Goal: Task Accomplishment & Management: Manage account settings

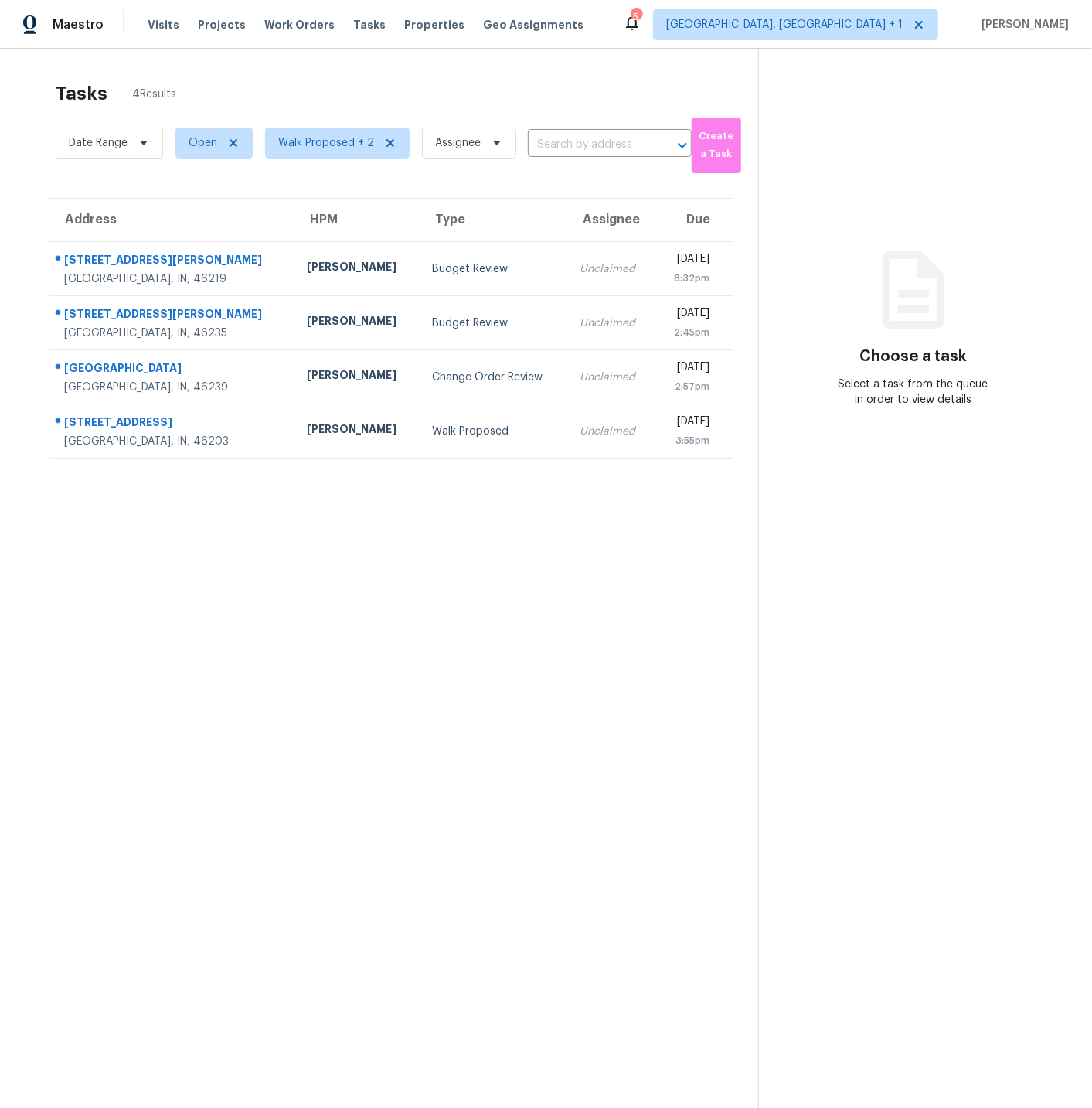
scroll to position [3, 0]
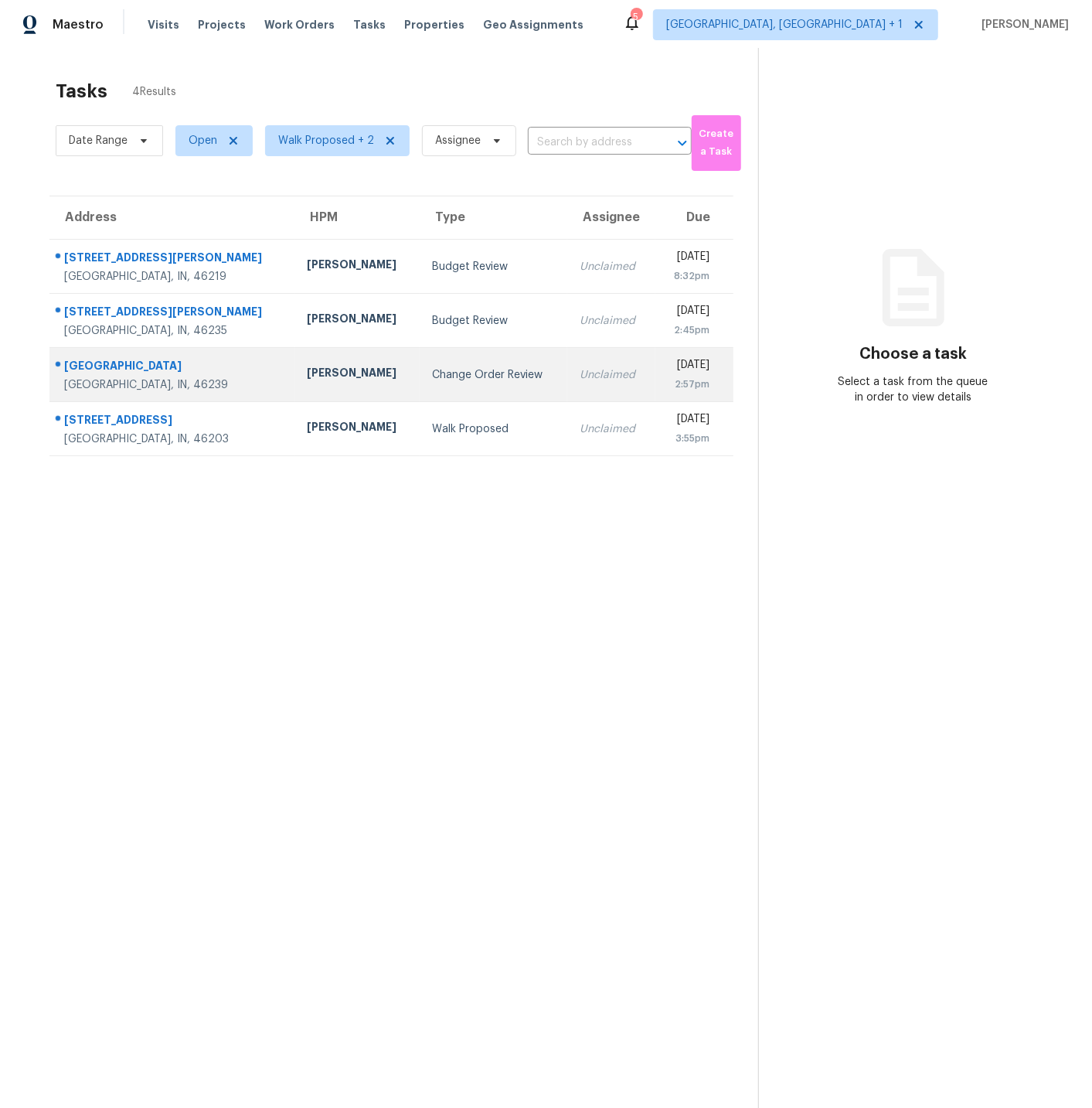
click at [202, 366] on div "9644 Piper Lake Dr" at bounding box center [173, 367] width 218 height 19
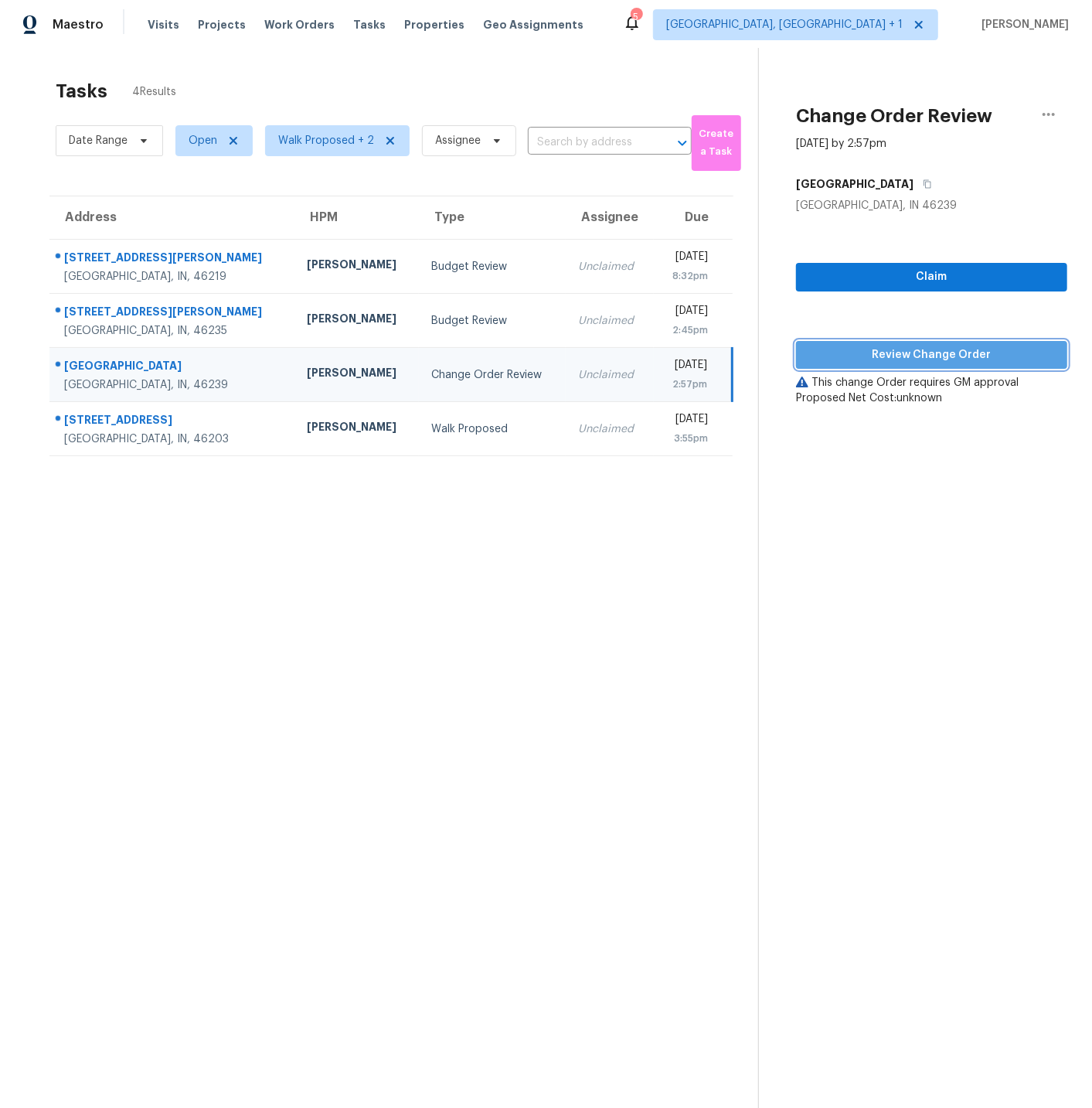
click at [884, 354] on span "Review Change Order" at bounding box center [932, 355] width 246 height 19
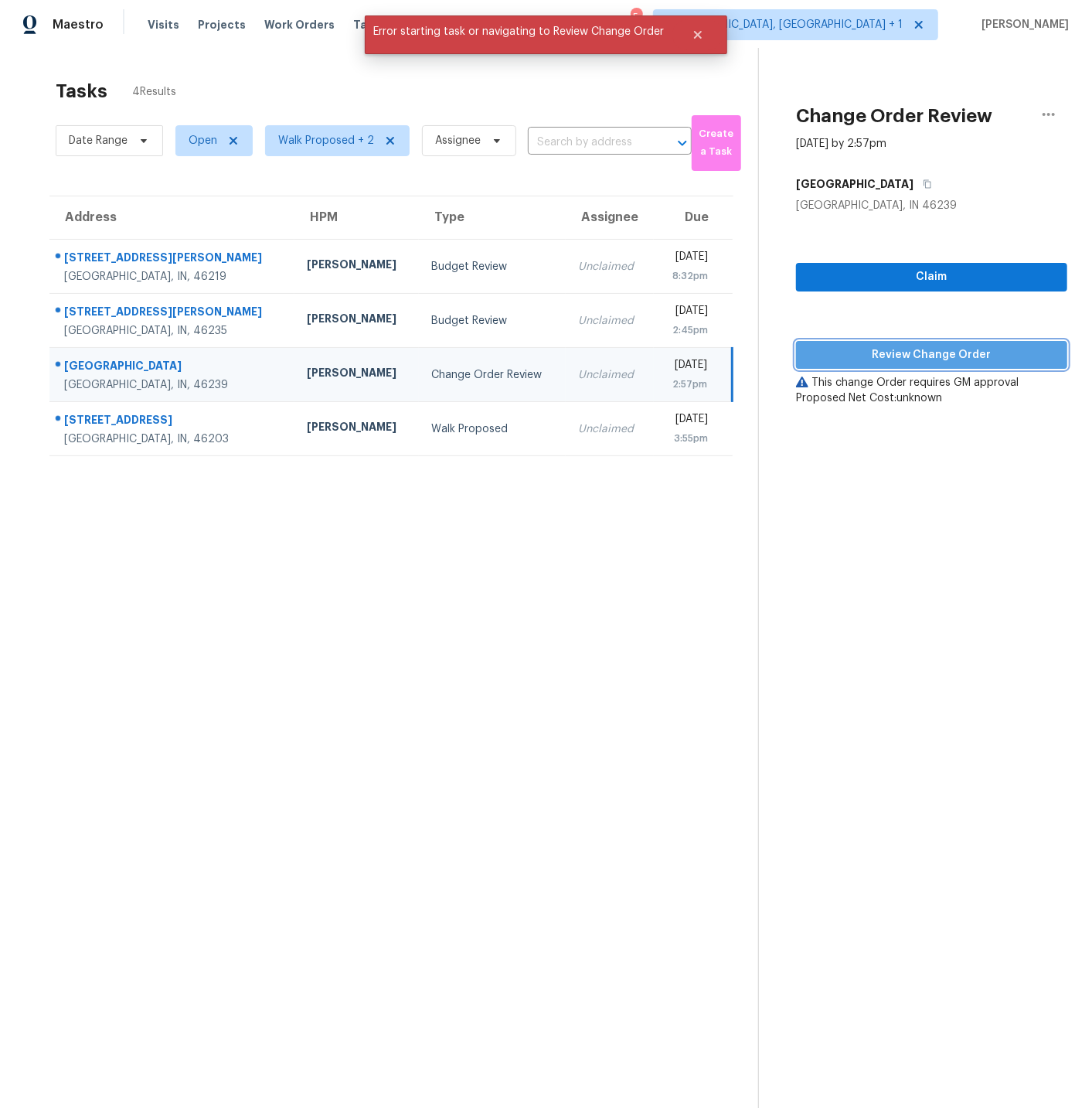
click at [884, 354] on span "Review Change Order" at bounding box center [932, 355] width 246 height 19
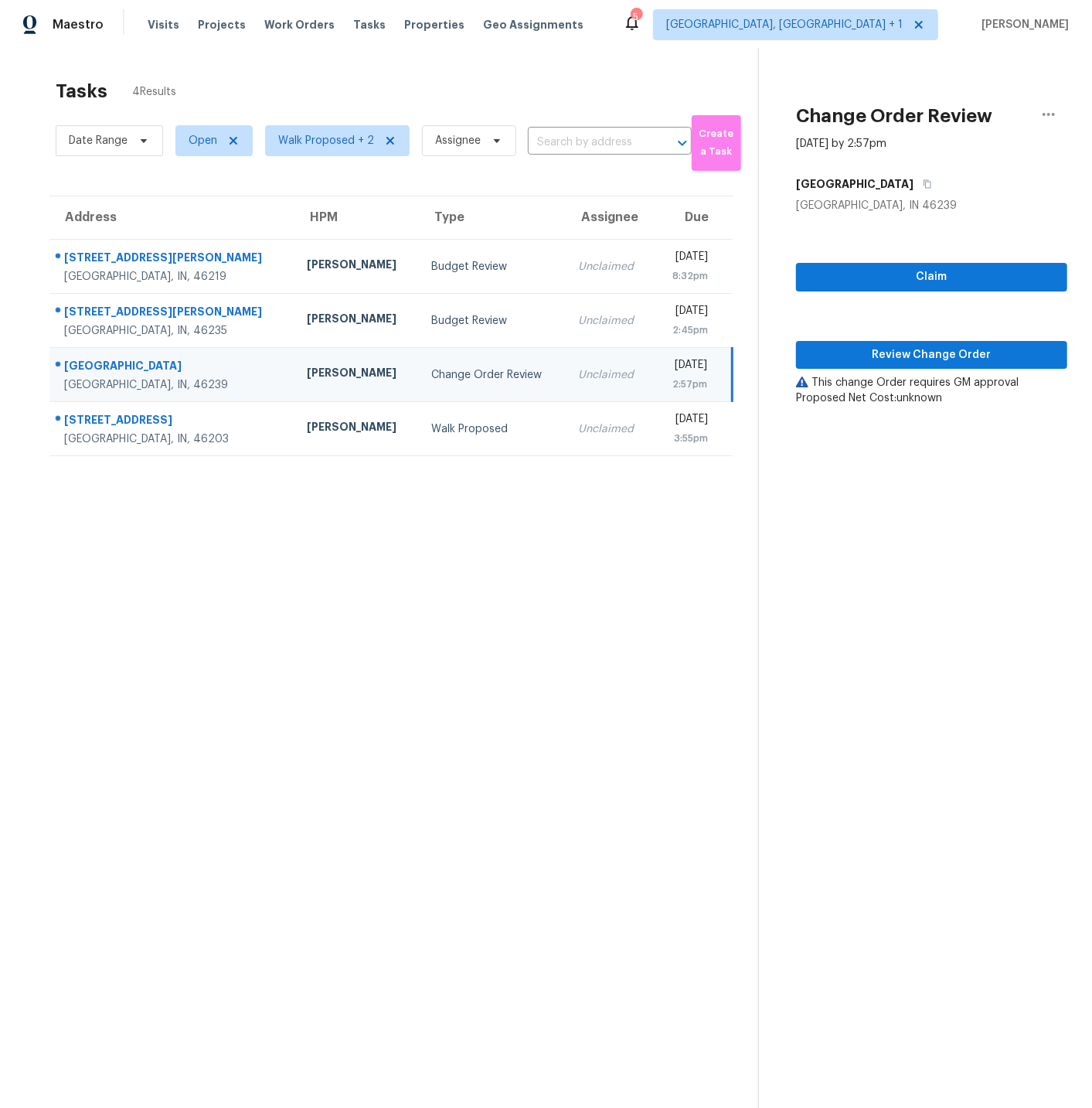
click at [318, 381] on td "[PERSON_NAME]" at bounding box center [357, 375] width 125 height 54
click at [917, 358] on span "Review Change Order" at bounding box center [932, 355] width 246 height 19
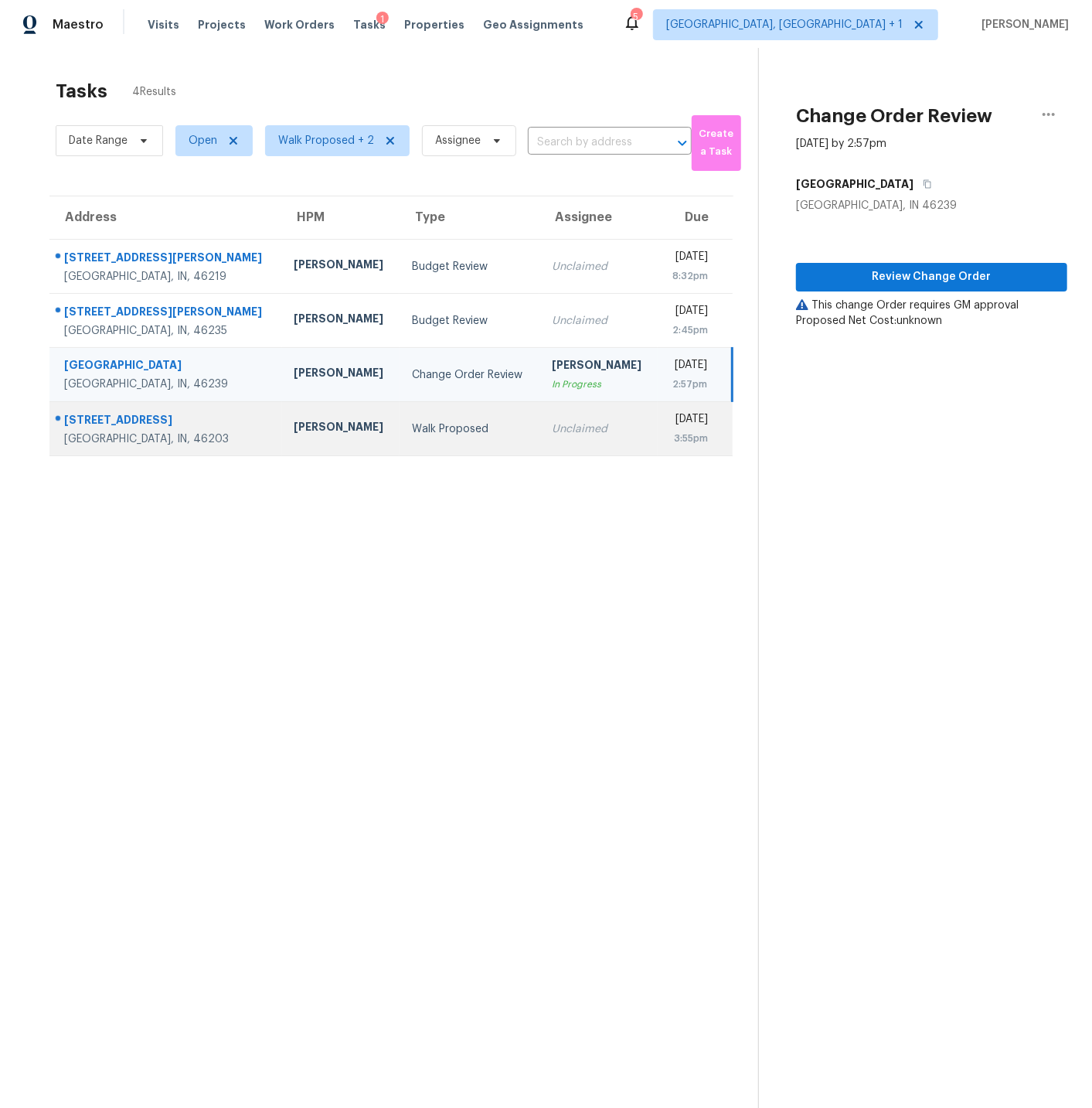
click at [540, 430] on td "Unclaimed" at bounding box center [599, 429] width 118 height 54
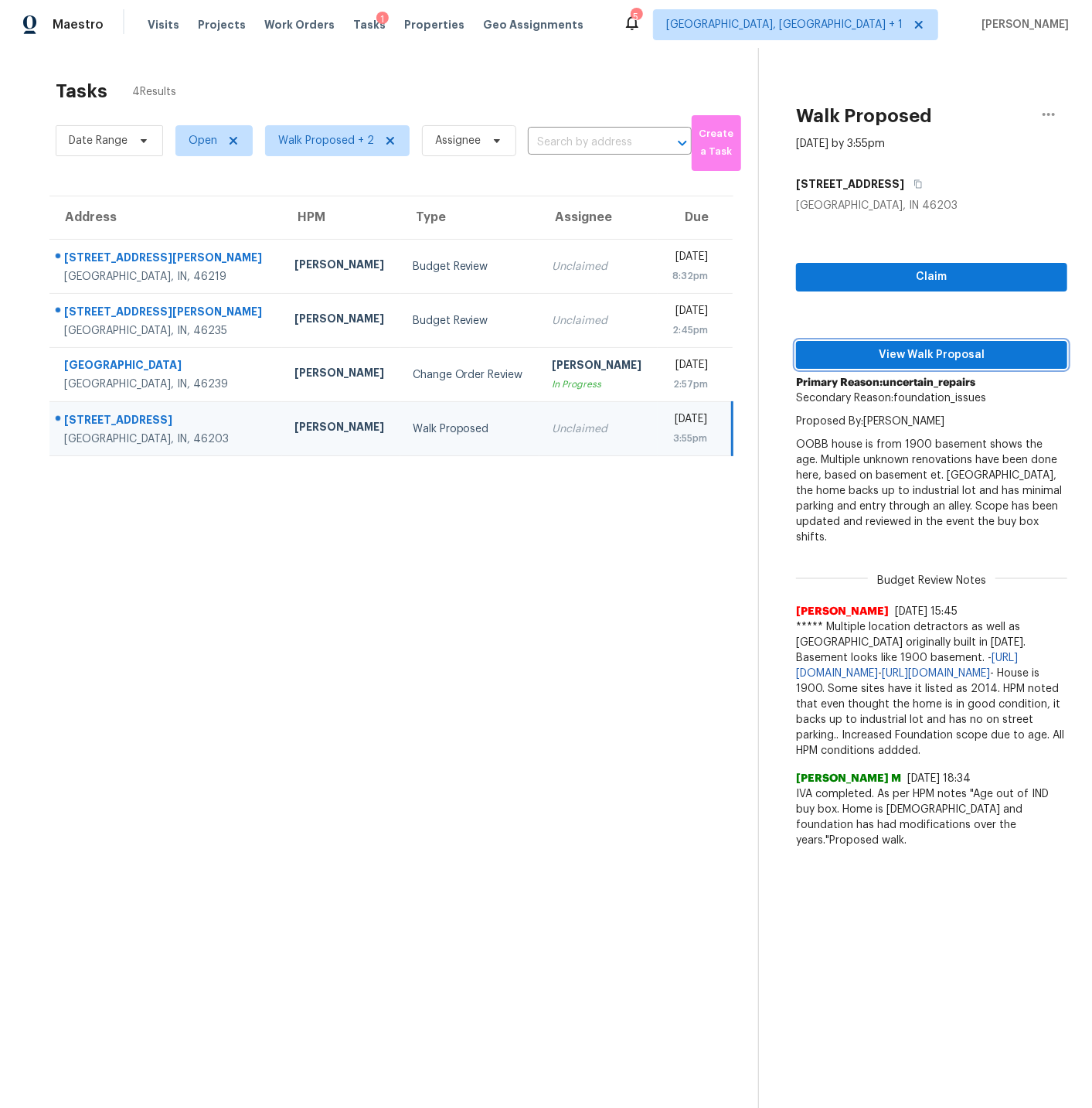
click at [925, 350] on span "View Walk Proposal" at bounding box center [932, 355] width 246 height 19
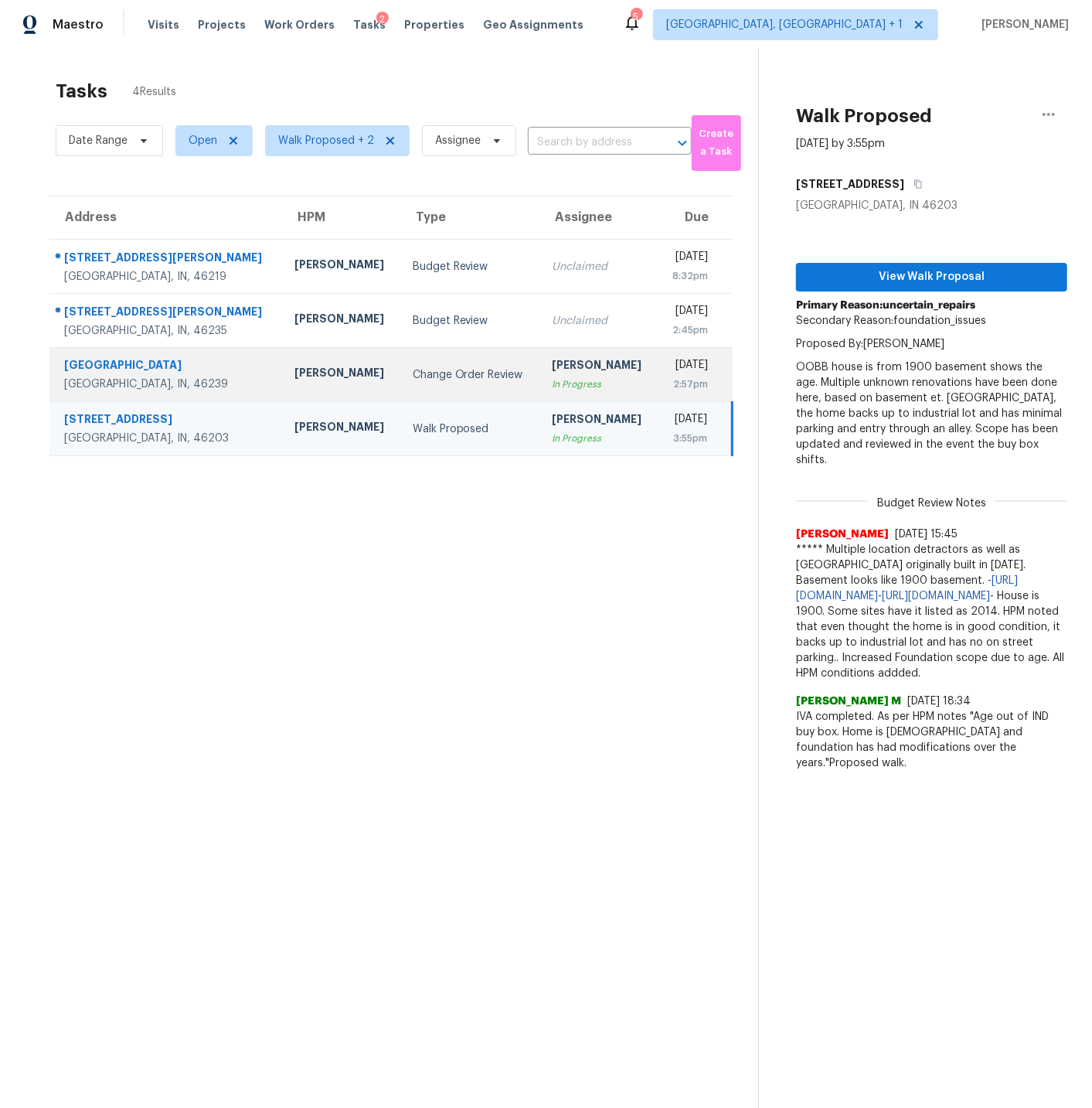
click at [401, 379] on td "Change Order Review" at bounding box center [471, 375] width 140 height 54
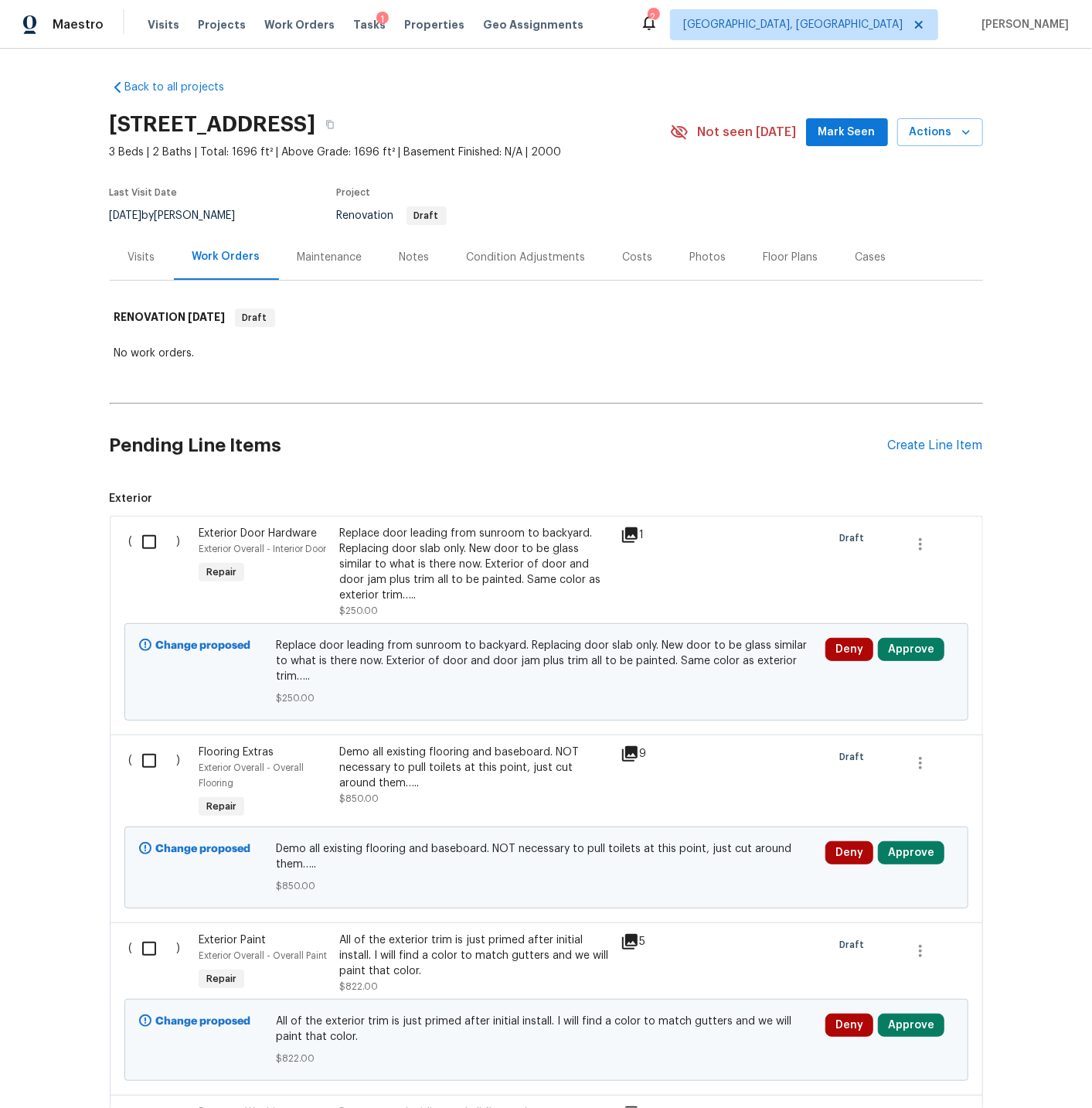
click at [404, 255] on div "Notes" at bounding box center [415, 257] width 30 height 15
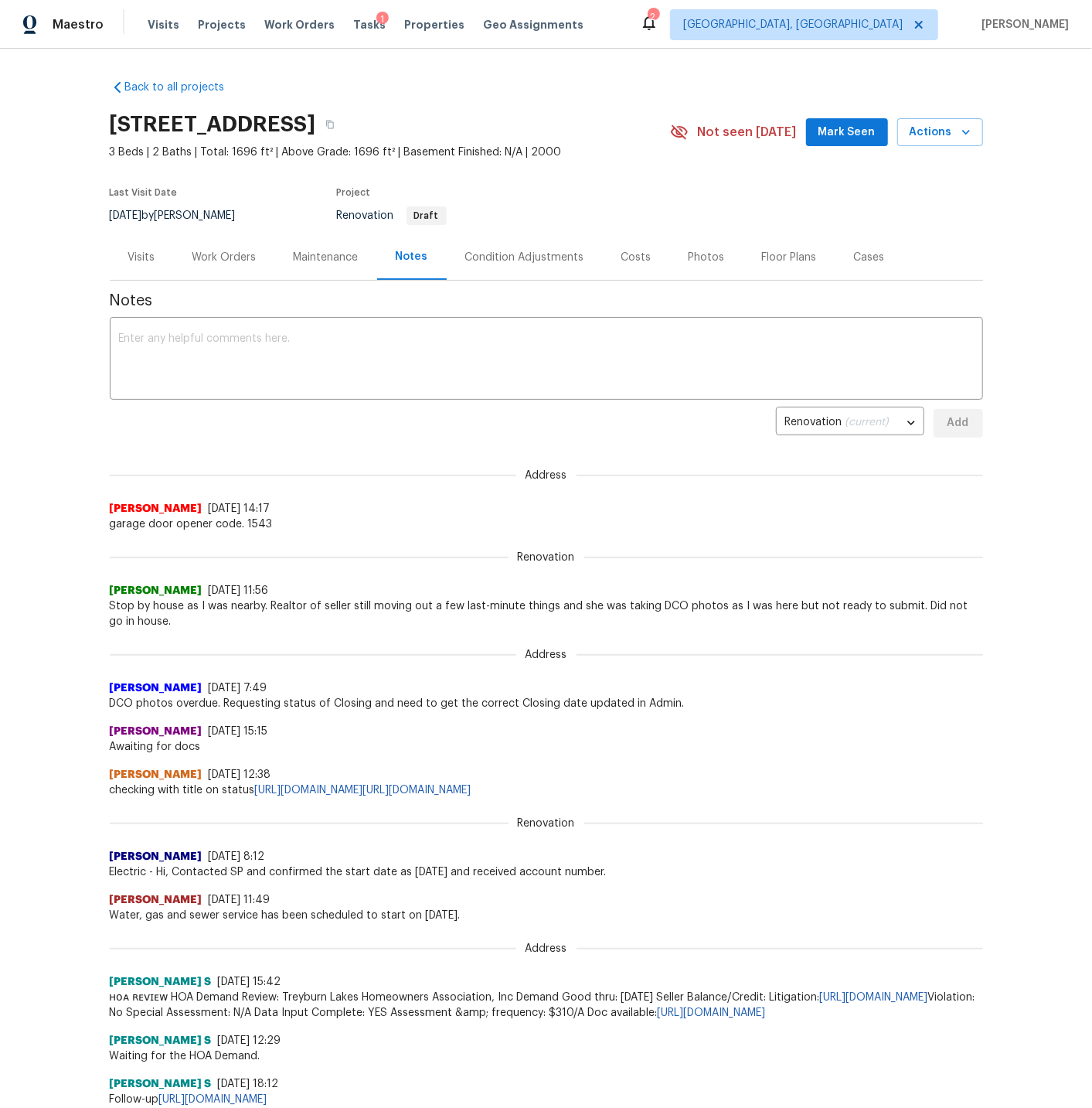
click at [146, 256] on div "Visits" at bounding box center [142, 257] width 27 height 15
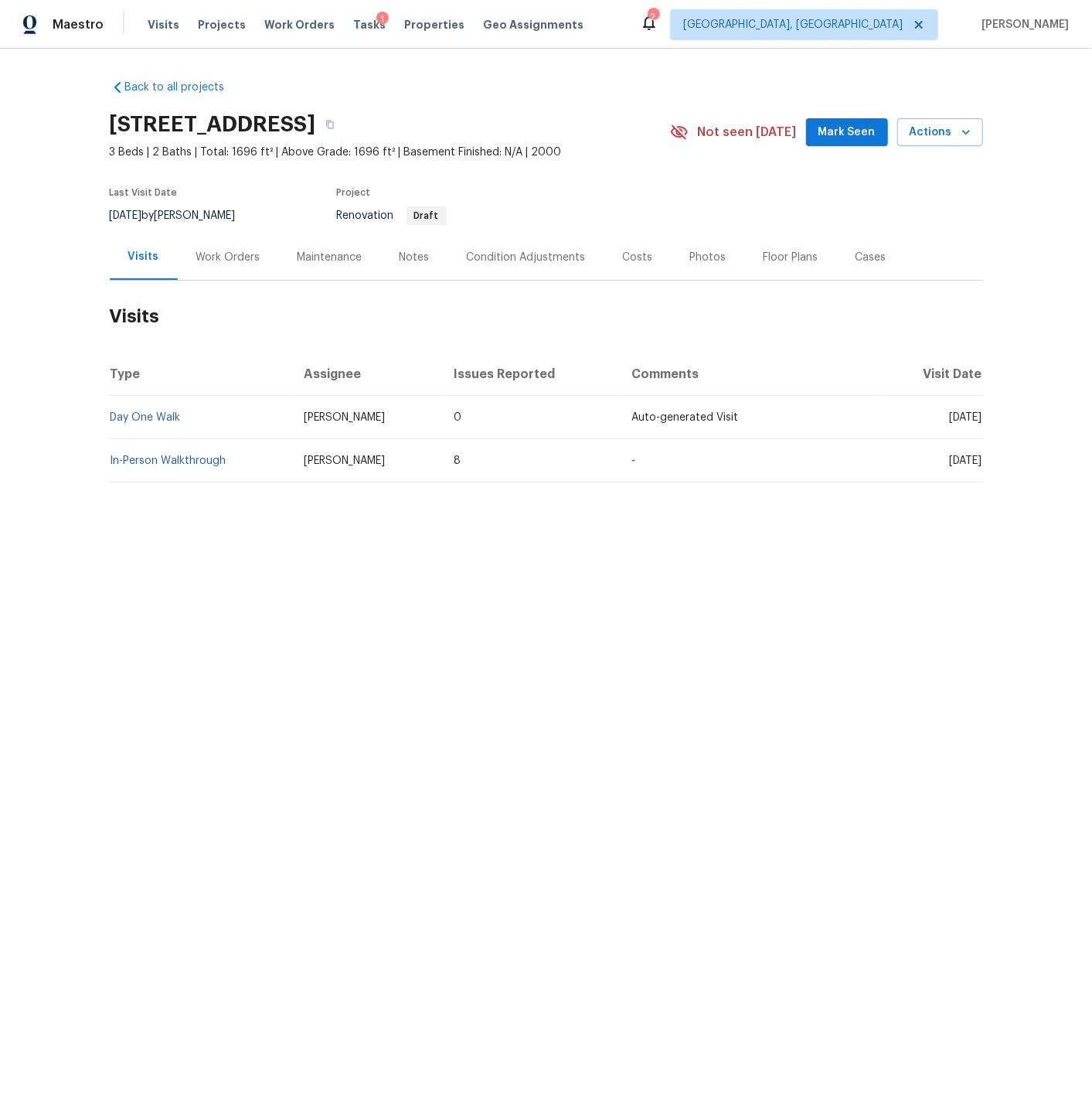
click at [411, 257] on div "Notes" at bounding box center [415, 257] width 30 height 15
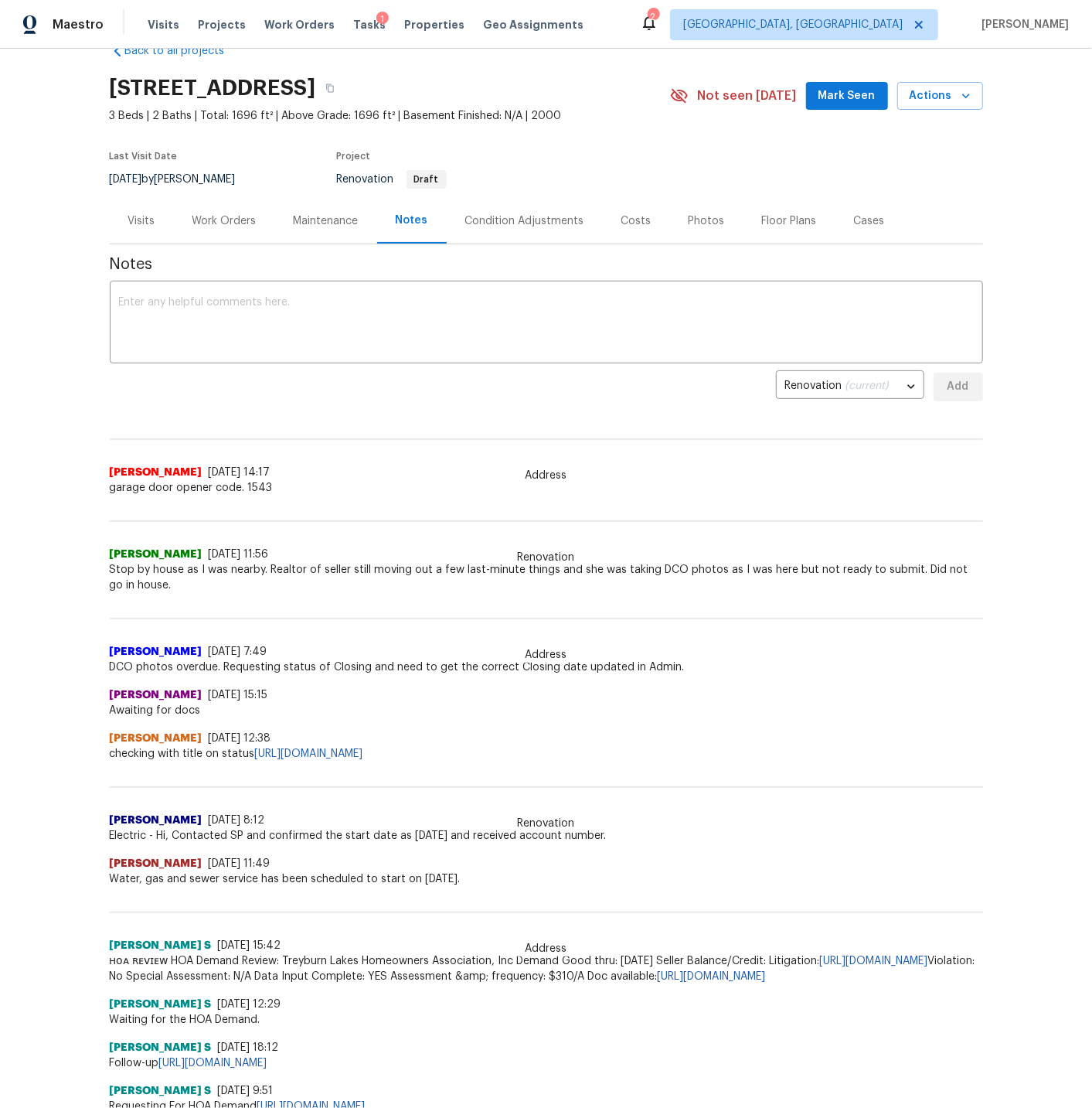
scroll to position [40, 0]
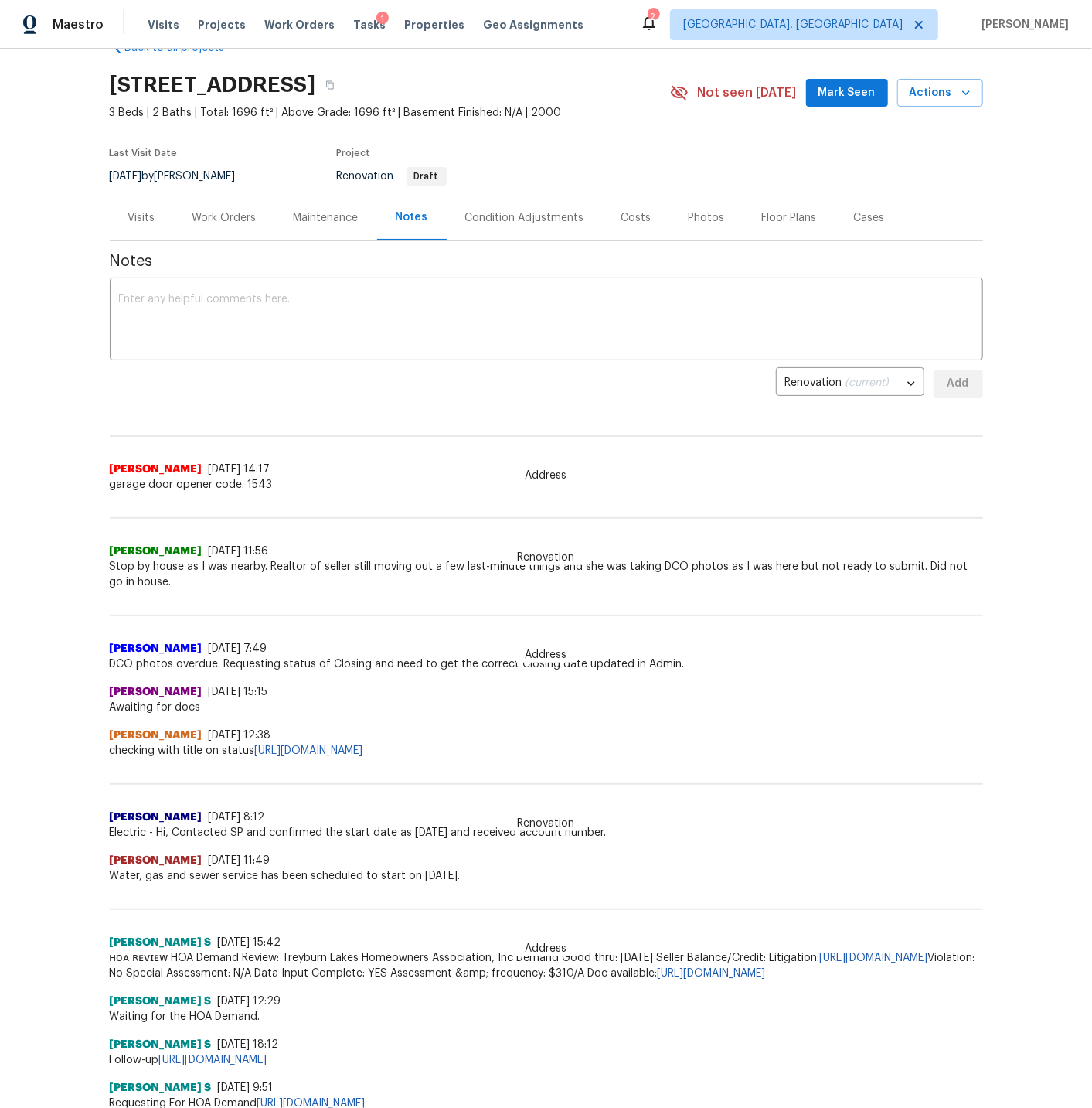
click at [550, 217] on div "Condition Adjustments" at bounding box center [524, 218] width 119 height 15
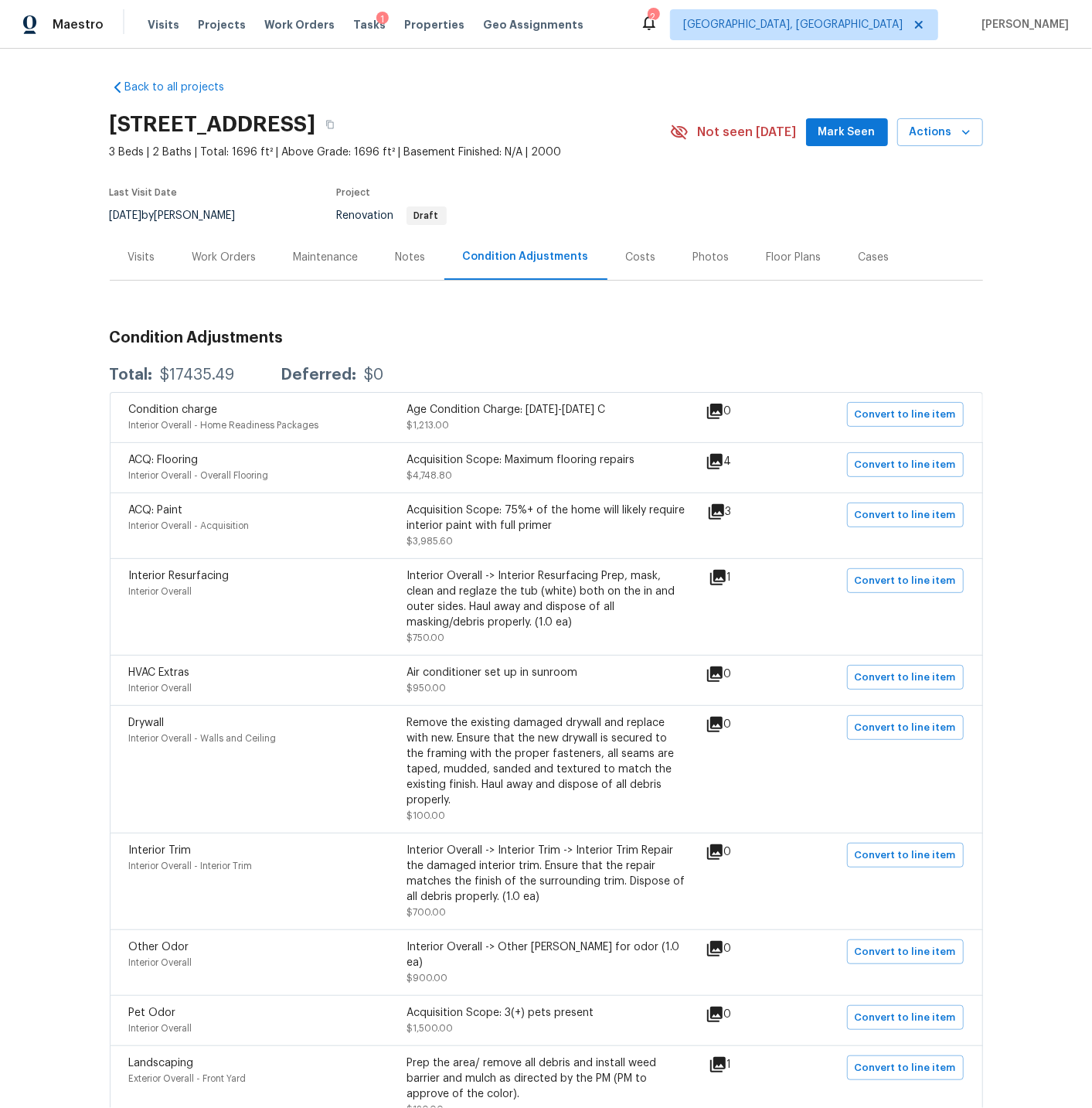
click at [149, 256] on div "Visits" at bounding box center [142, 257] width 27 height 15
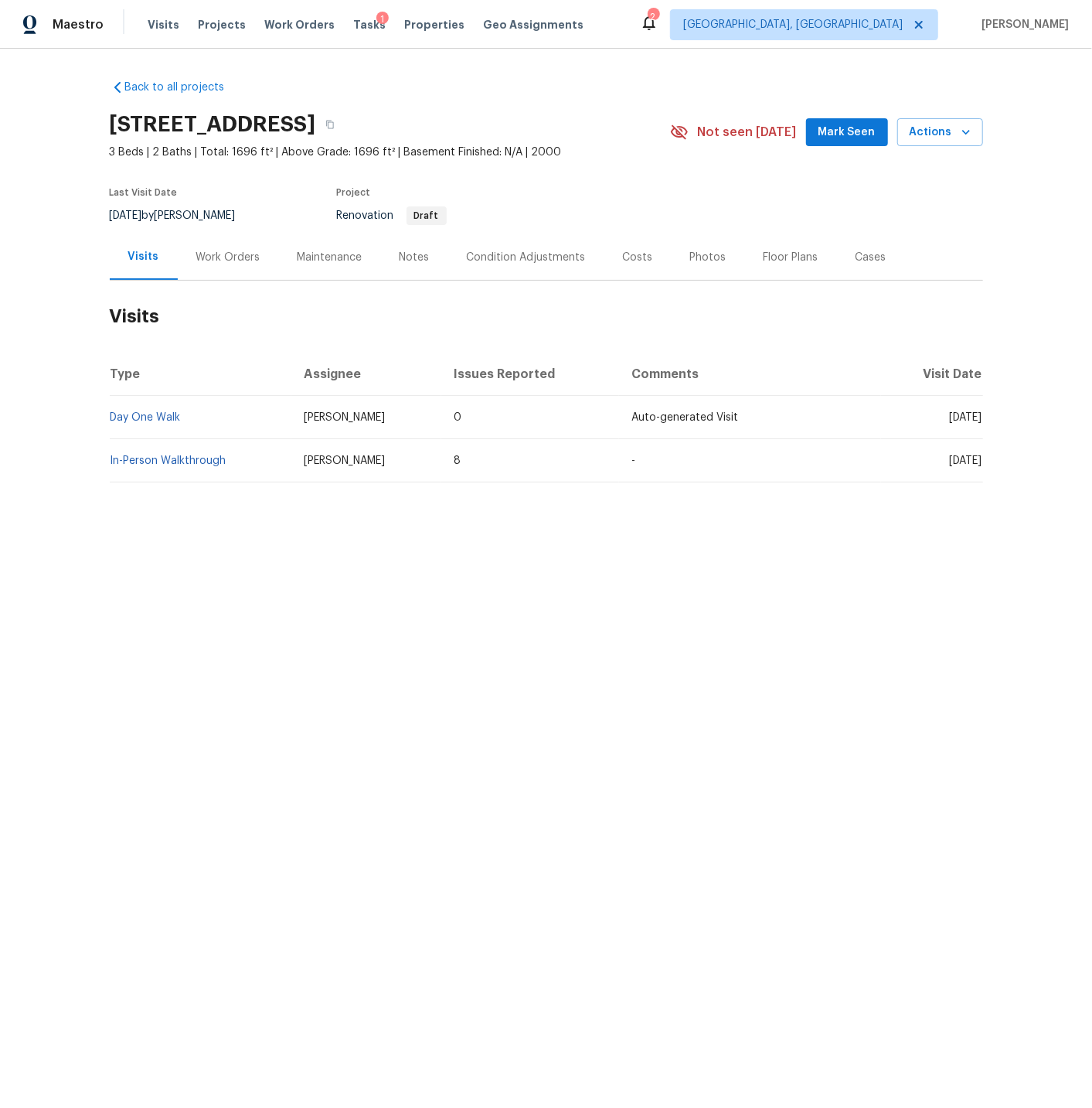
click at [488, 257] on div "Condition Adjustments" at bounding box center [526, 257] width 119 height 15
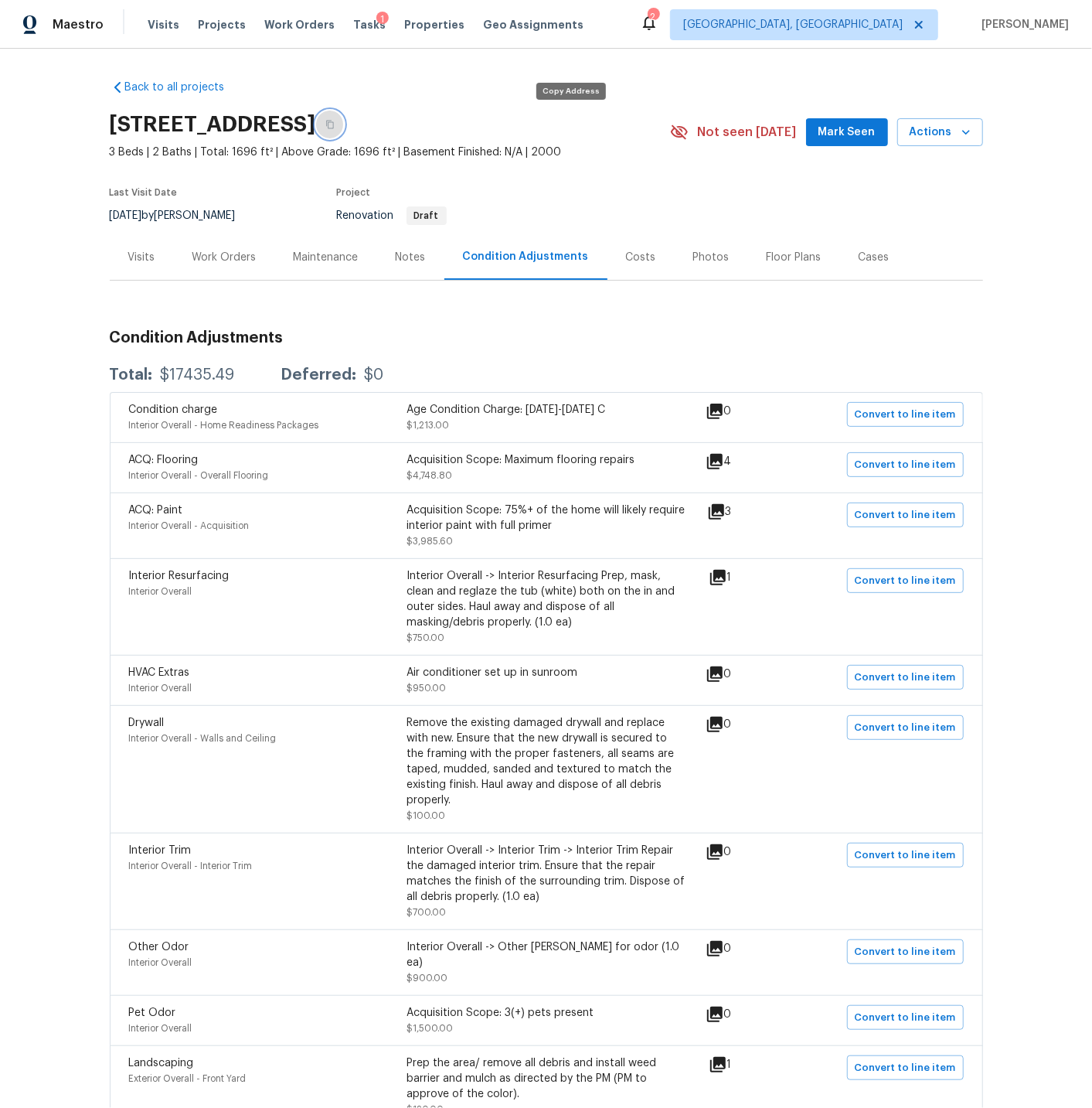
click at [334, 122] on icon "button" at bounding box center [330, 125] width 8 height 8
click at [640, 255] on div "Costs" at bounding box center [642, 257] width 30 height 15
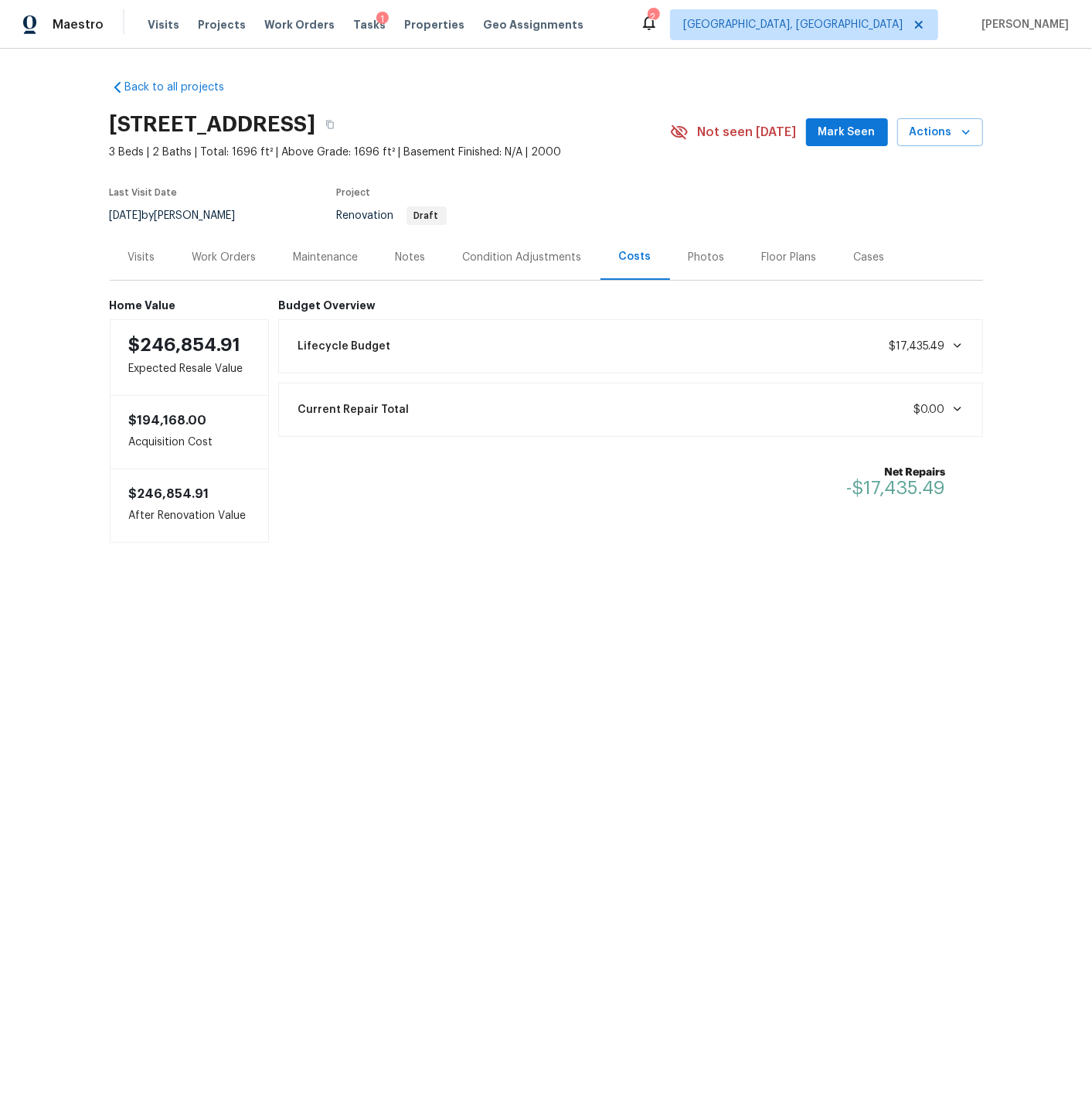
click at [611, 336] on div "Lifecycle Budget $17,435.49" at bounding box center [631, 347] width 685 height 34
click at [250, 258] on div "Work Orders" at bounding box center [224, 257] width 64 height 15
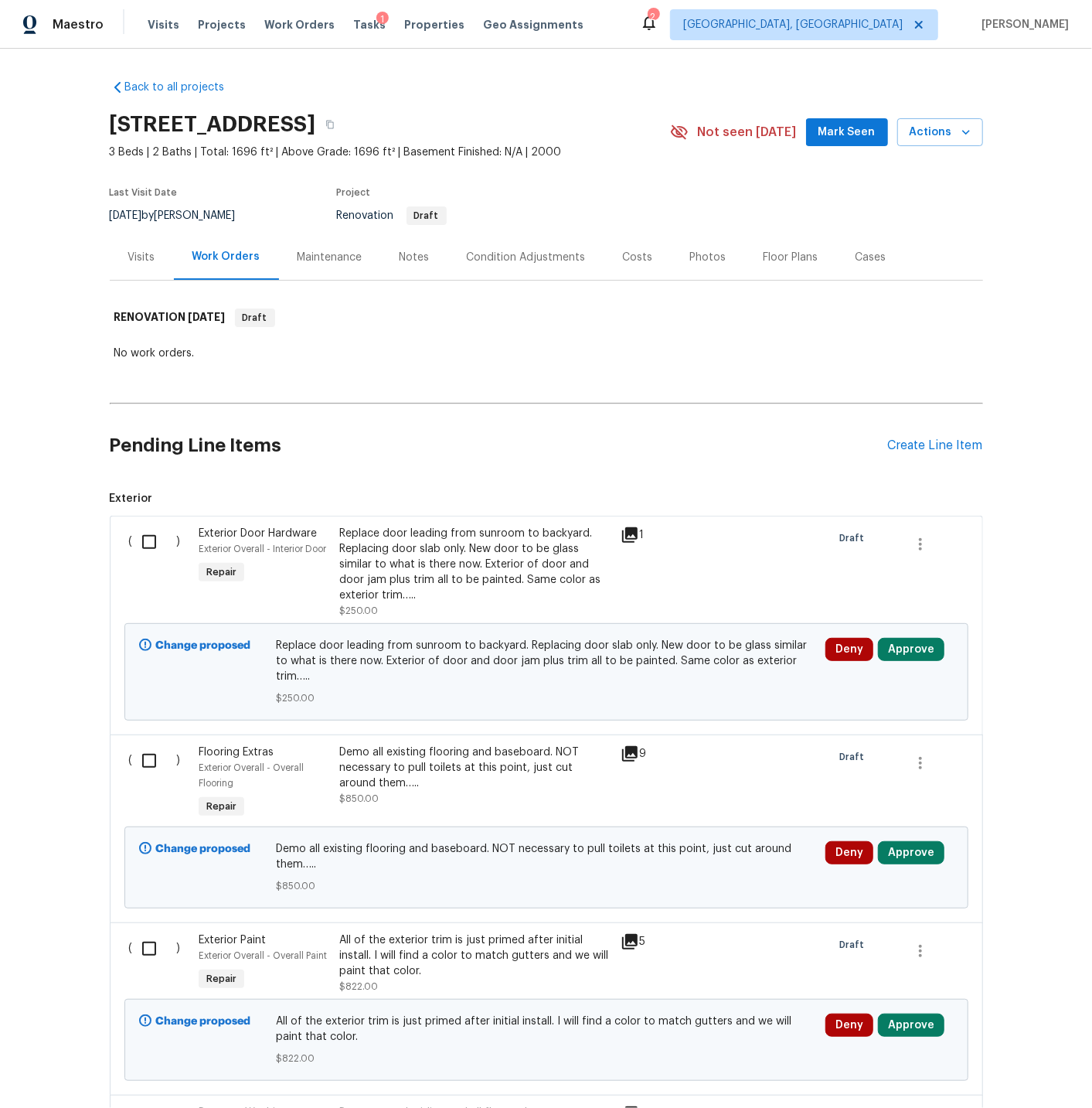
click at [631, 533] on icon at bounding box center [630, 535] width 15 height 15
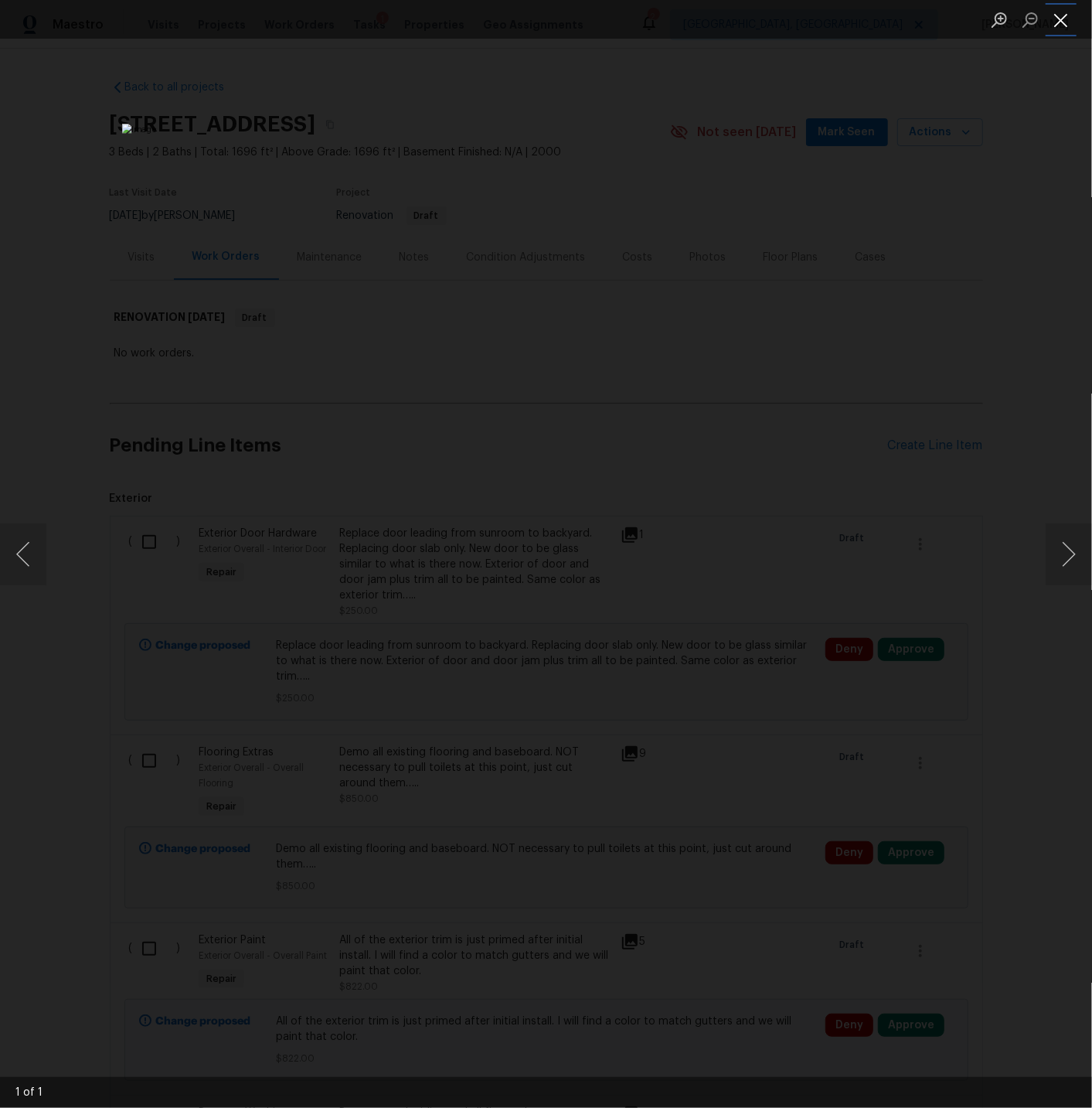
click at [1068, 19] on button "Close lightbox" at bounding box center [1061, 19] width 31 height 27
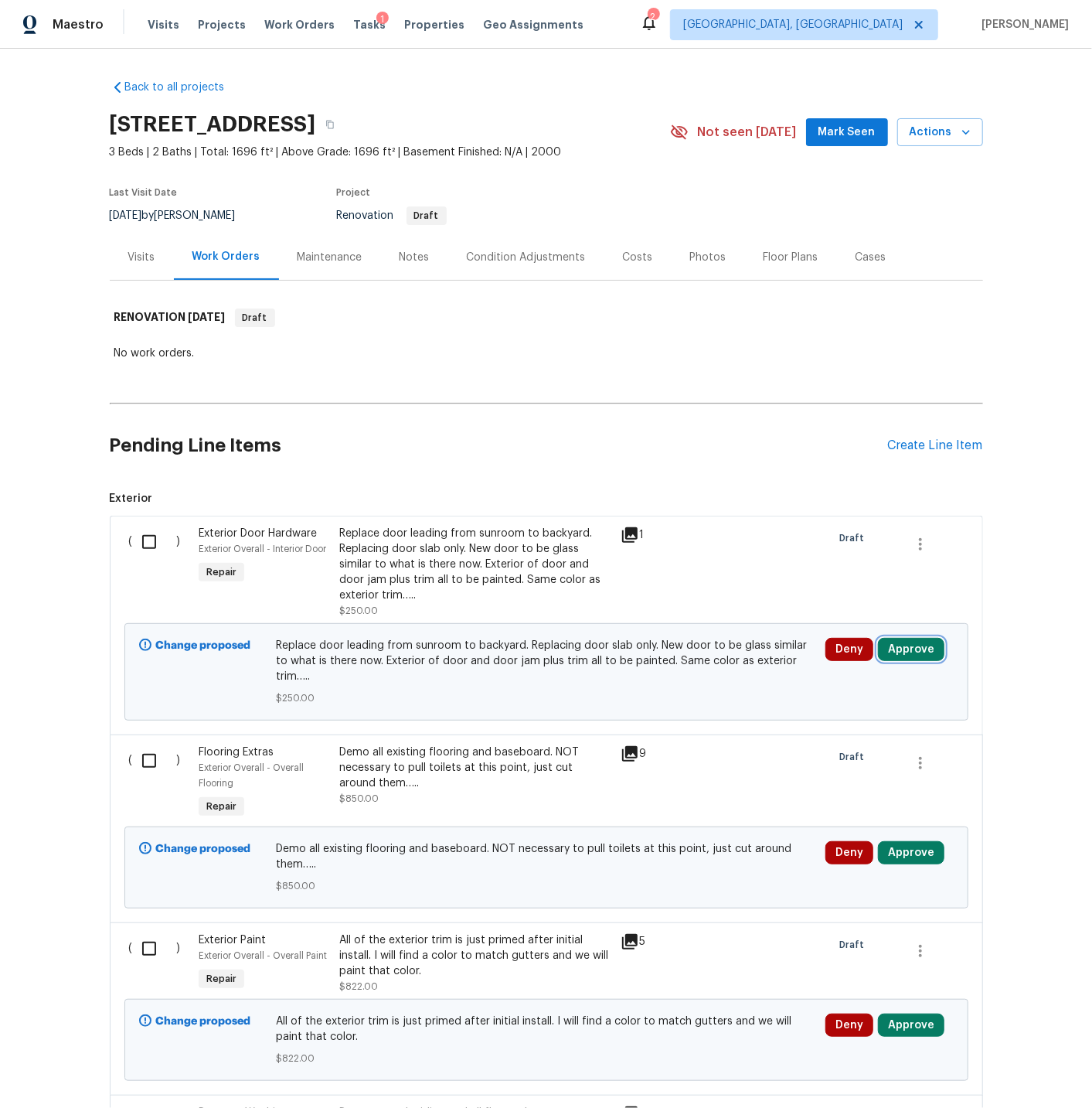
click at [903, 649] on button "Approve" at bounding box center [911, 649] width 67 height 24
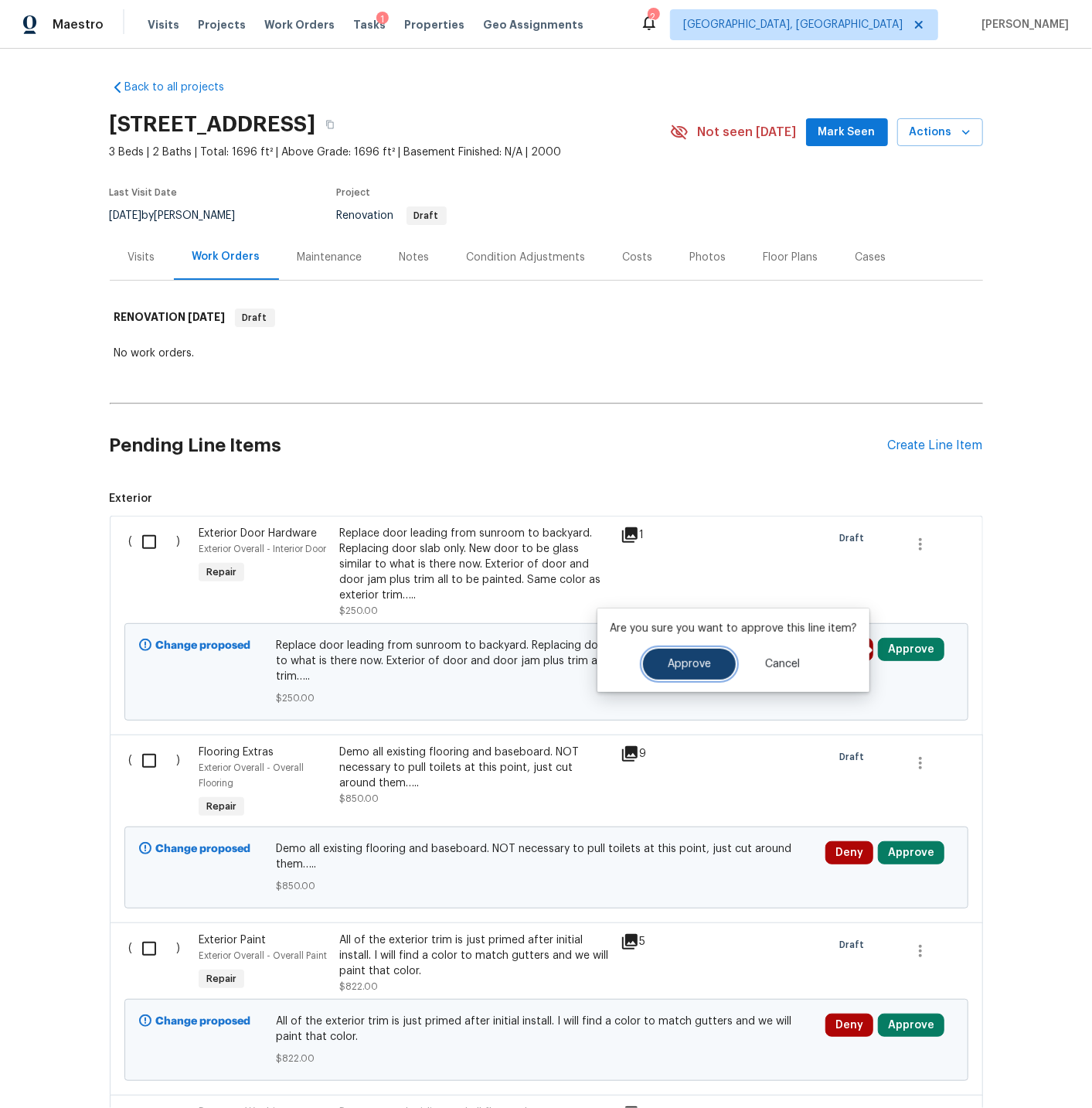
click at [701, 661] on span "Approve" at bounding box center [689, 664] width 43 height 12
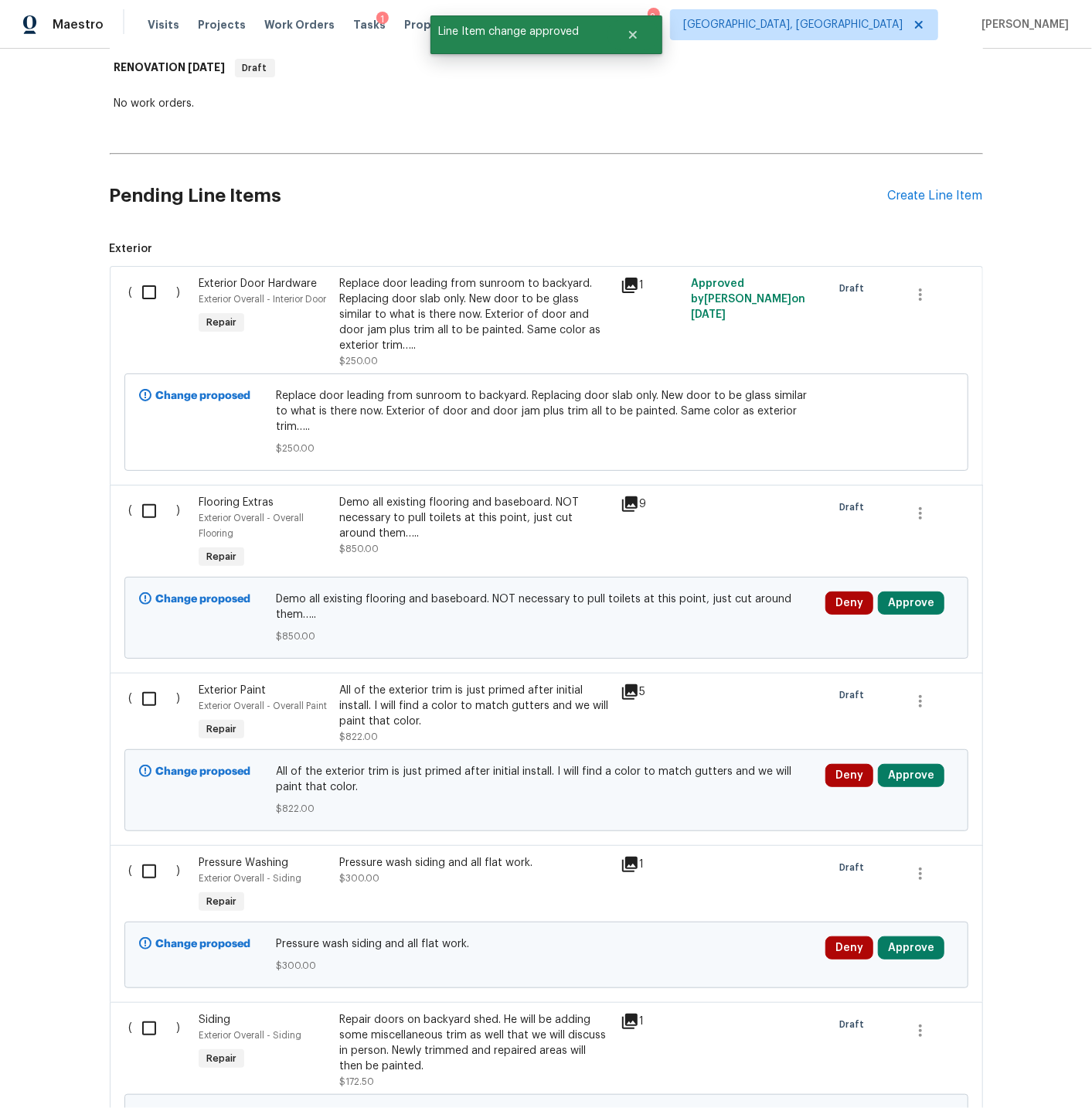
scroll to position [252, 0]
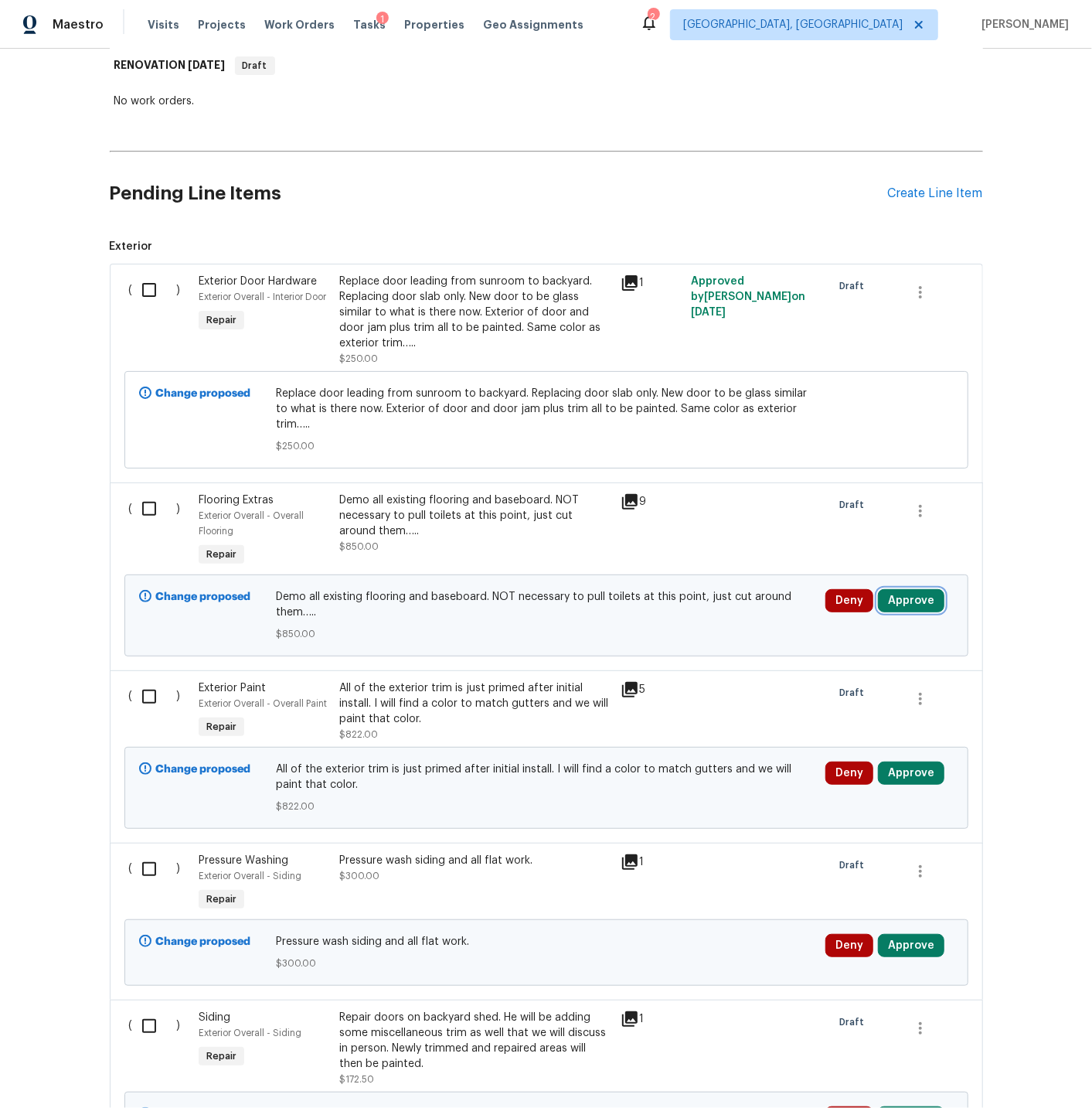
click at [905, 589] on button "Approve" at bounding box center [911, 601] width 67 height 24
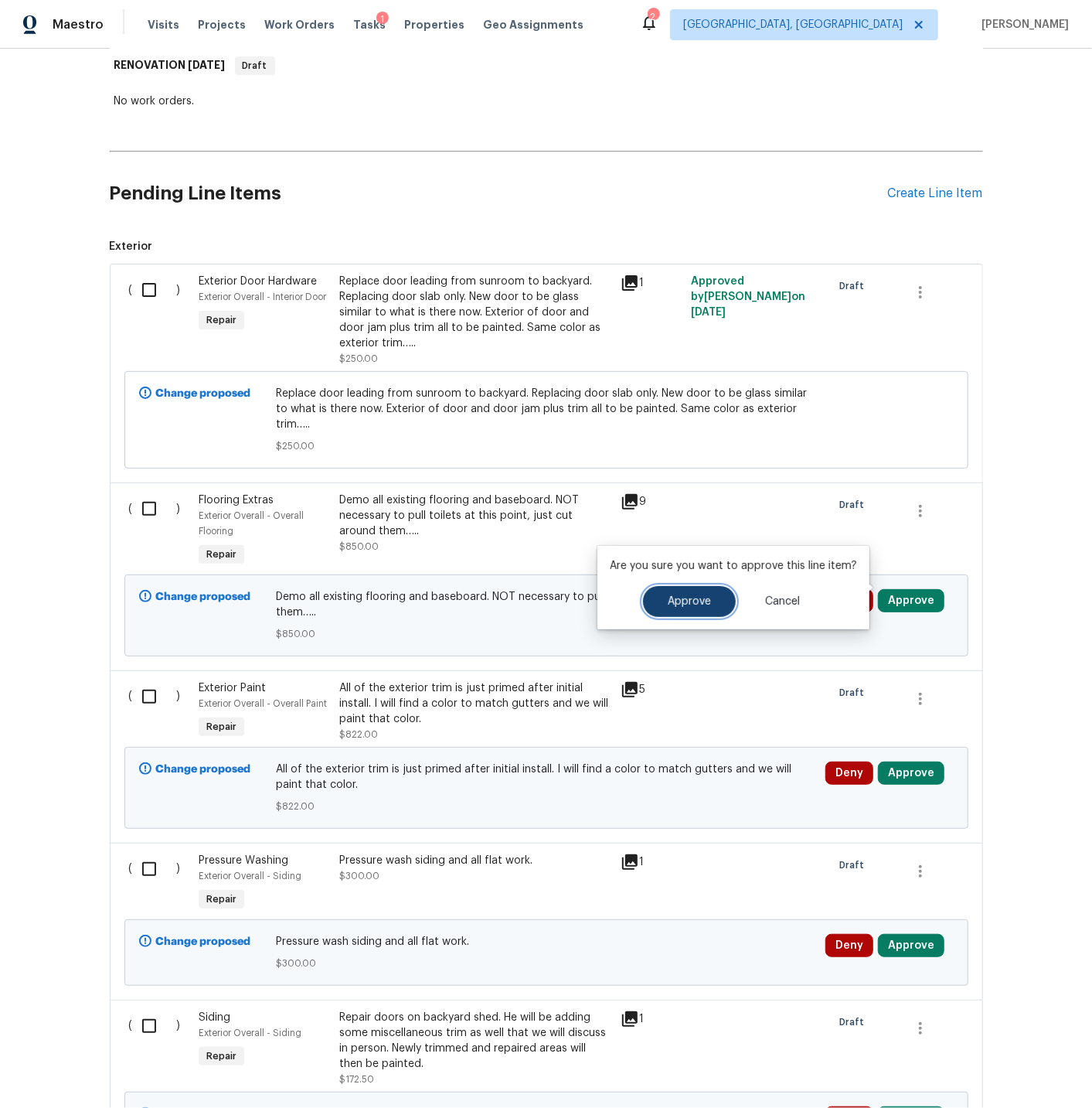
click at [699, 594] on button "Approve" at bounding box center [690, 601] width 93 height 31
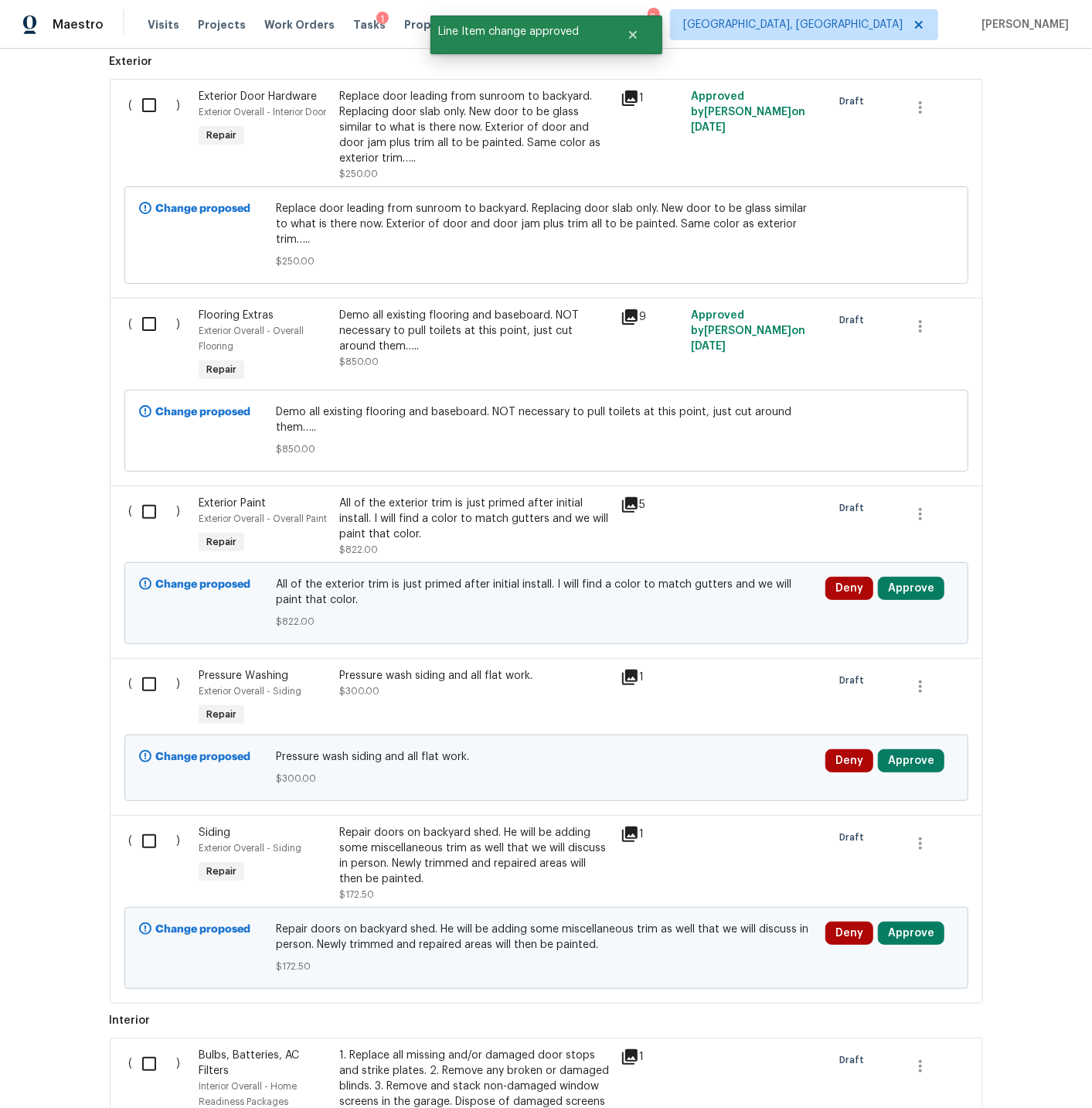
scroll to position [453, 0]
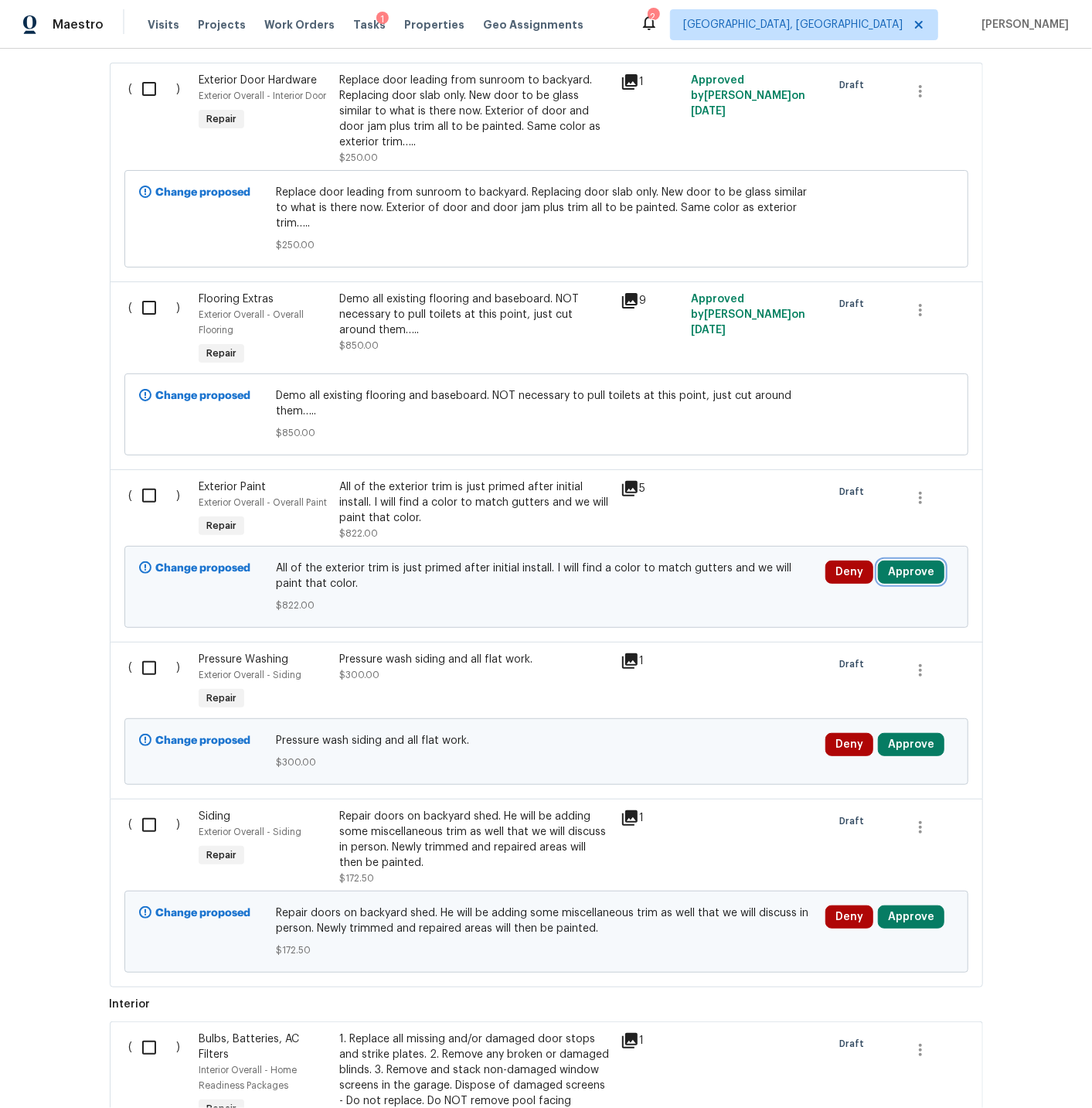
click at [912, 561] on button "Approve" at bounding box center [911, 573] width 67 height 24
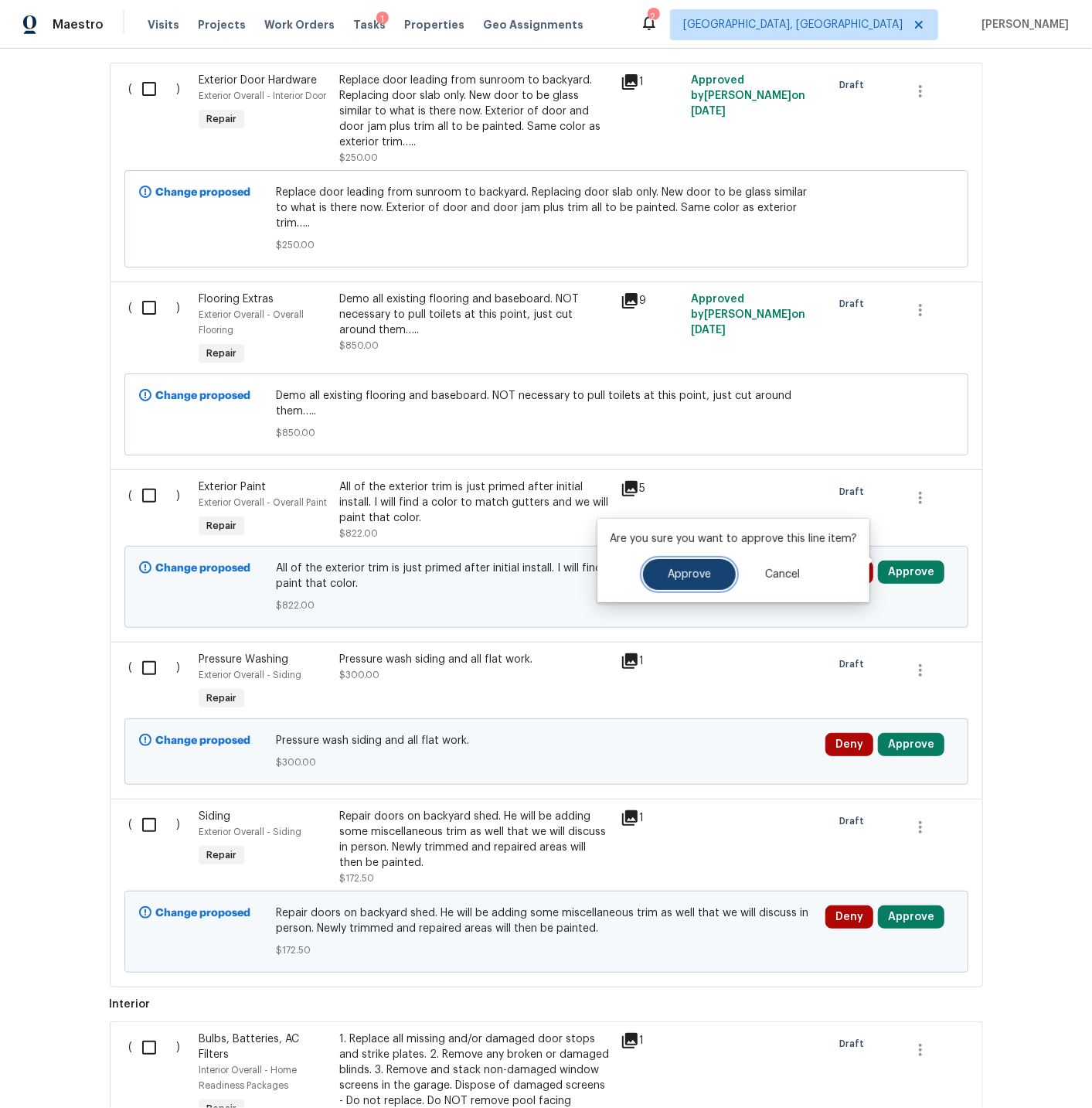
click at [697, 570] on span "Approve" at bounding box center [689, 575] width 43 height 12
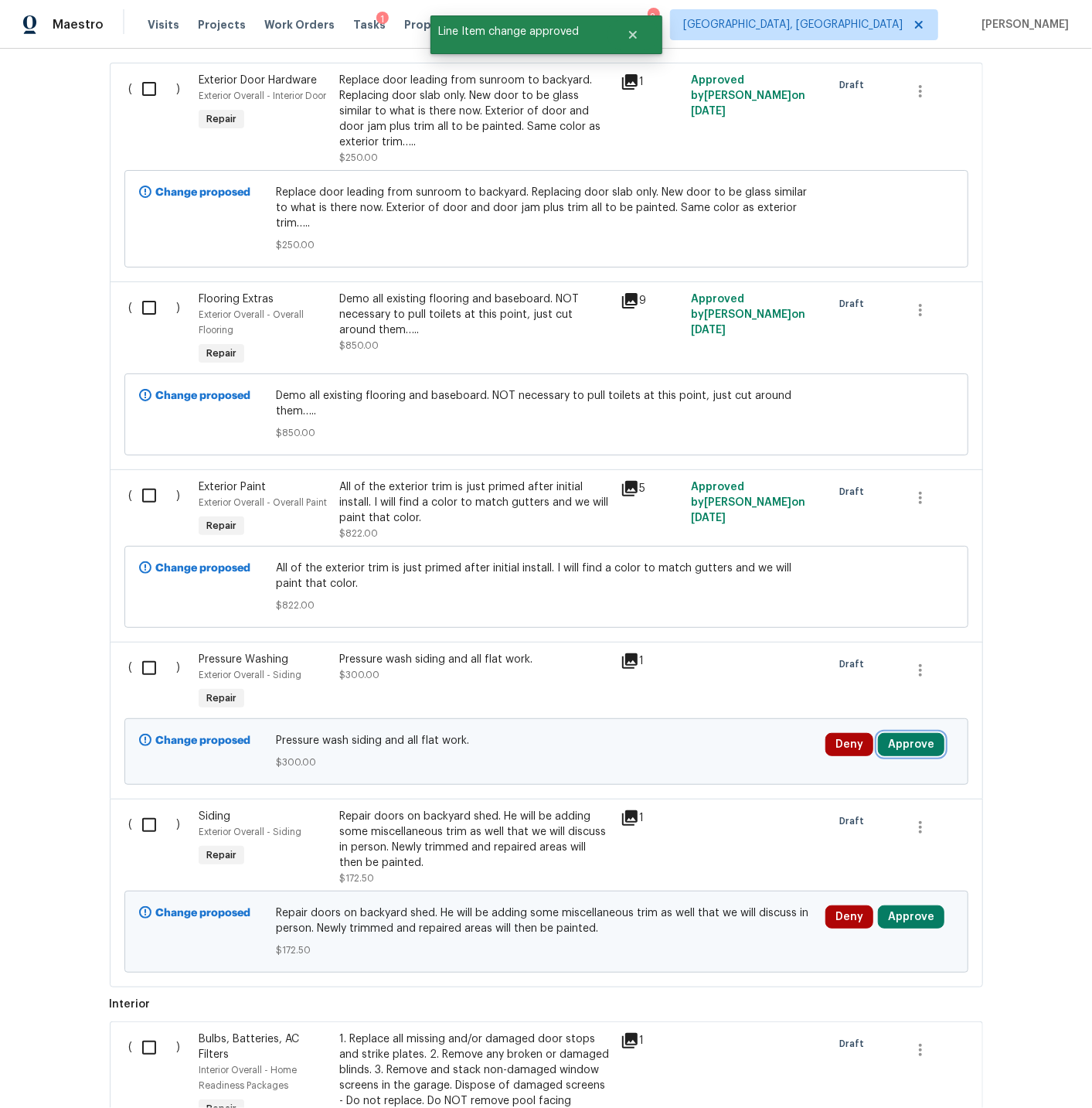
click at [896, 733] on button "Approve" at bounding box center [911, 745] width 67 height 24
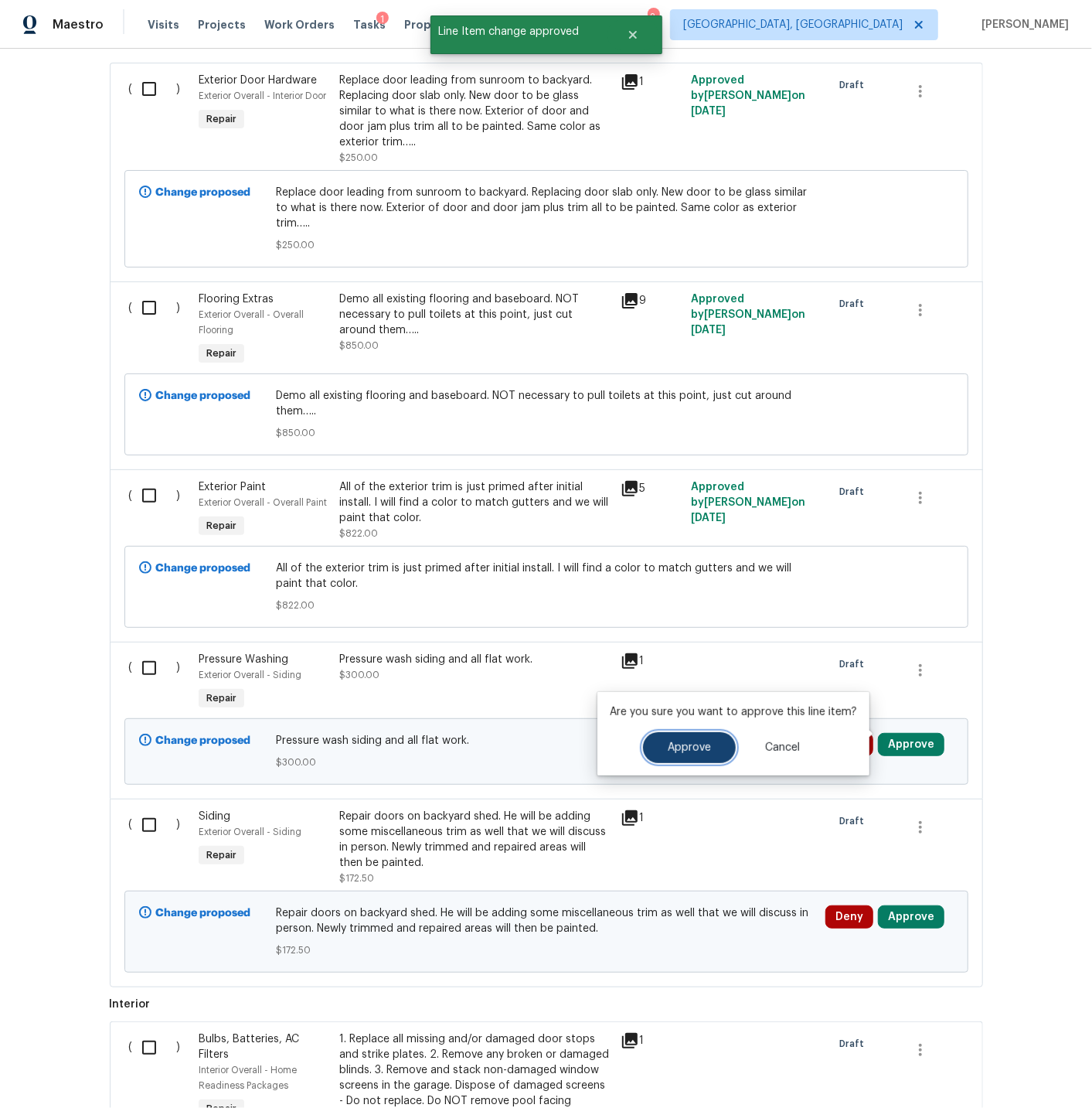
click at [705, 743] on span "Approve" at bounding box center [689, 748] width 43 height 12
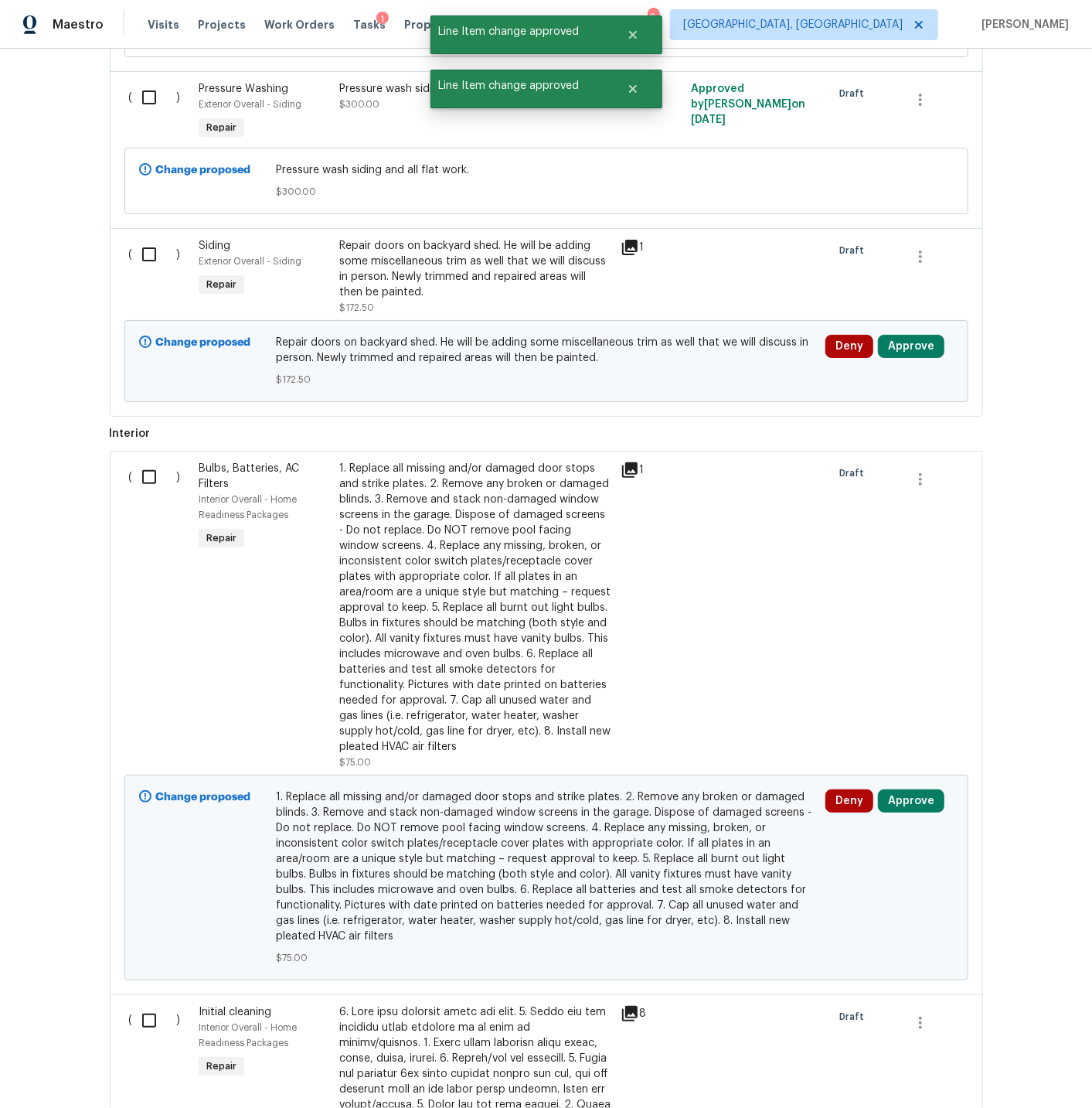
scroll to position [1022, 0]
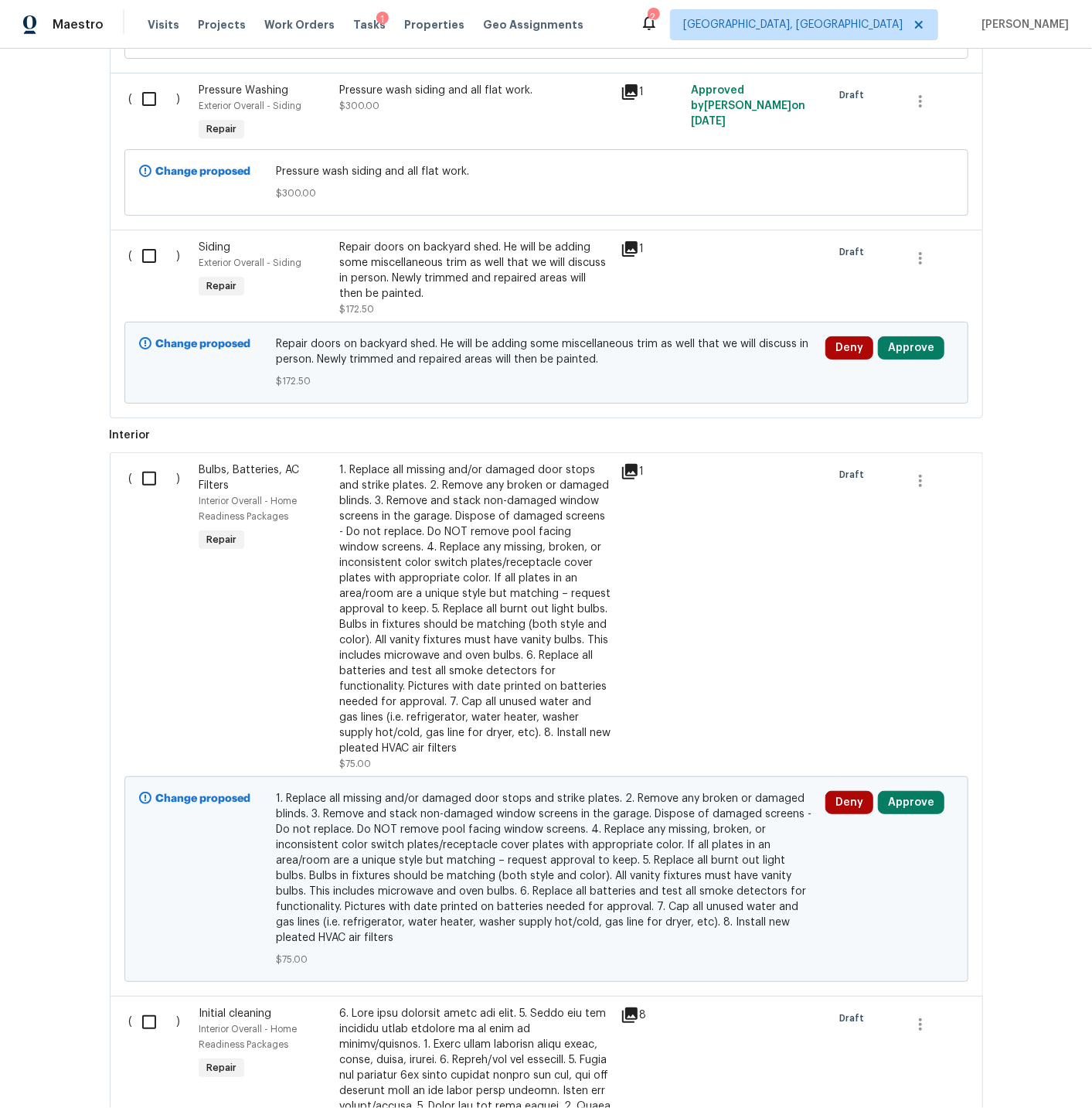
click at [632, 241] on icon at bounding box center [630, 249] width 15 height 15
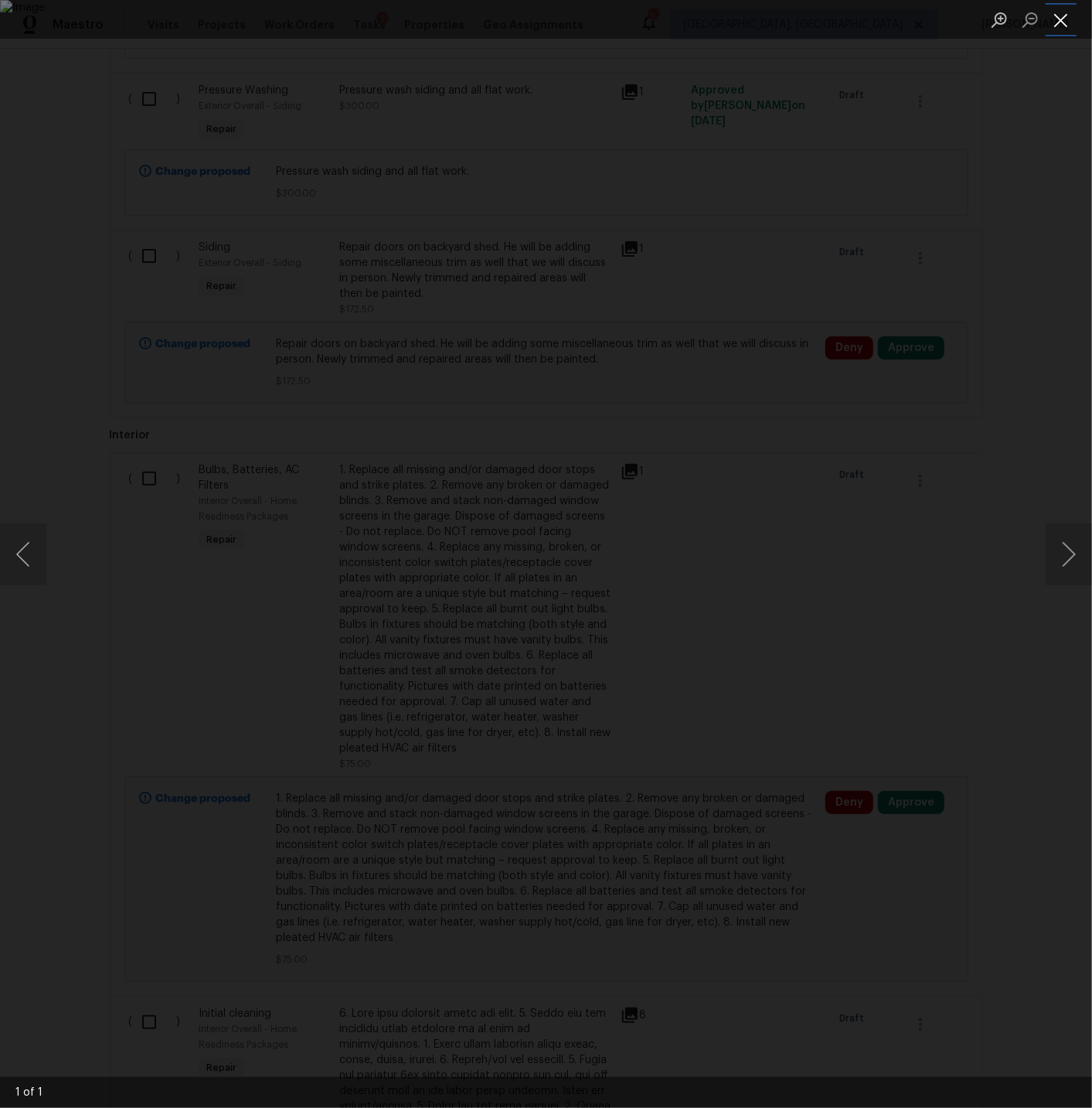
click at [1061, 21] on button "Close lightbox" at bounding box center [1061, 19] width 31 height 27
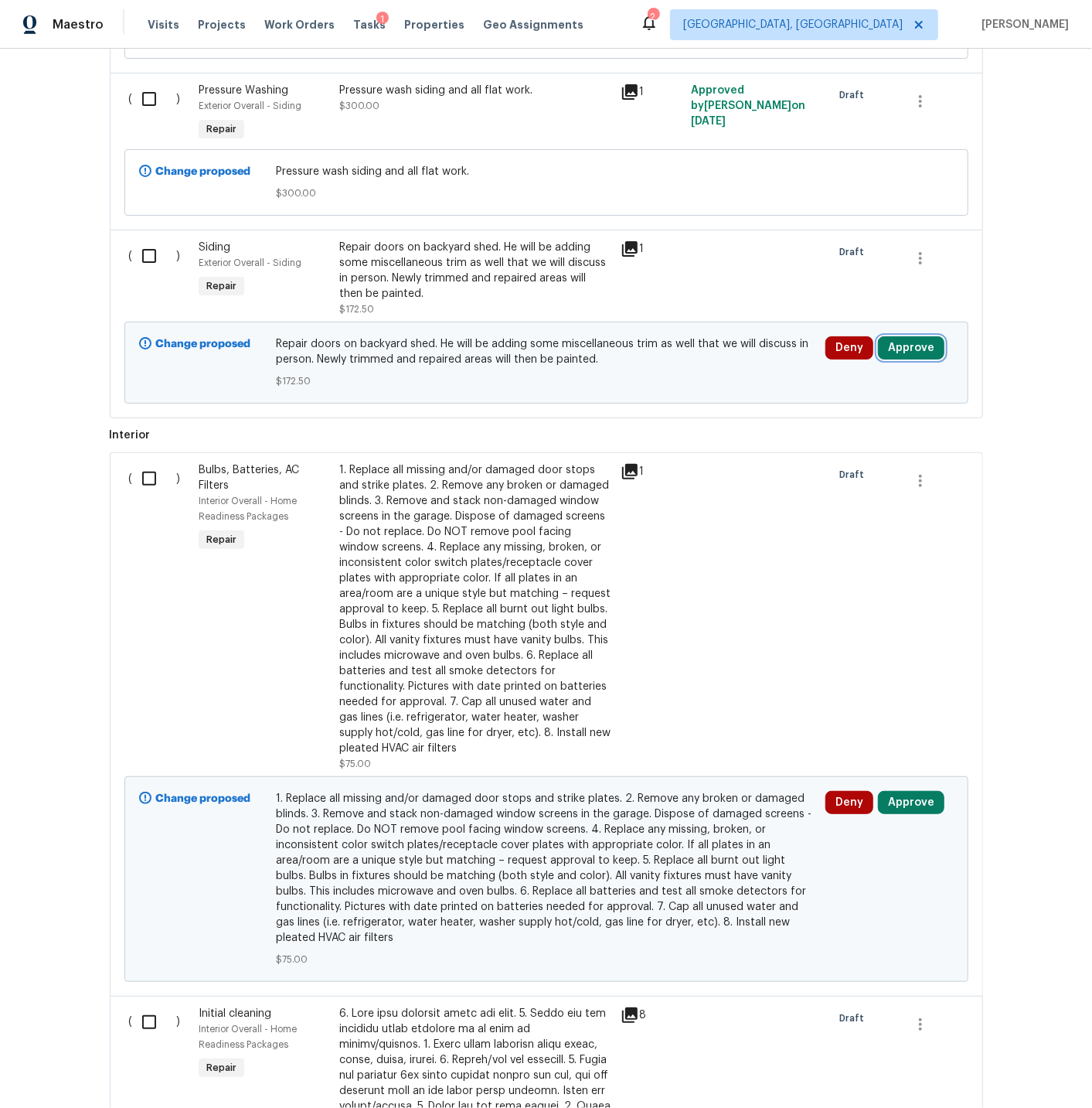
click at [916, 337] on button "Approve" at bounding box center [911, 348] width 67 height 24
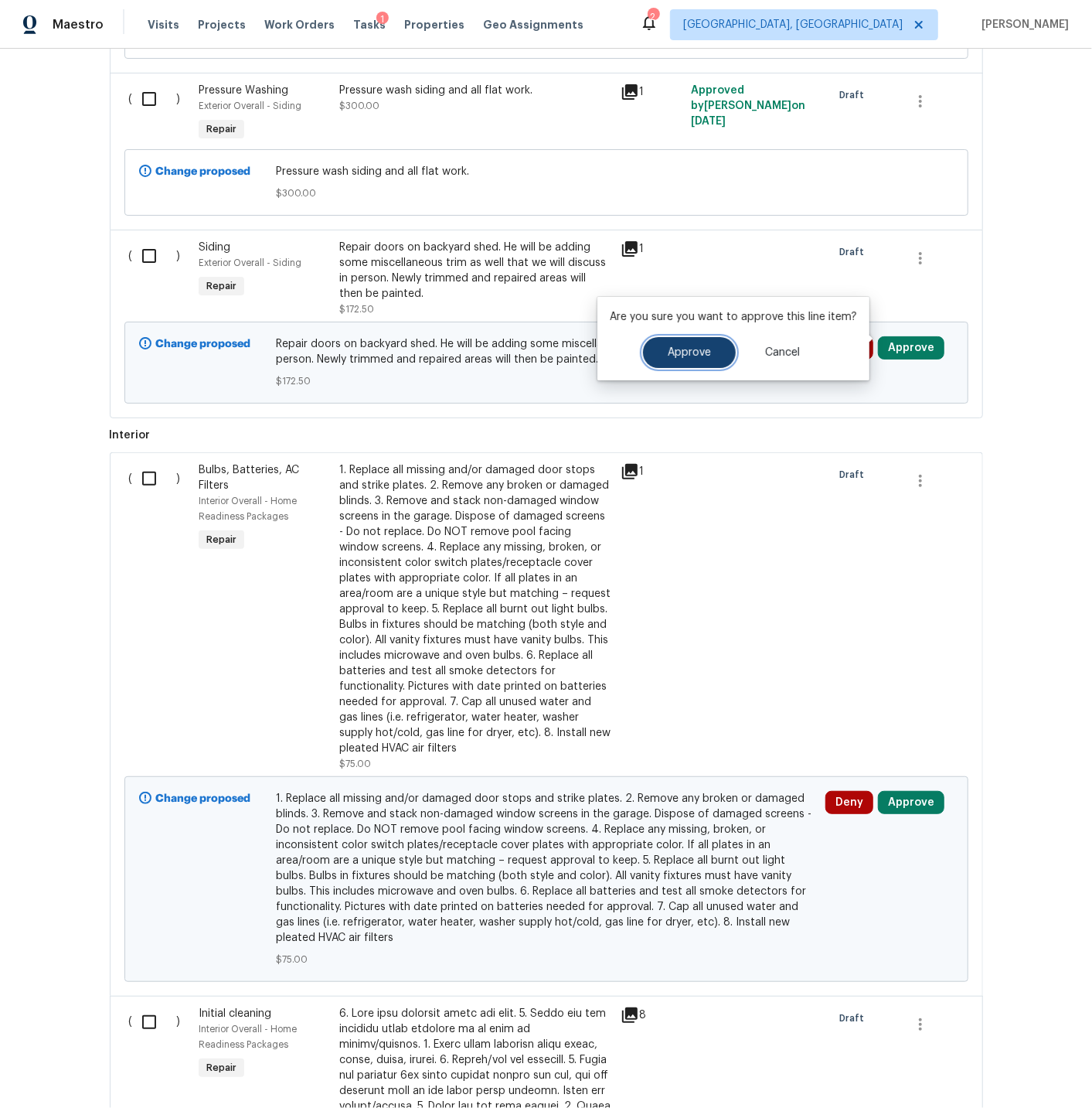
click at [689, 350] on span "Approve" at bounding box center [689, 353] width 43 height 12
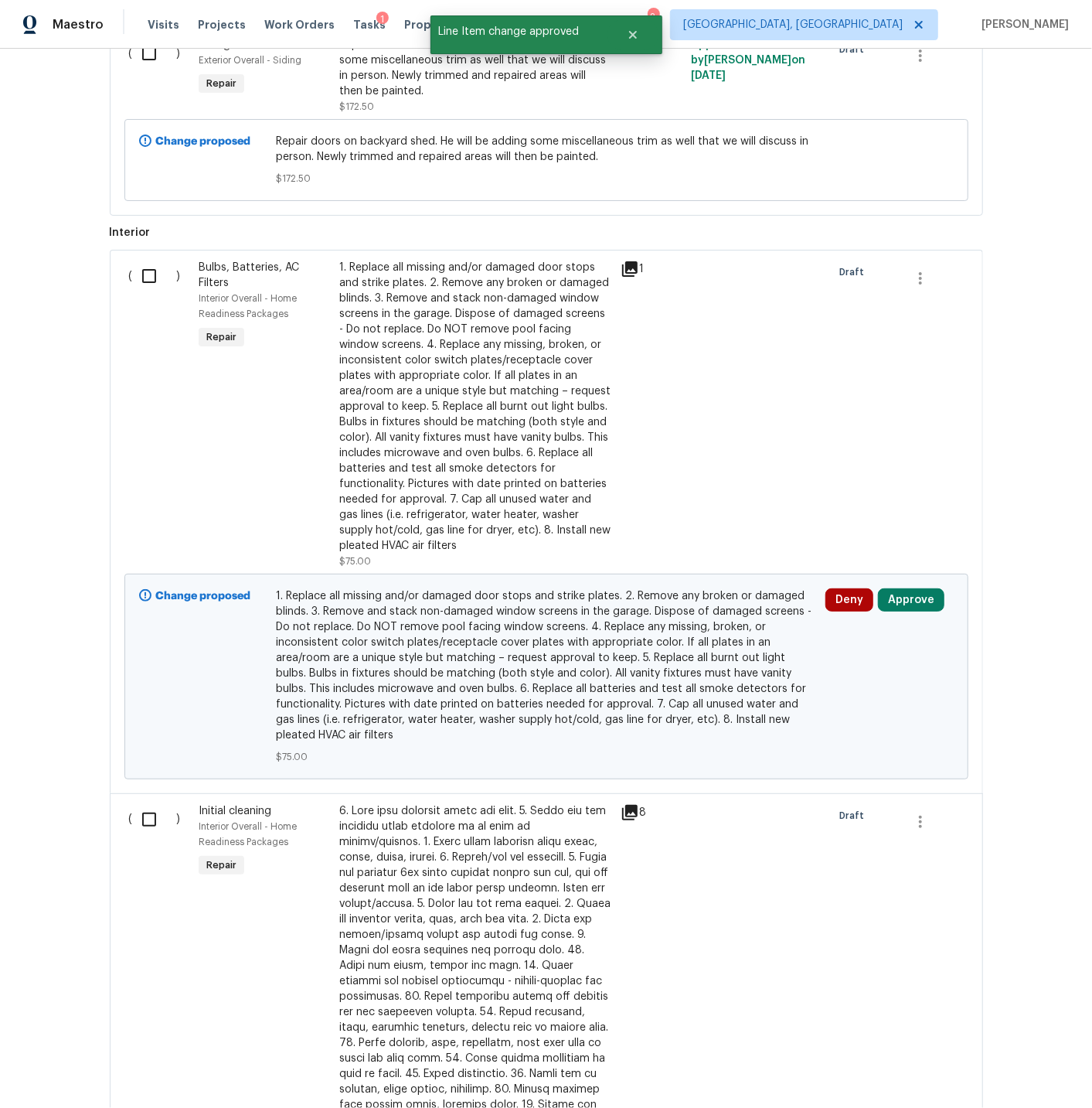
scroll to position [1240, 0]
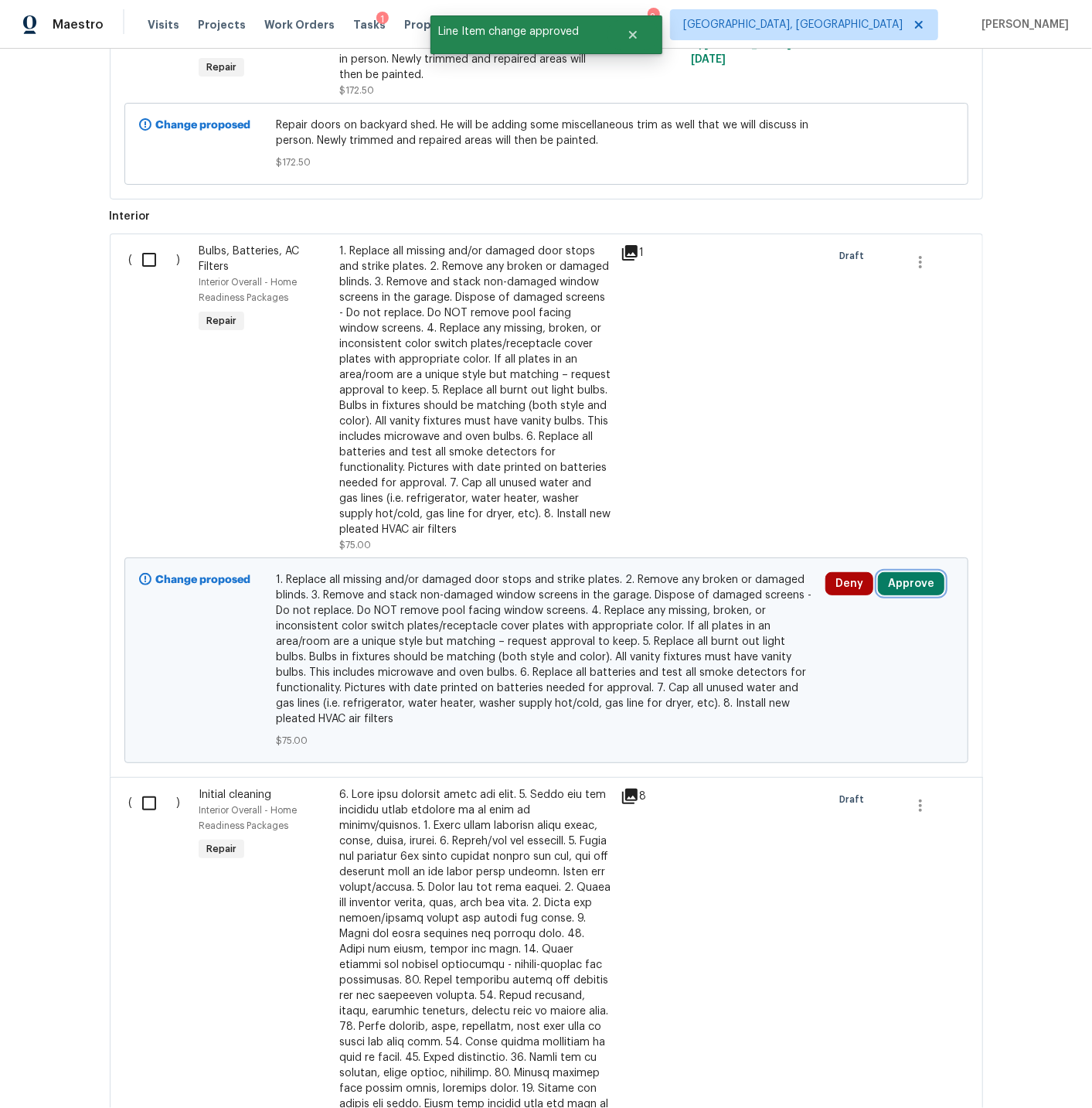
click at [903, 573] on button "Approve" at bounding box center [911, 584] width 67 height 24
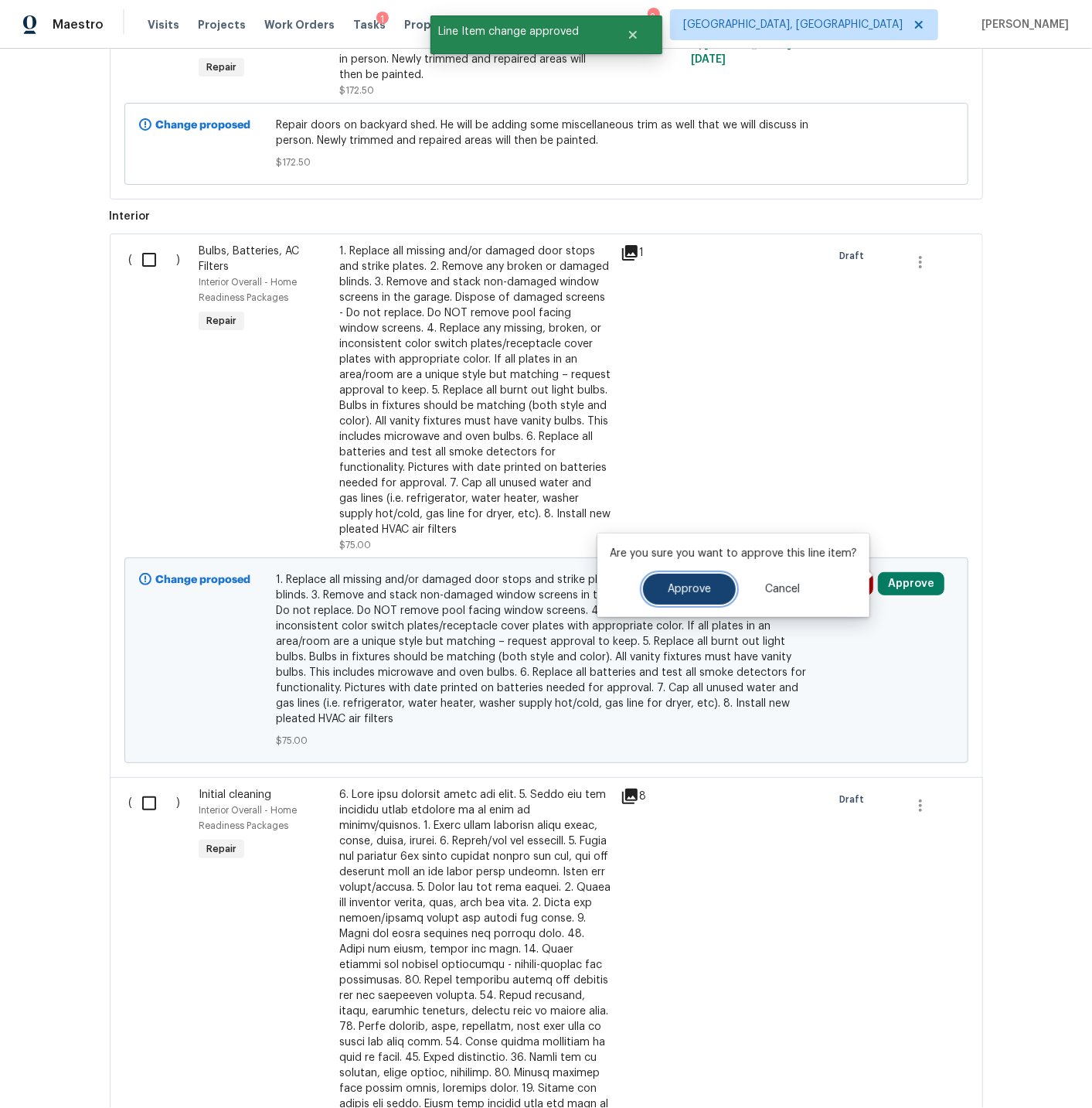
click at [684, 584] on span "Approve" at bounding box center [689, 589] width 43 height 12
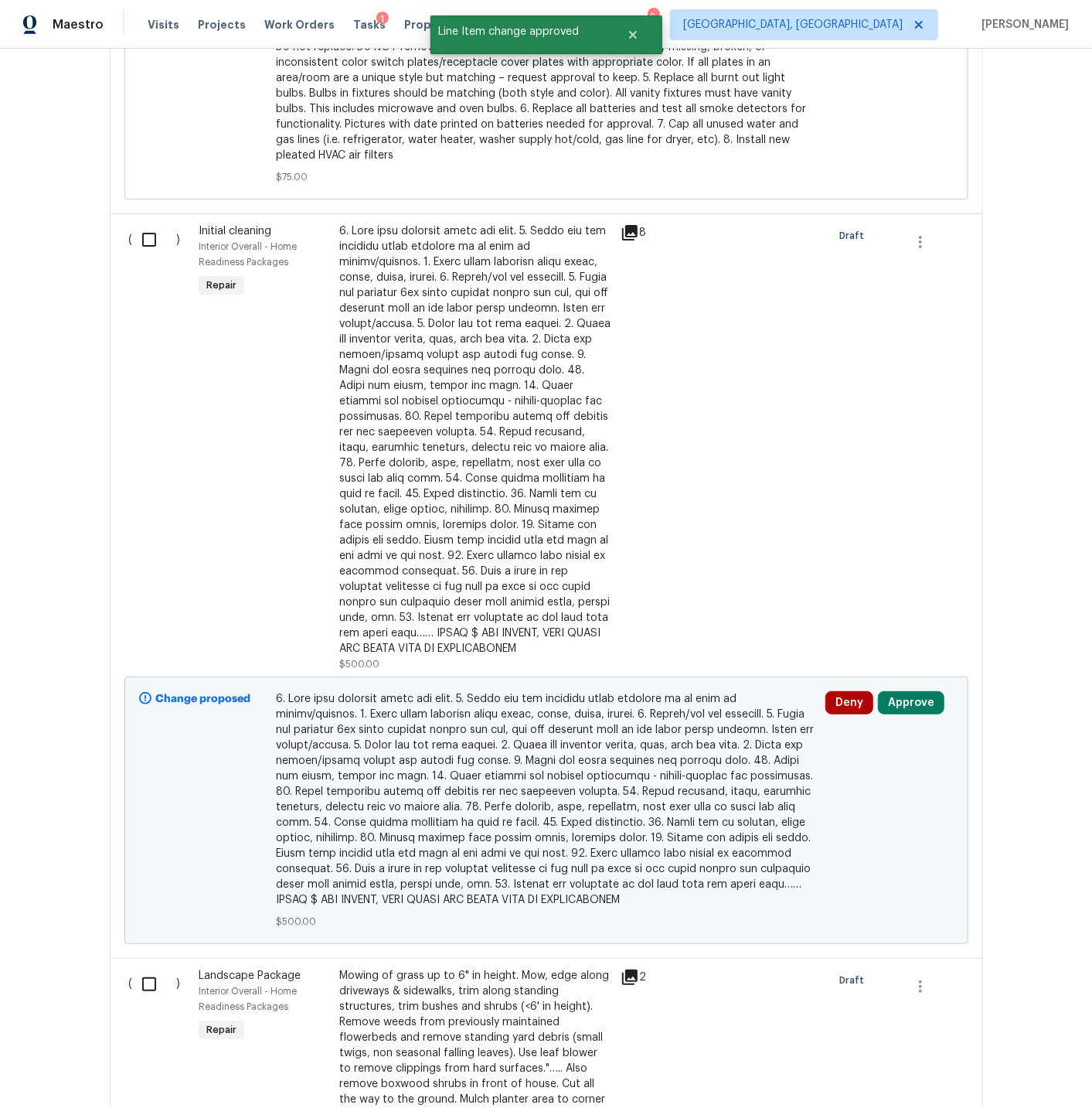
scroll to position [1809, 0]
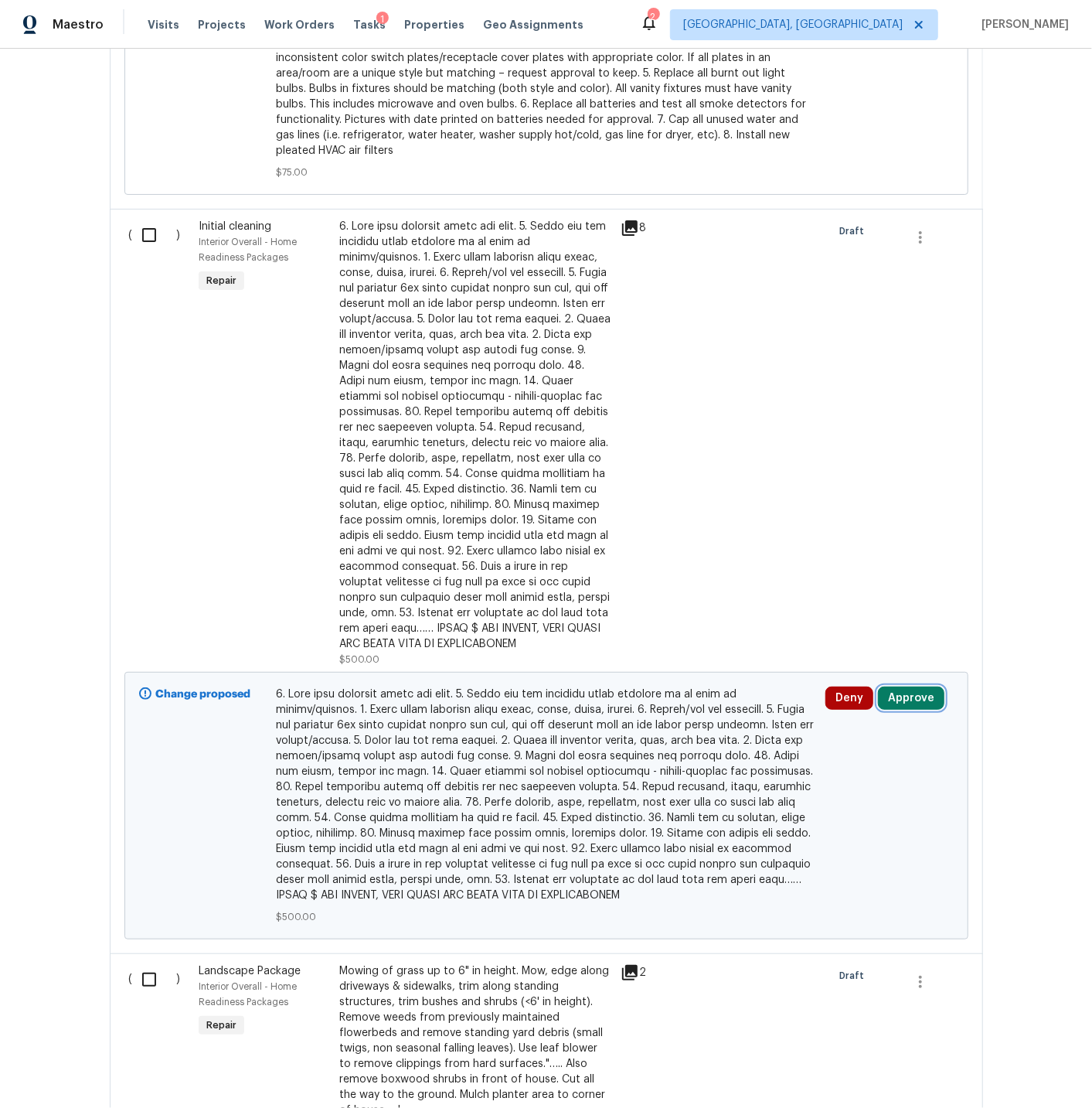
click at [904, 691] on button "Approve" at bounding box center [911, 698] width 67 height 24
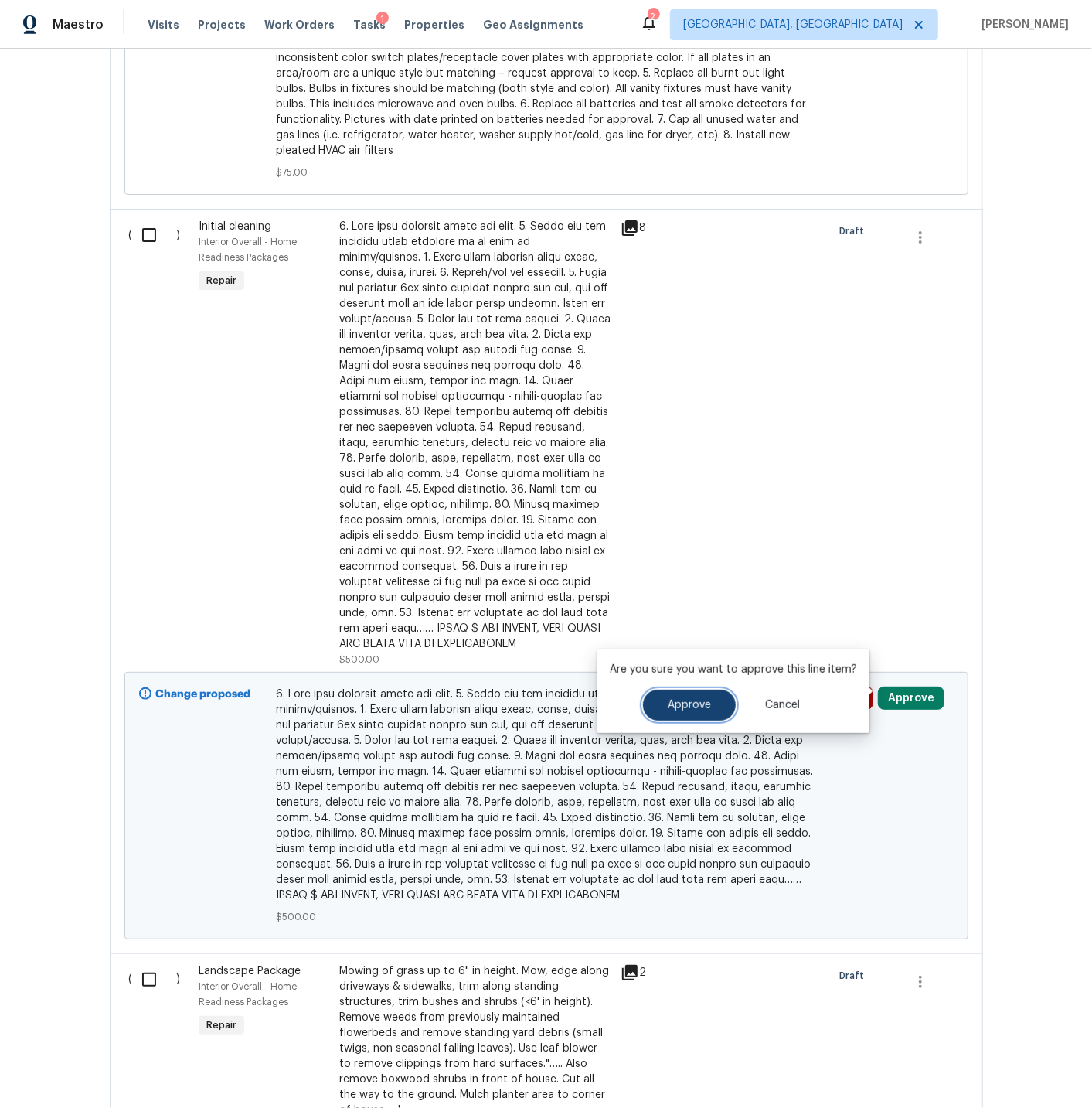
click at [679, 696] on button "Approve" at bounding box center [690, 705] width 93 height 31
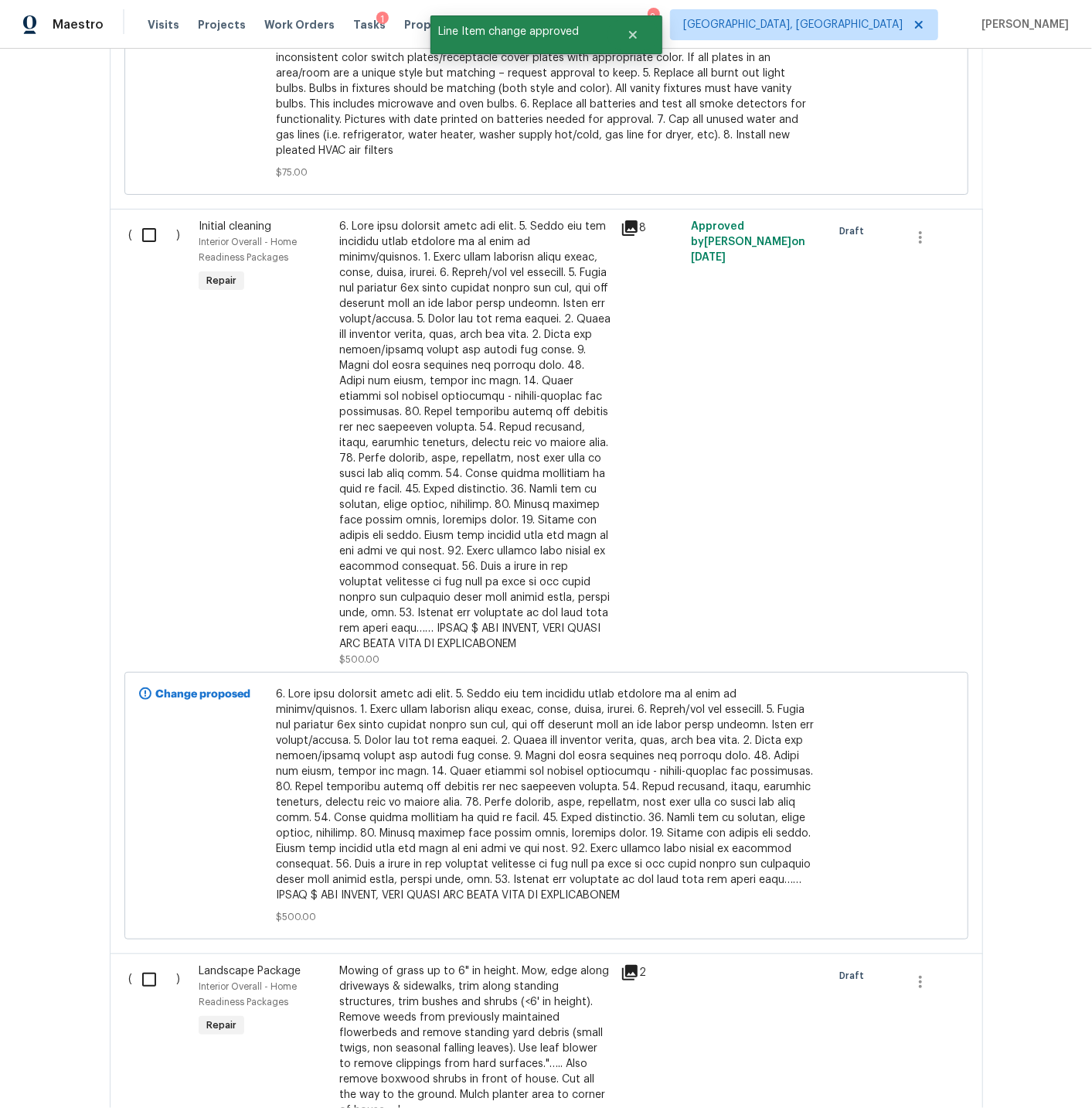
click at [495, 524] on div at bounding box center [475, 434] width 272 height 433
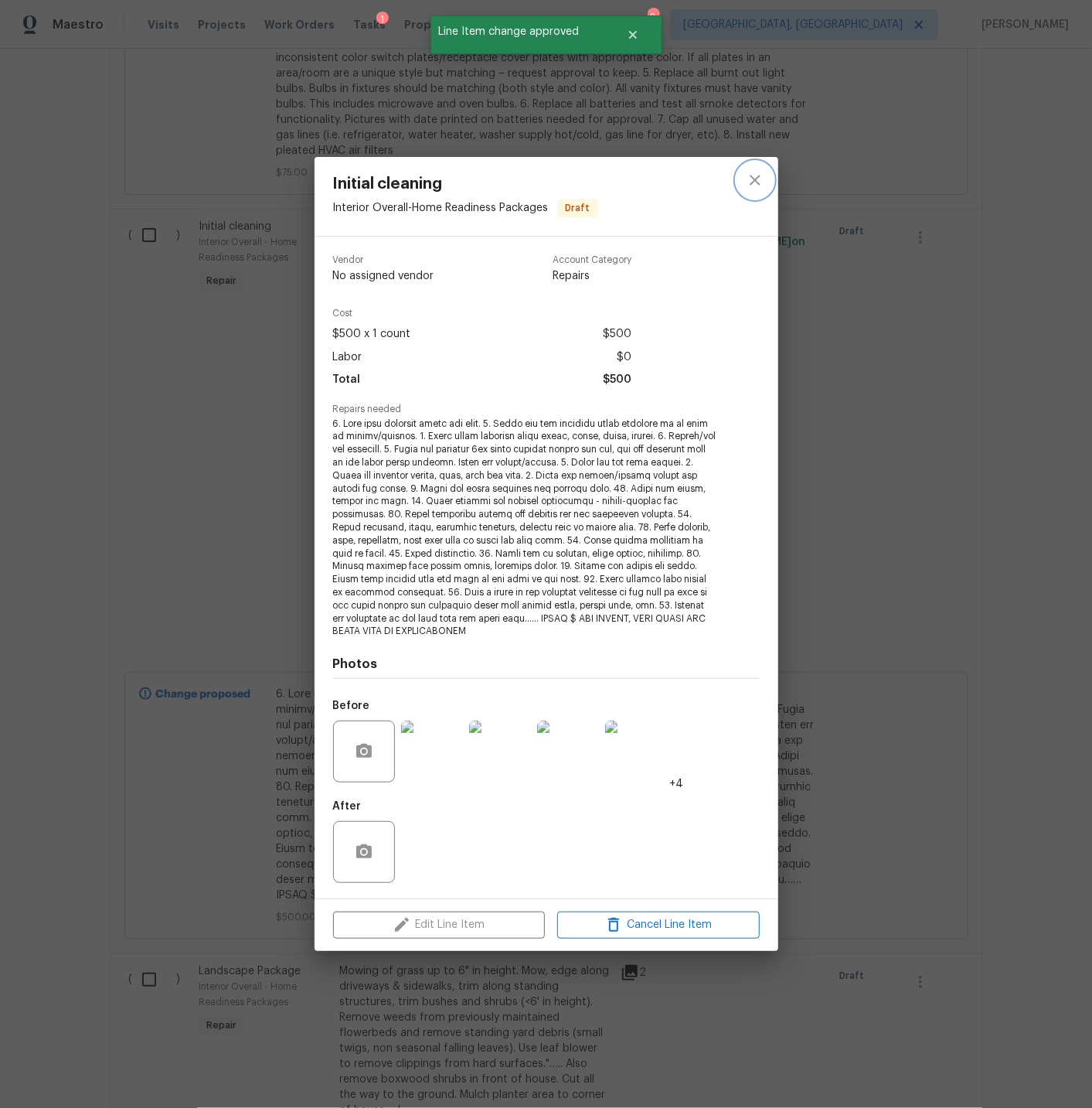
click at [756, 181] on icon "close" at bounding box center [755, 180] width 10 height 10
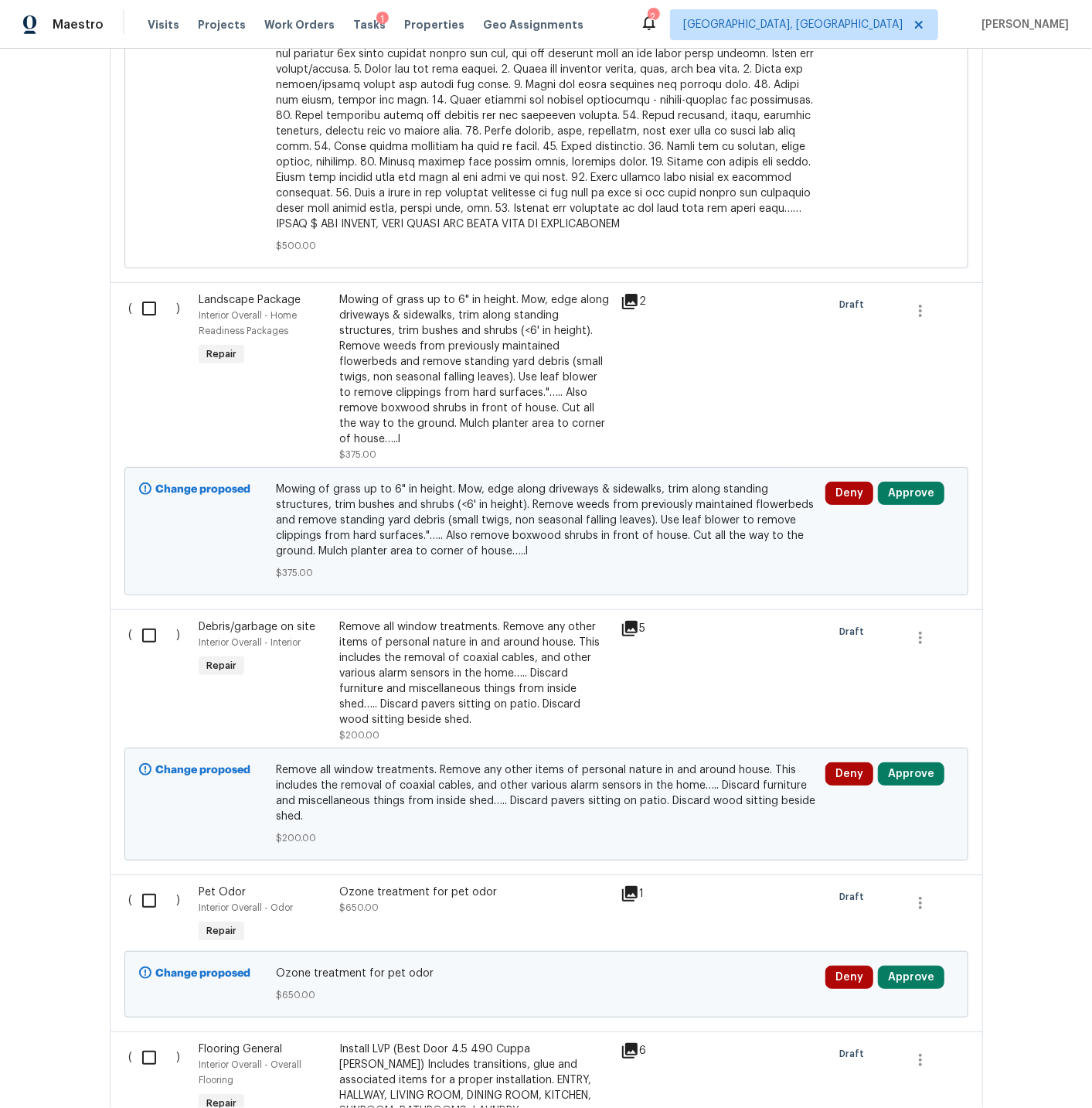
scroll to position [2488, 0]
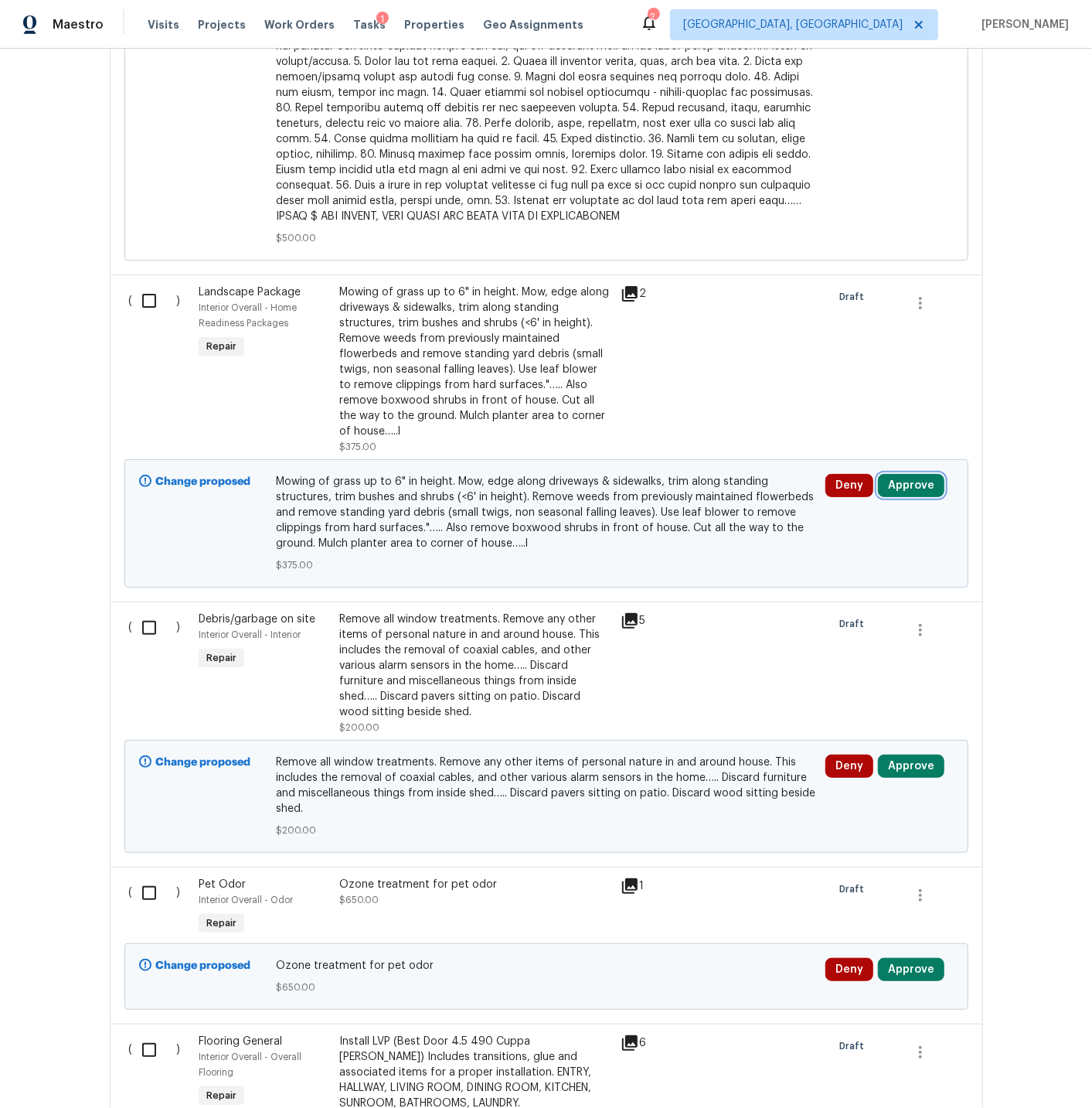
click at [906, 478] on button "Approve" at bounding box center [911, 486] width 67 height 24
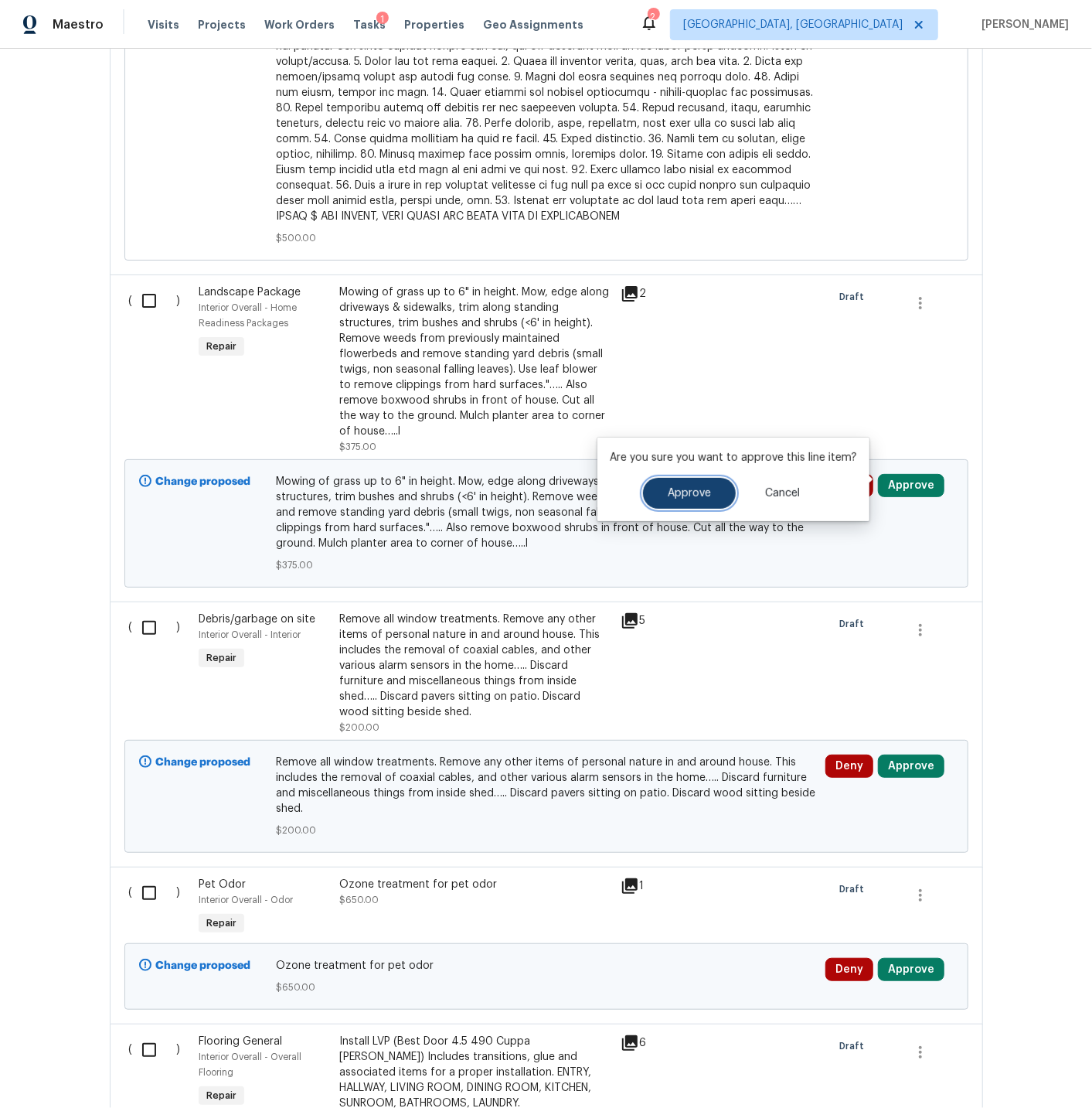
click at [685, 492] on span "Approve" at bounding box center [689, 493] width 43 height 12
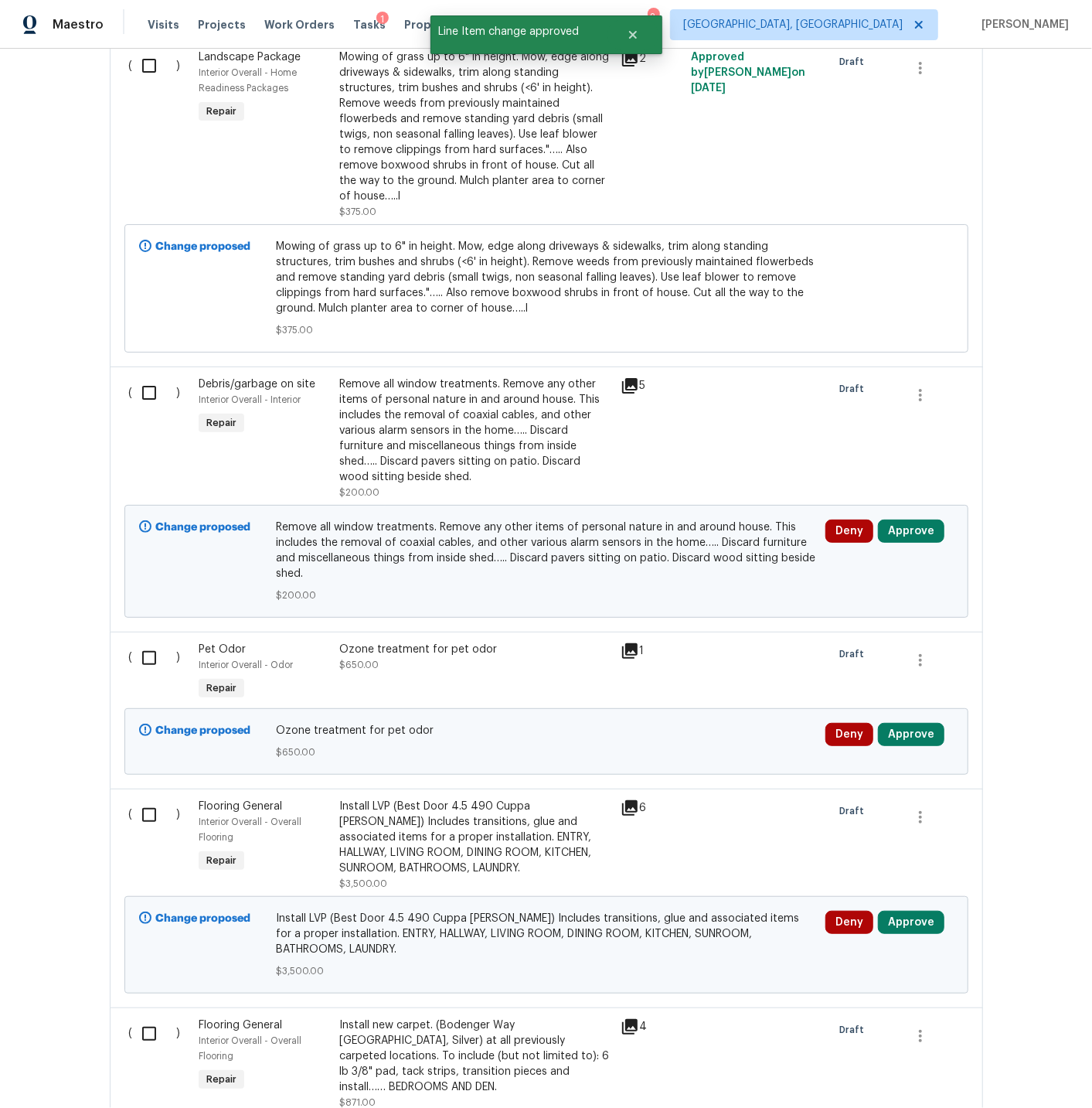
scroll to position [2724, 0]
click at [635, 379] on icon at bounding box center [630, 385] width 19 height 19
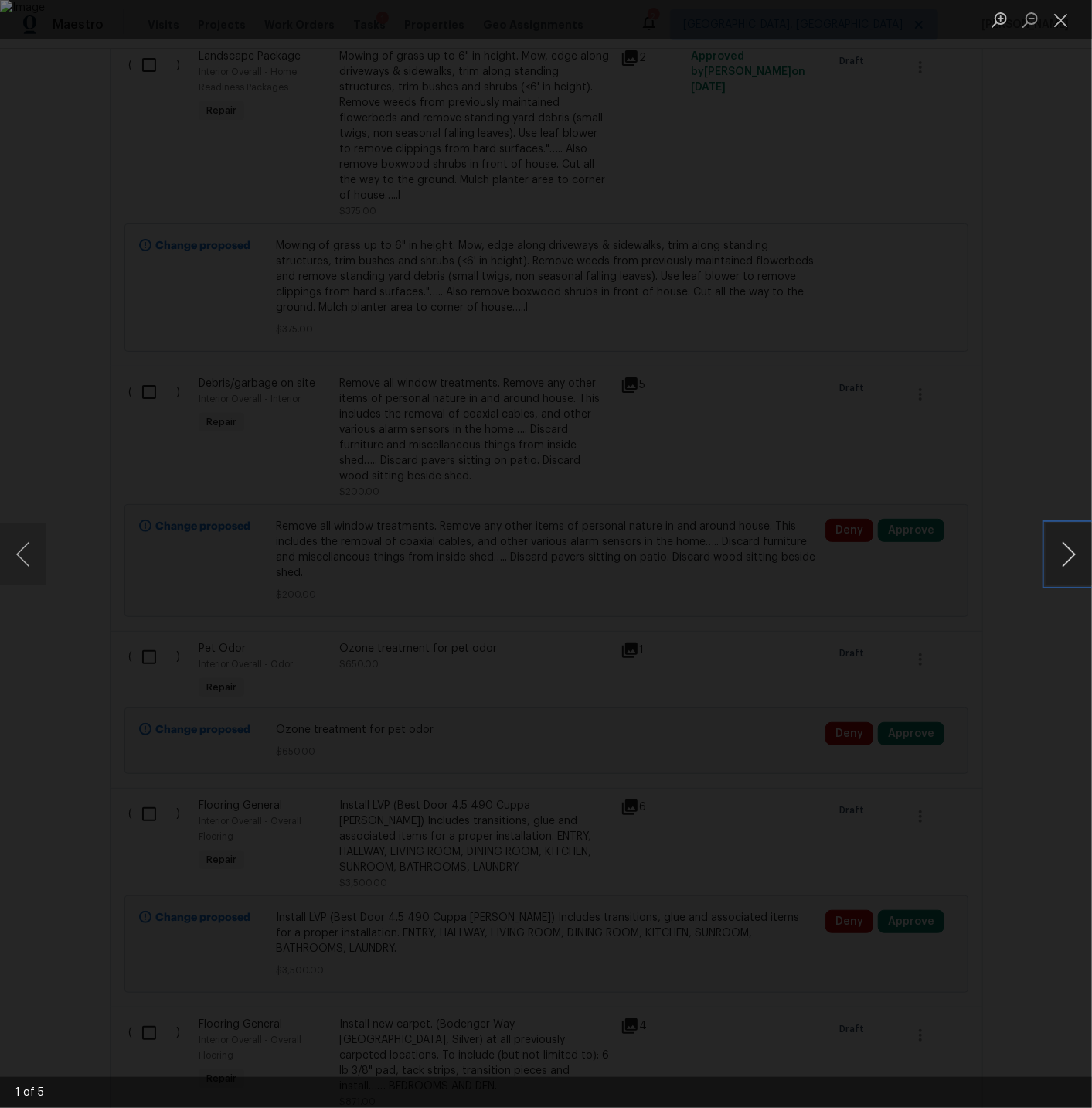
click at [1071, 550] on button "Next image" at bounding box center [1068, 554] width 46 height 62
click at [1062, 21] on button "Close lightbox" at bounding box center [1061, 19] width 31 height 27
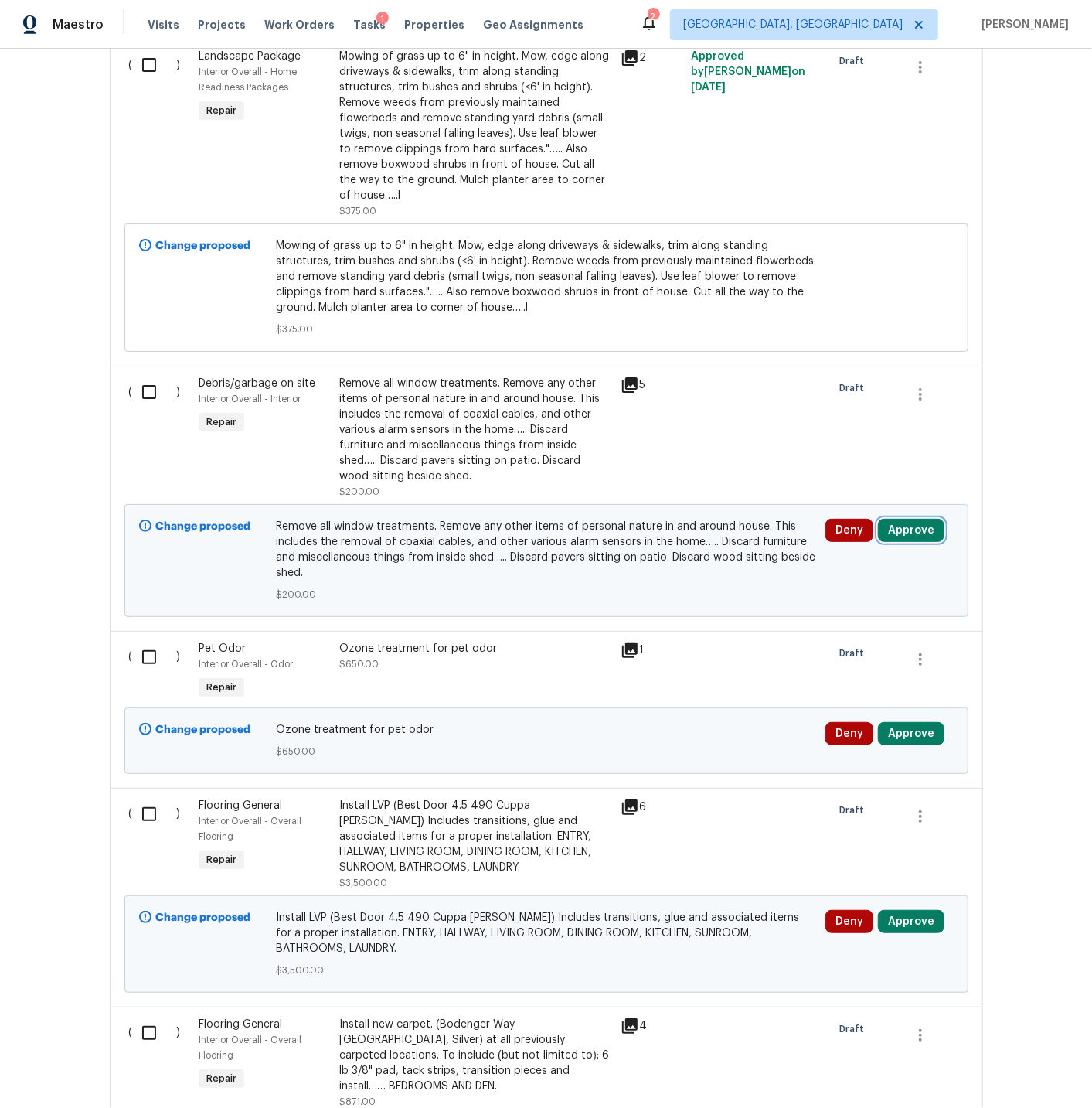
click at [908, 526] on button "Approve" at bounding box center [911, 530] width 67 height 24
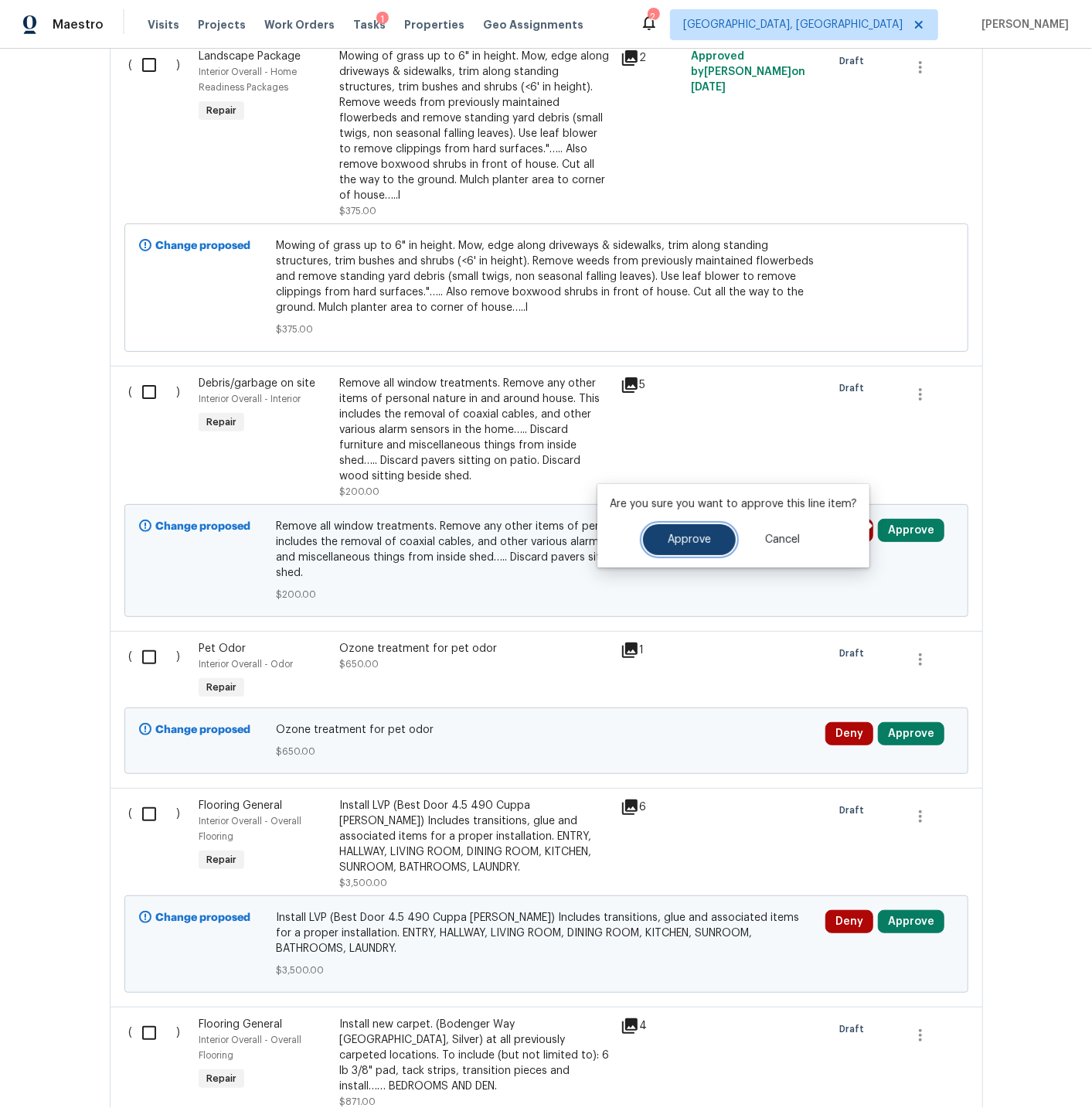
click at [680, 541] on span "Approve" at bounding box center [689, 540] width 43 height 12
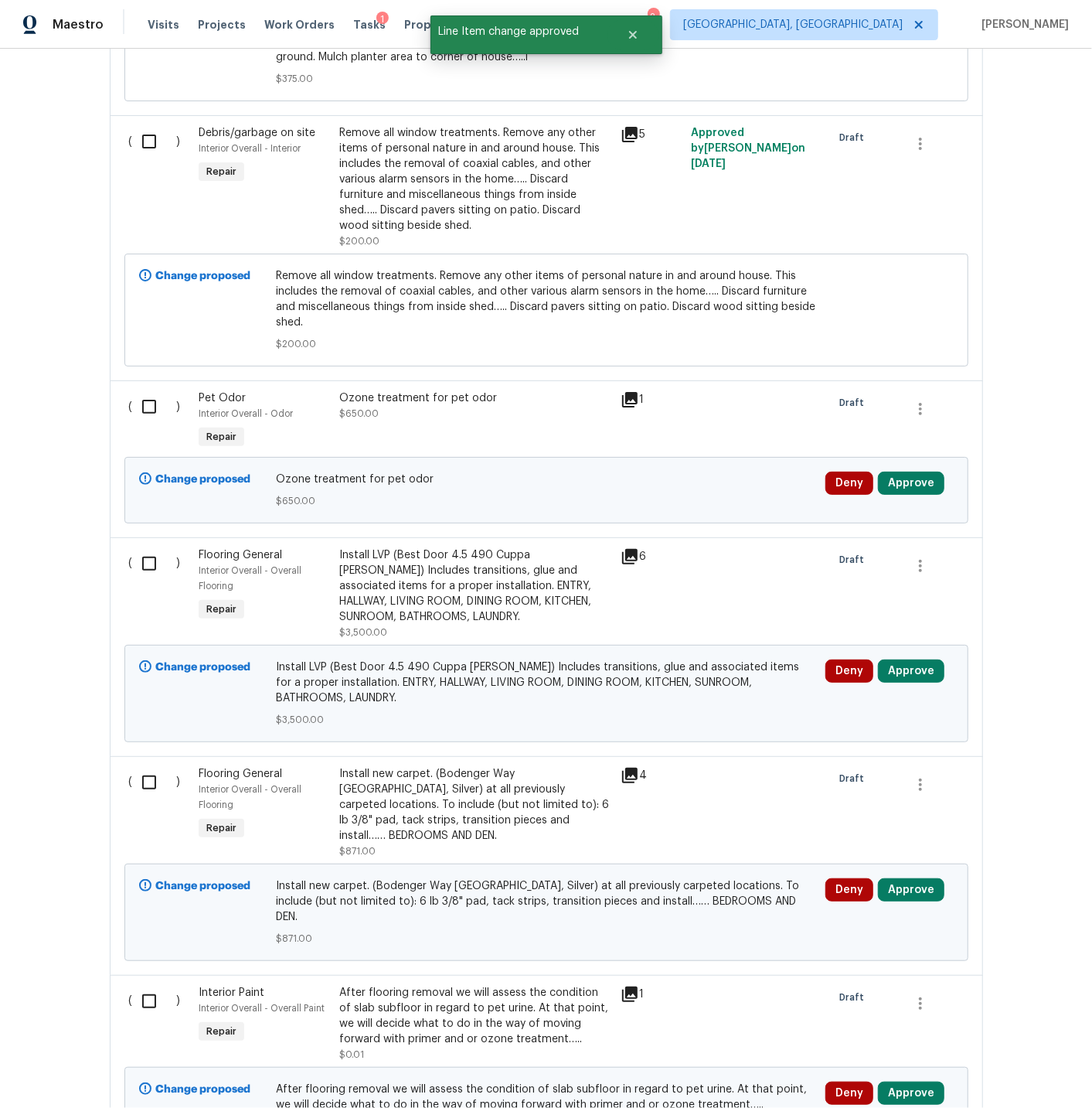
scroll to position [2981, 0]
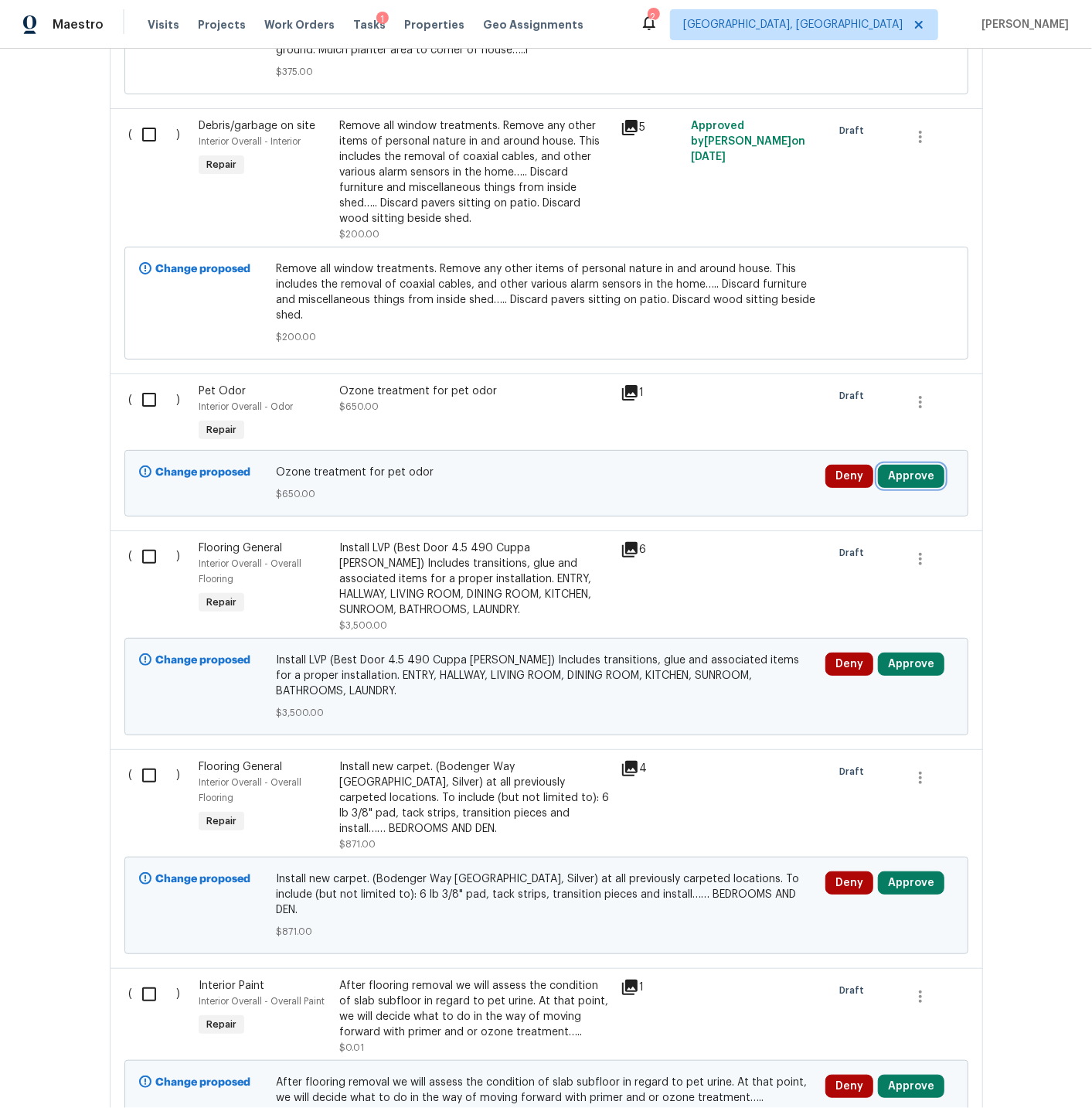
click at [910, 470] on button "Approve" at bounding box center [911, 476] width 67 height 24
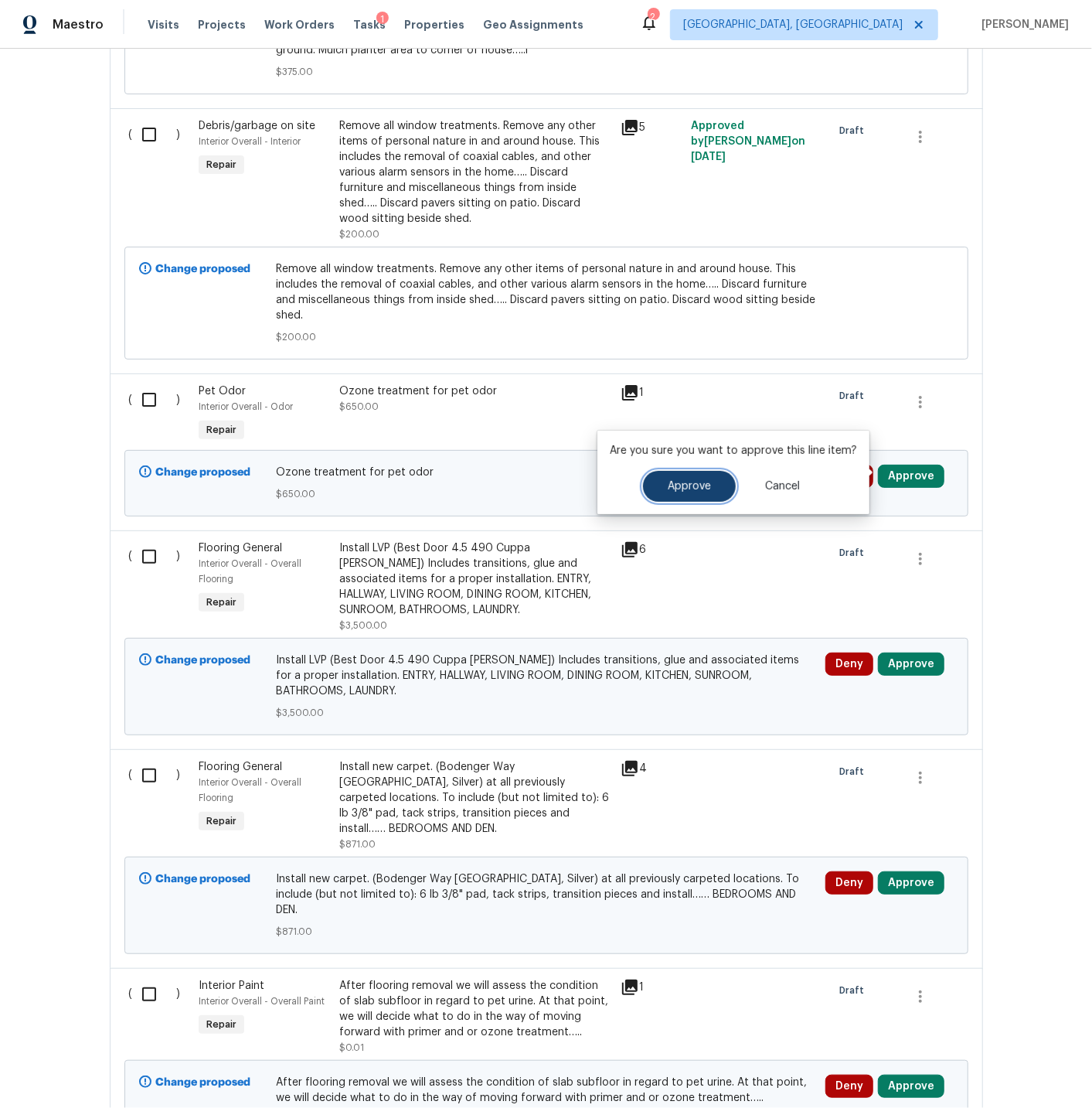
click at [691, 481] on span "Approve" at bounding box center [689, 487] width 43 height 12
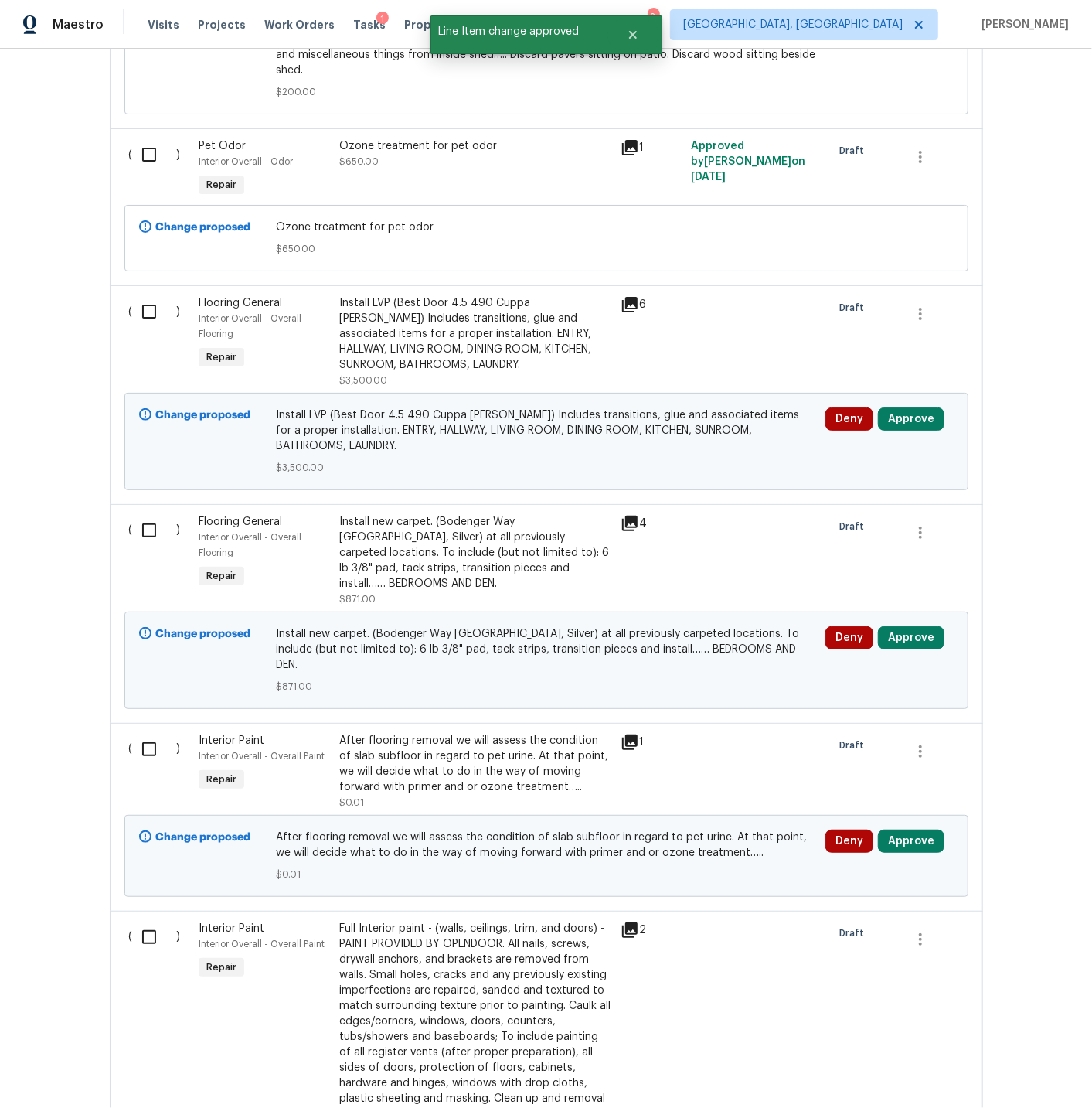
scroll to position [3230, 0]
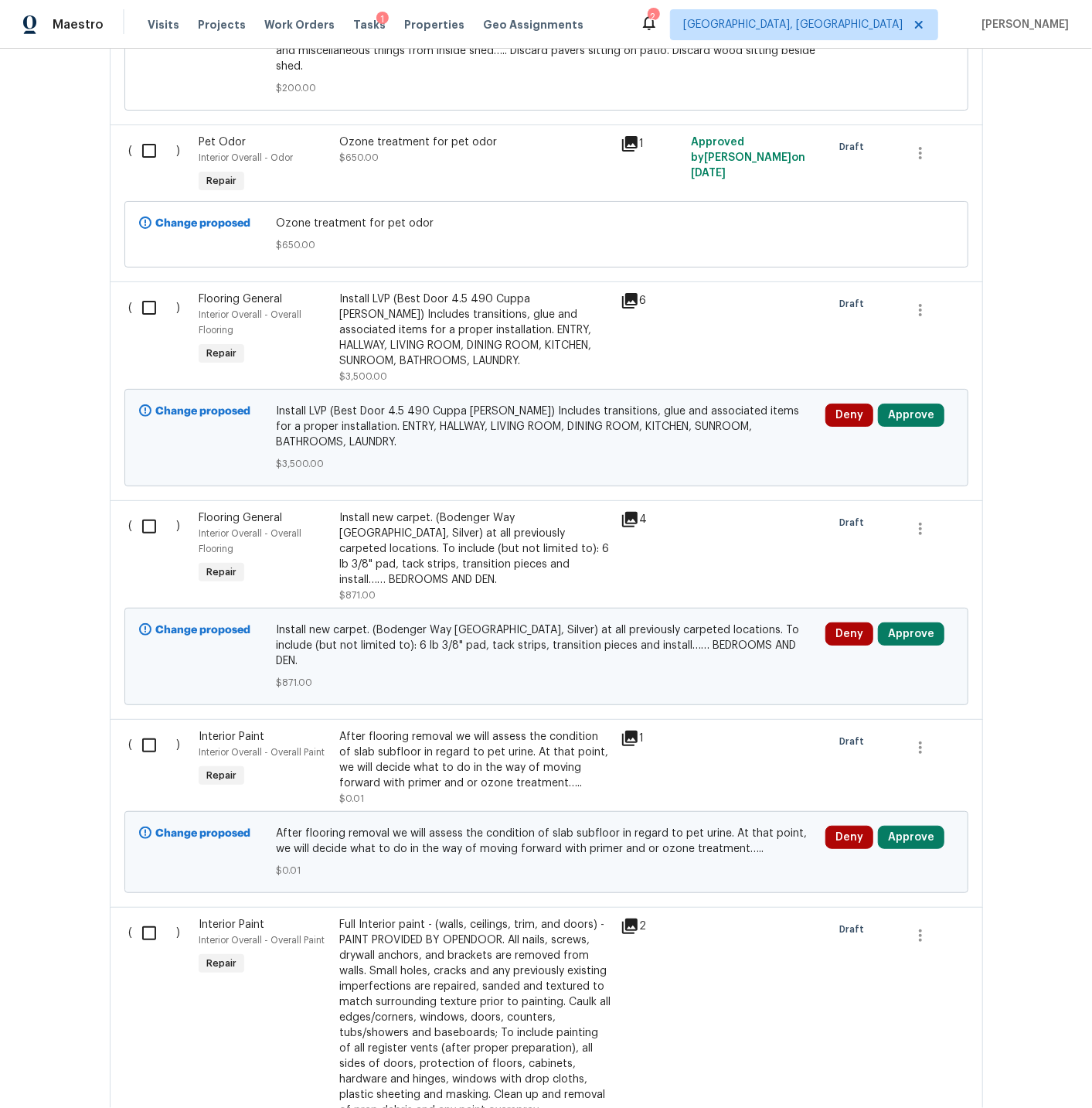
click at [509, 320] on div "Install LVP (Best Door 4.5 490 Cuppa Joe) Includes transitions, glue and associ…" at bounding box center [475, 331] width 272 height 78
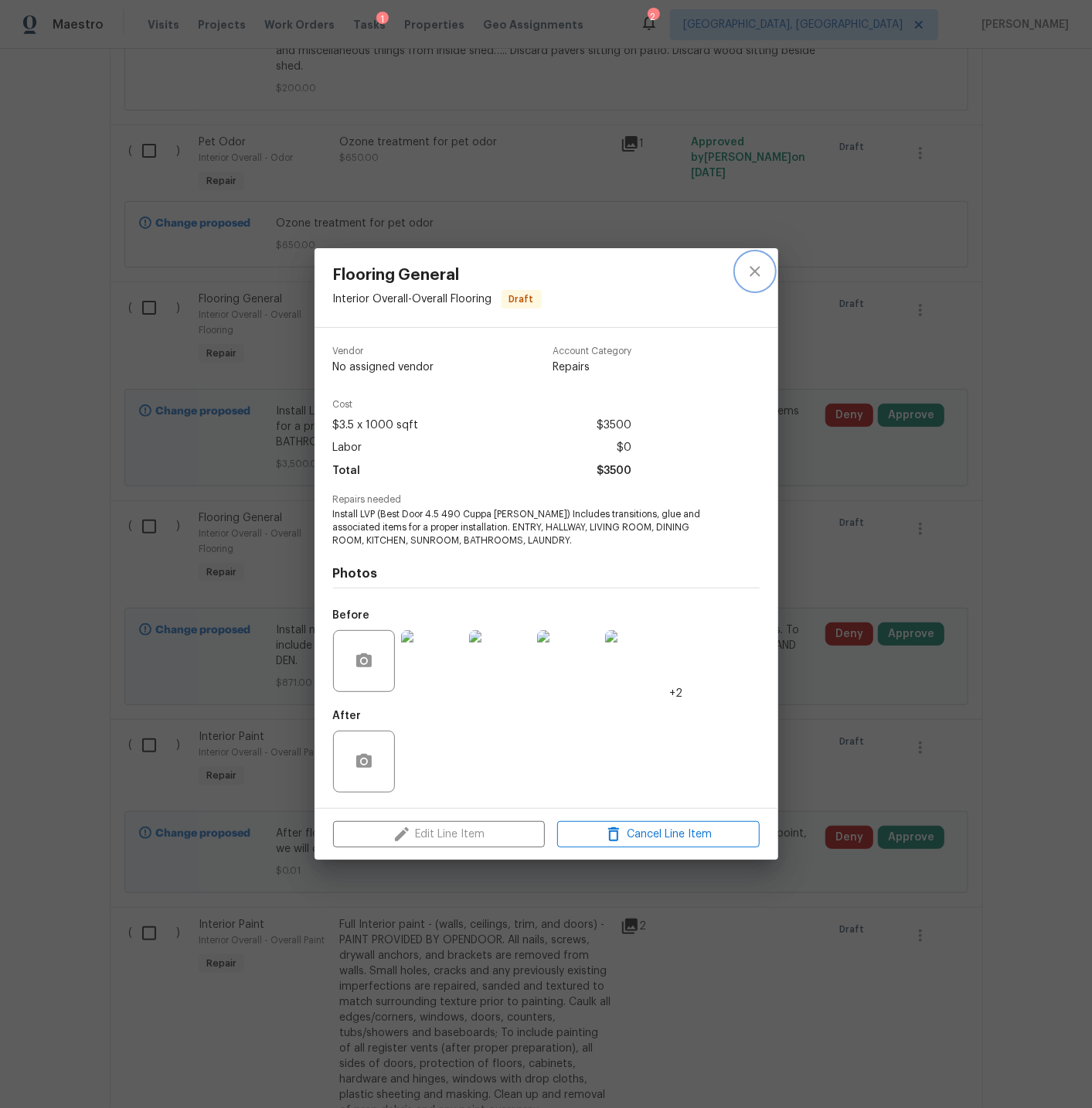
click at [755, 274] on icon "close" at bounding box center [756, 272] width 19 height 19
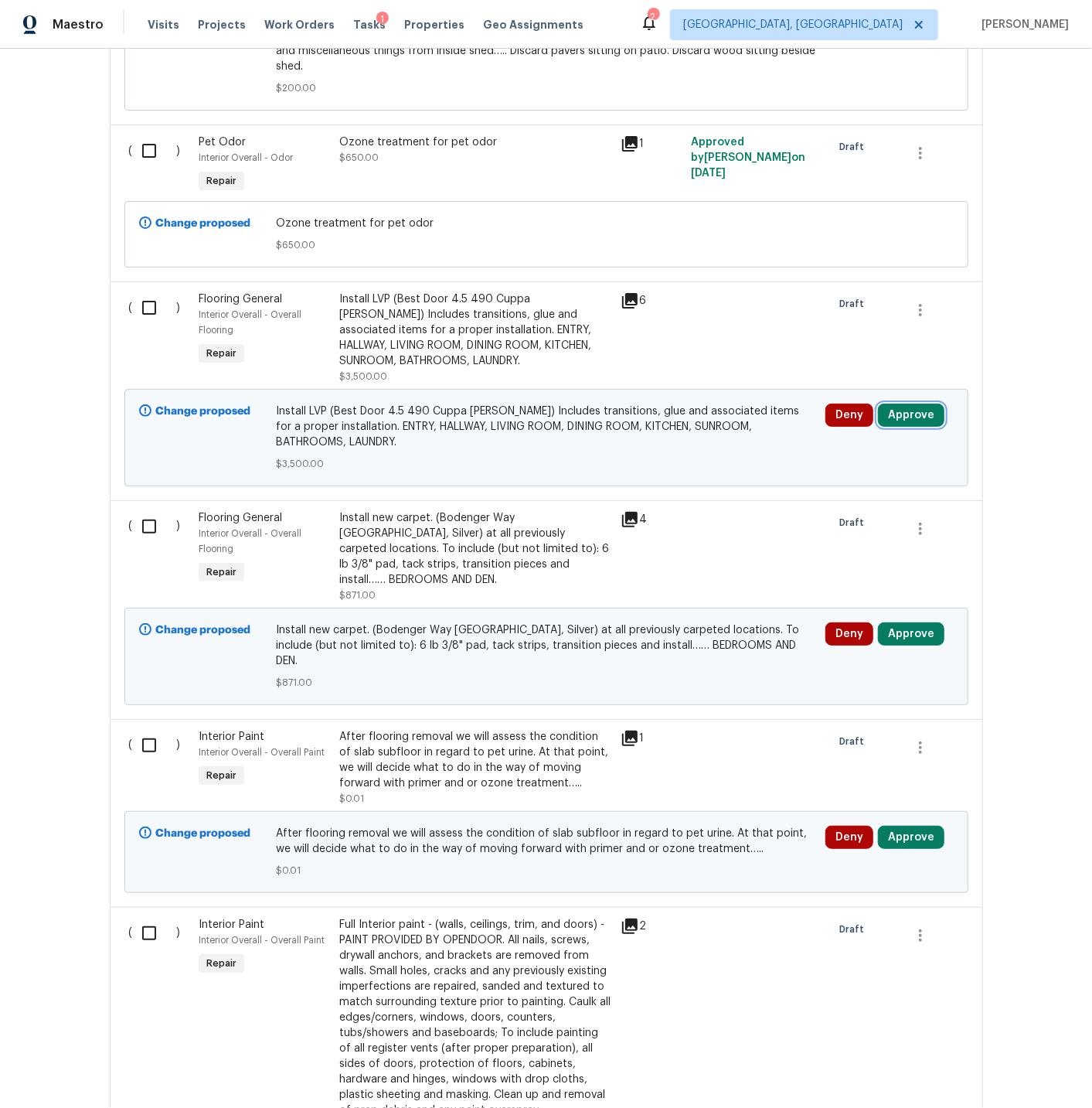
click at [902, 406] on button "Approve" at bounding box center [911, 416] width 67 height 24
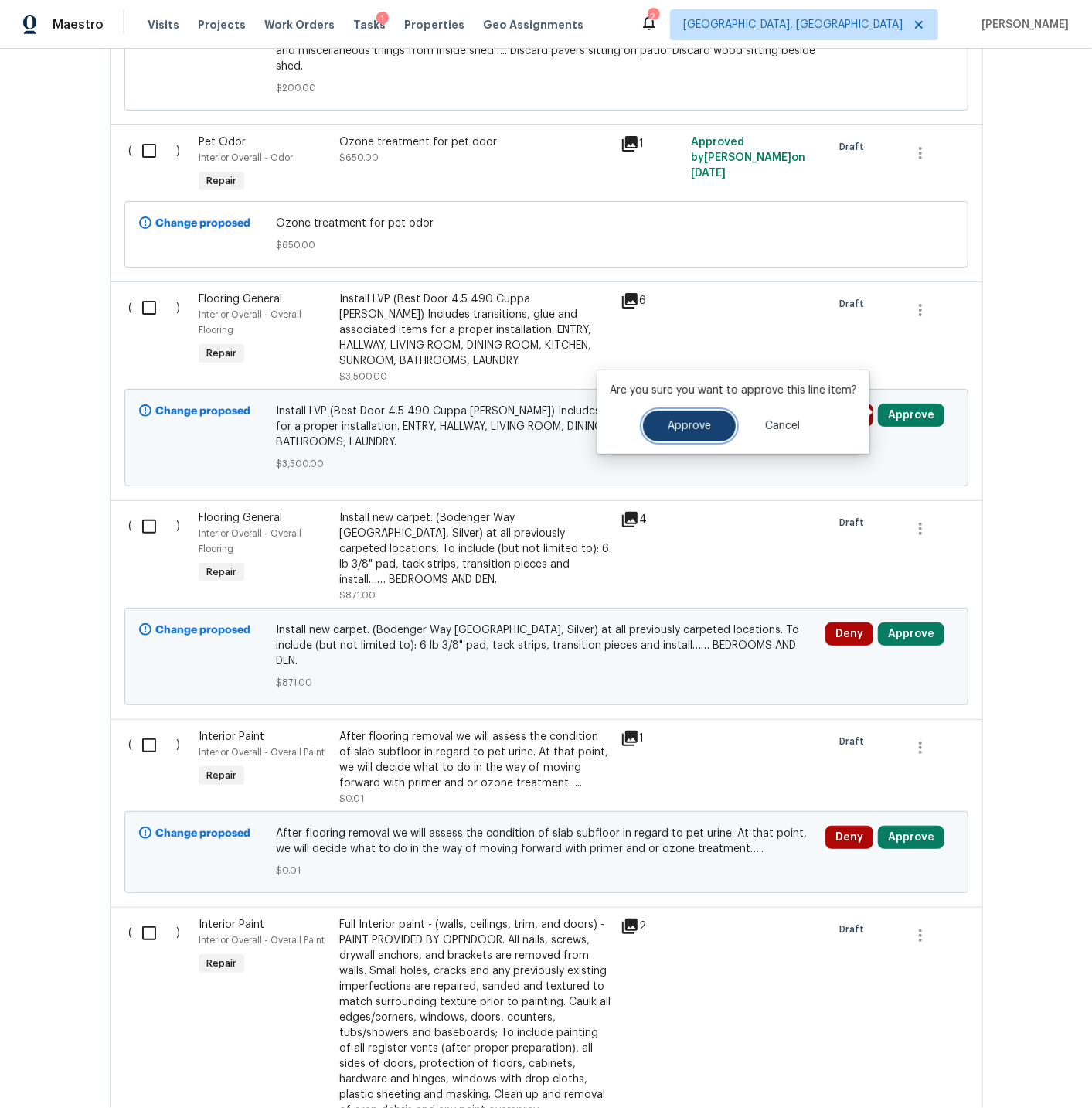
click at [691, 418] on button "Approve" at bounding box center [690, 426] width 93 height 31
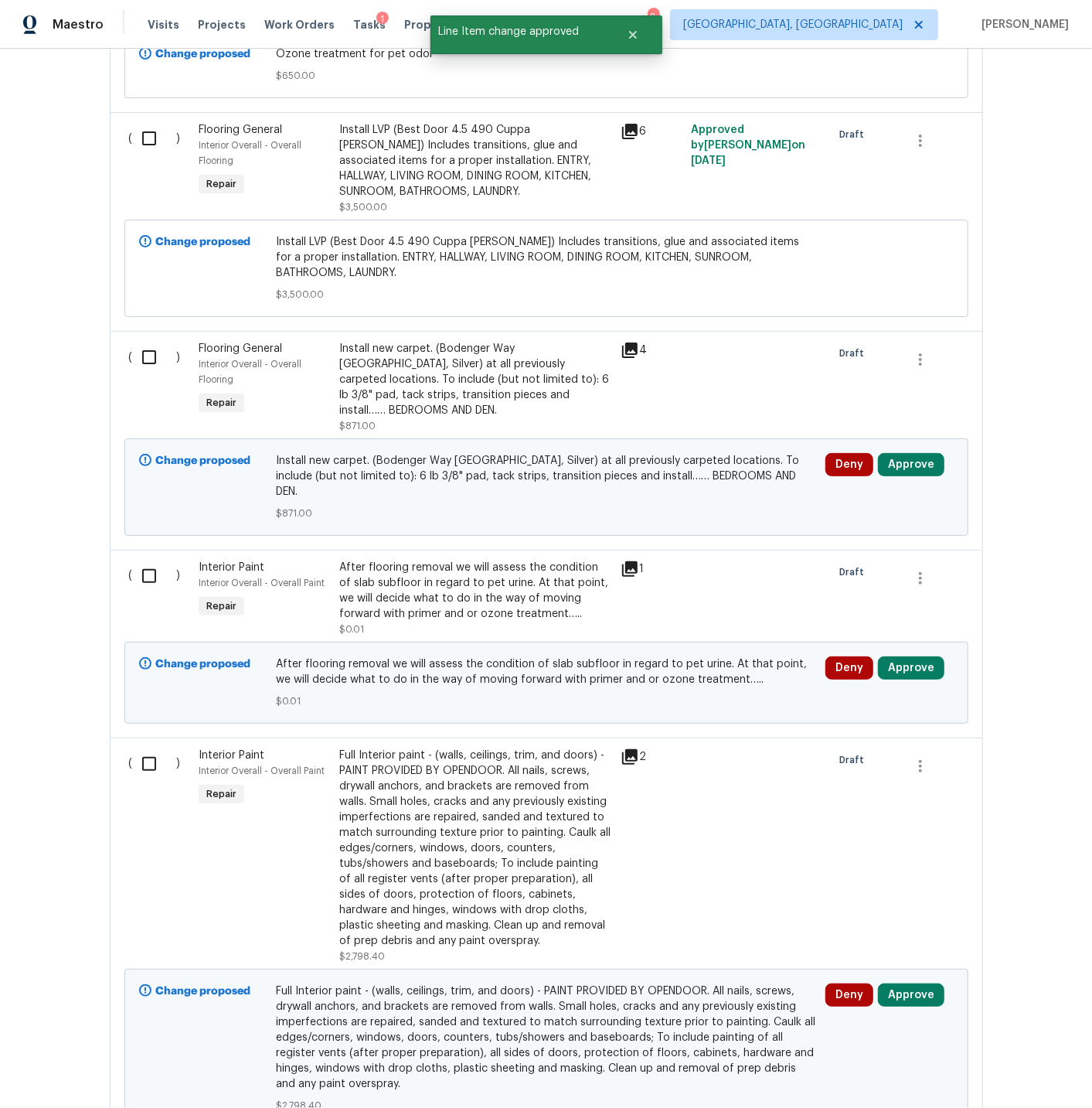
scroll to position [3400, 0]
click at [906, 459] on button "Approve" at bounding box center [911, 464] width 67 height 24
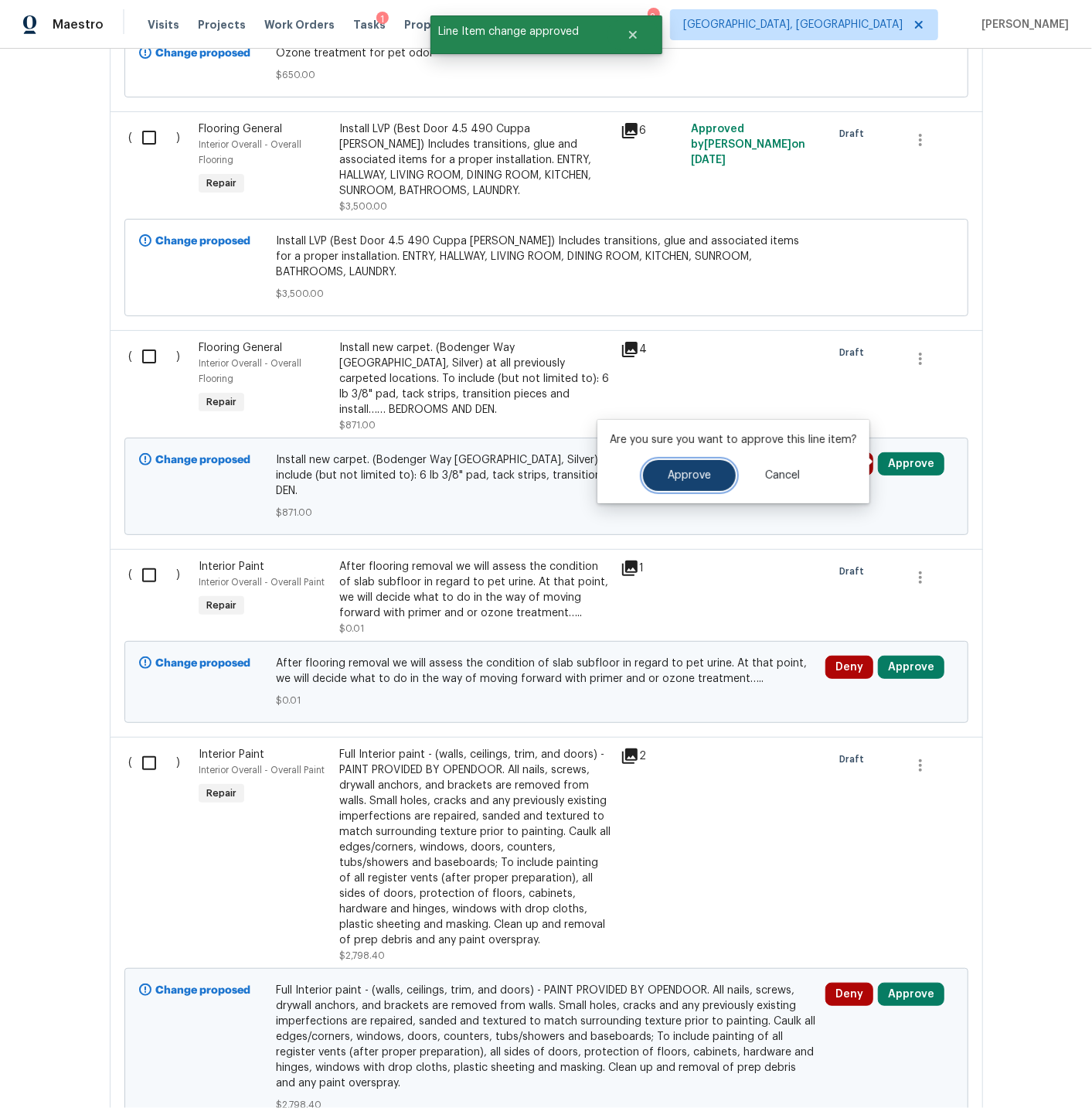
click at [679, 475] on span "Approve" at bounding box center [689, 476] width 43 height 12
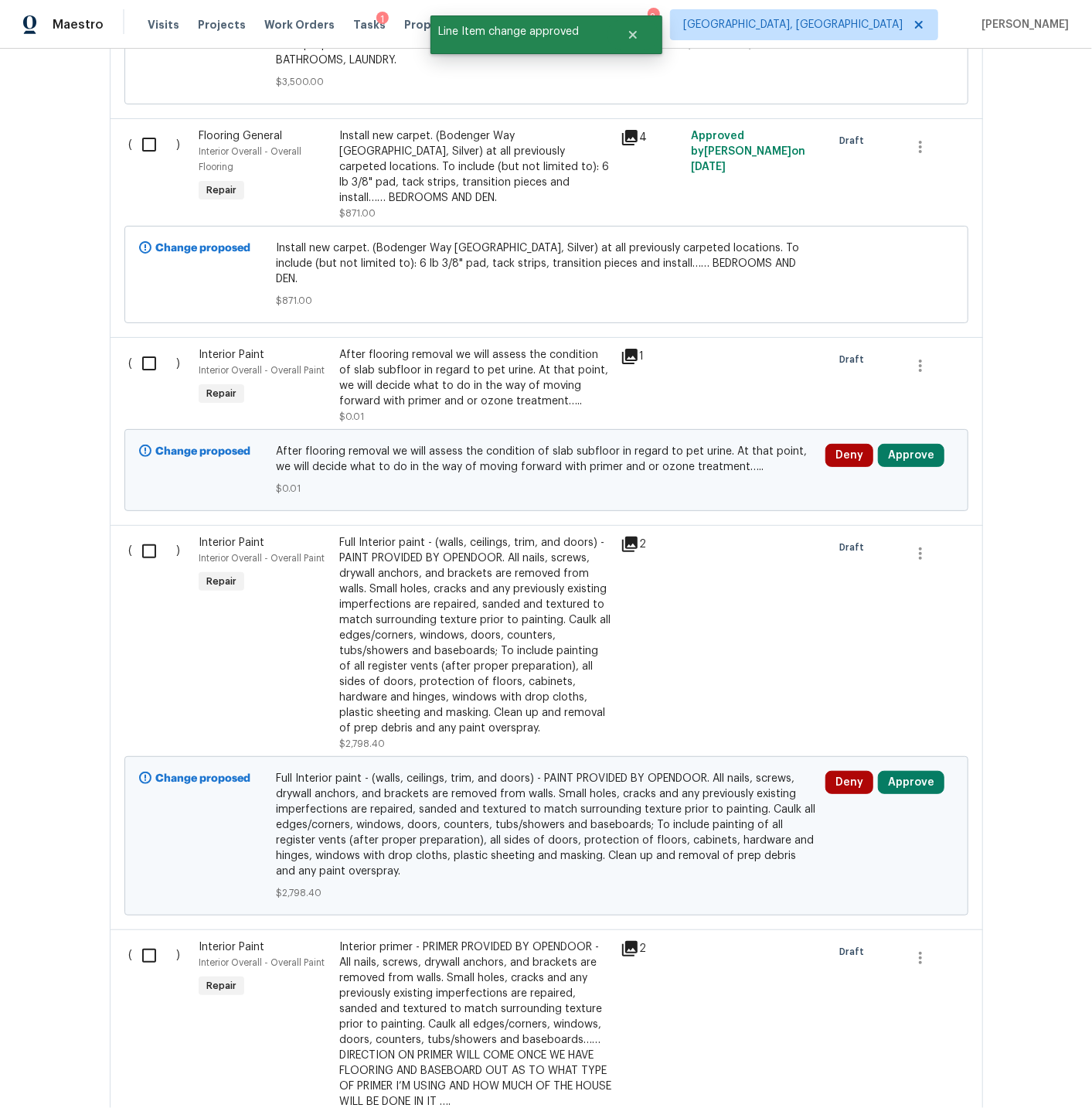
scroll to position [3617, 0]
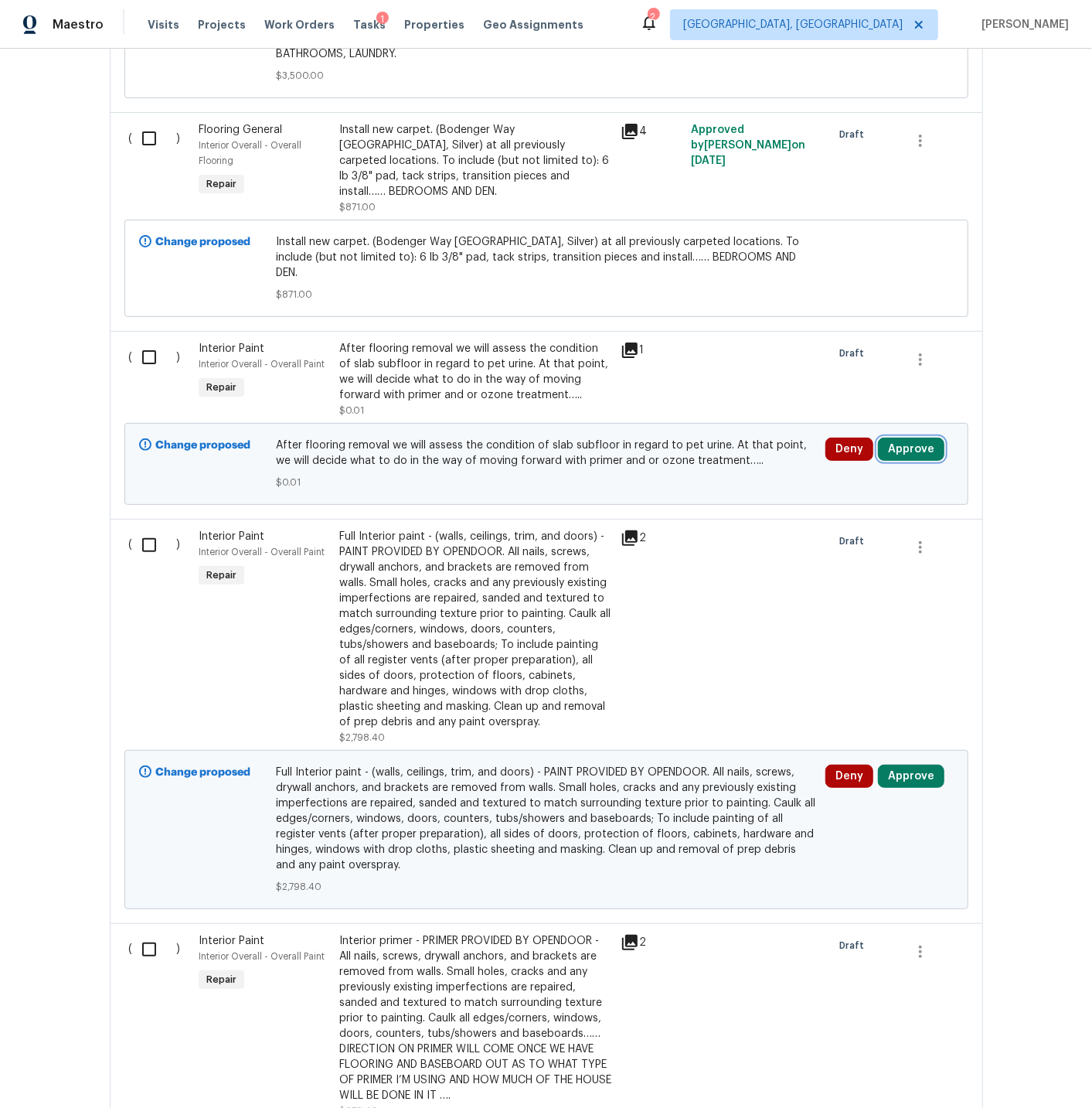
click at [915, 438] on button "Approve" at bounding box center [911, 449] width 67 height 24
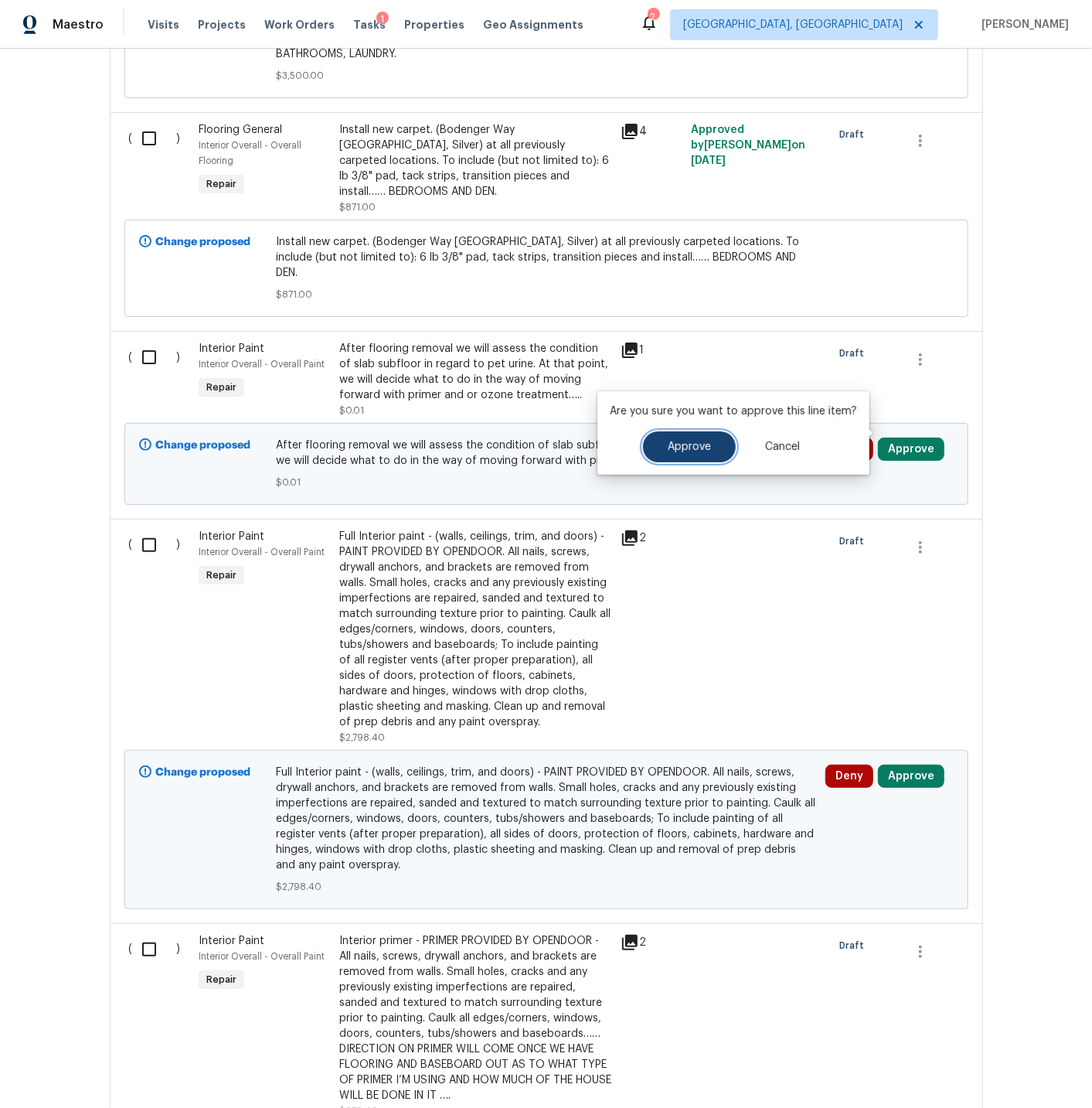
click at [685, 450] on span "Approve" at bounding box center [689, 447] width 43 height 12
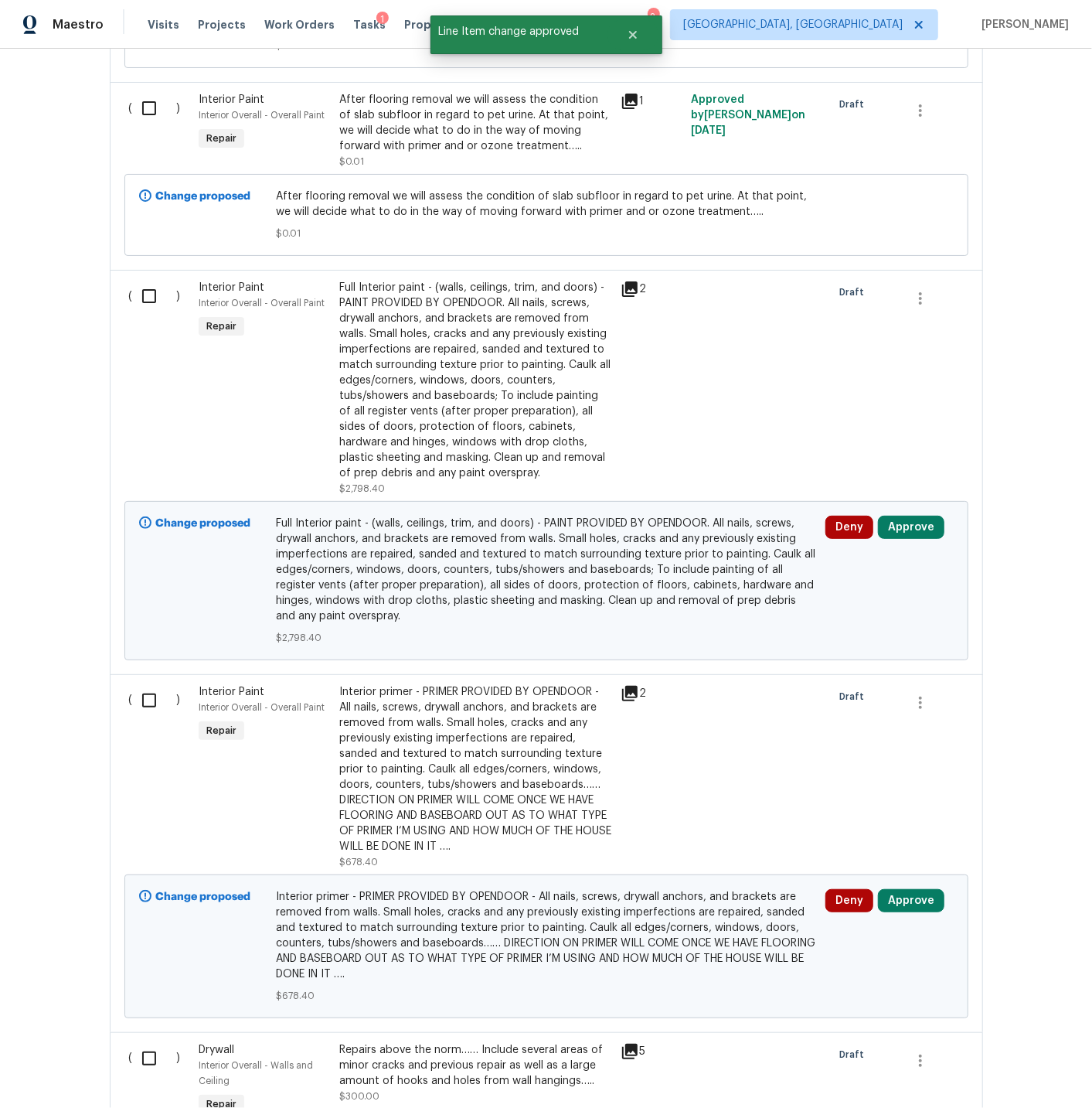
scroll to position [3869, 0]
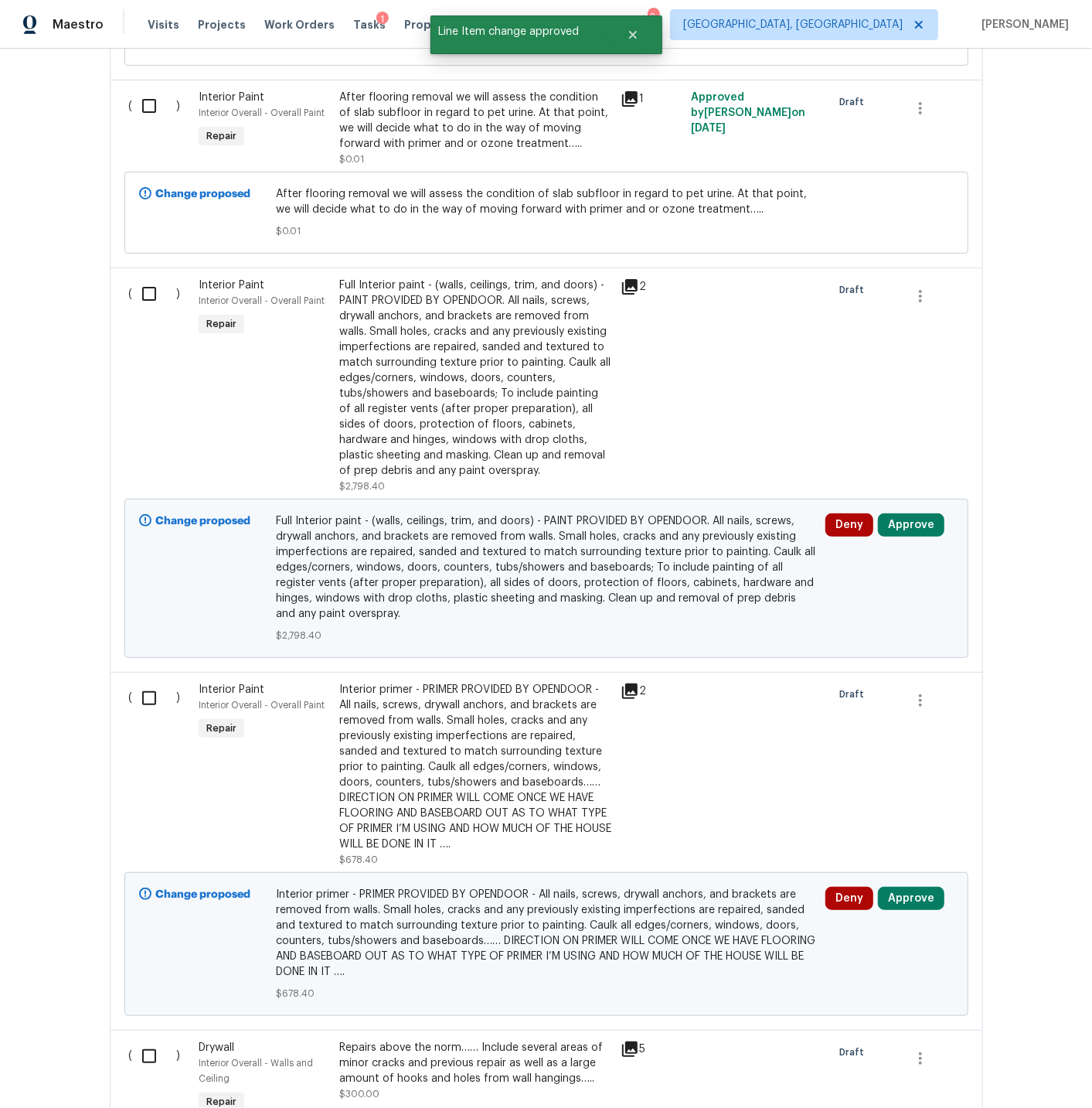
click at [489, 395] on div "Full Interior paint - (walls, ceilings, trim, and doors) - PAINT PROVIDED BY OP…" at bounding box center [475, 378] width 272 height 201
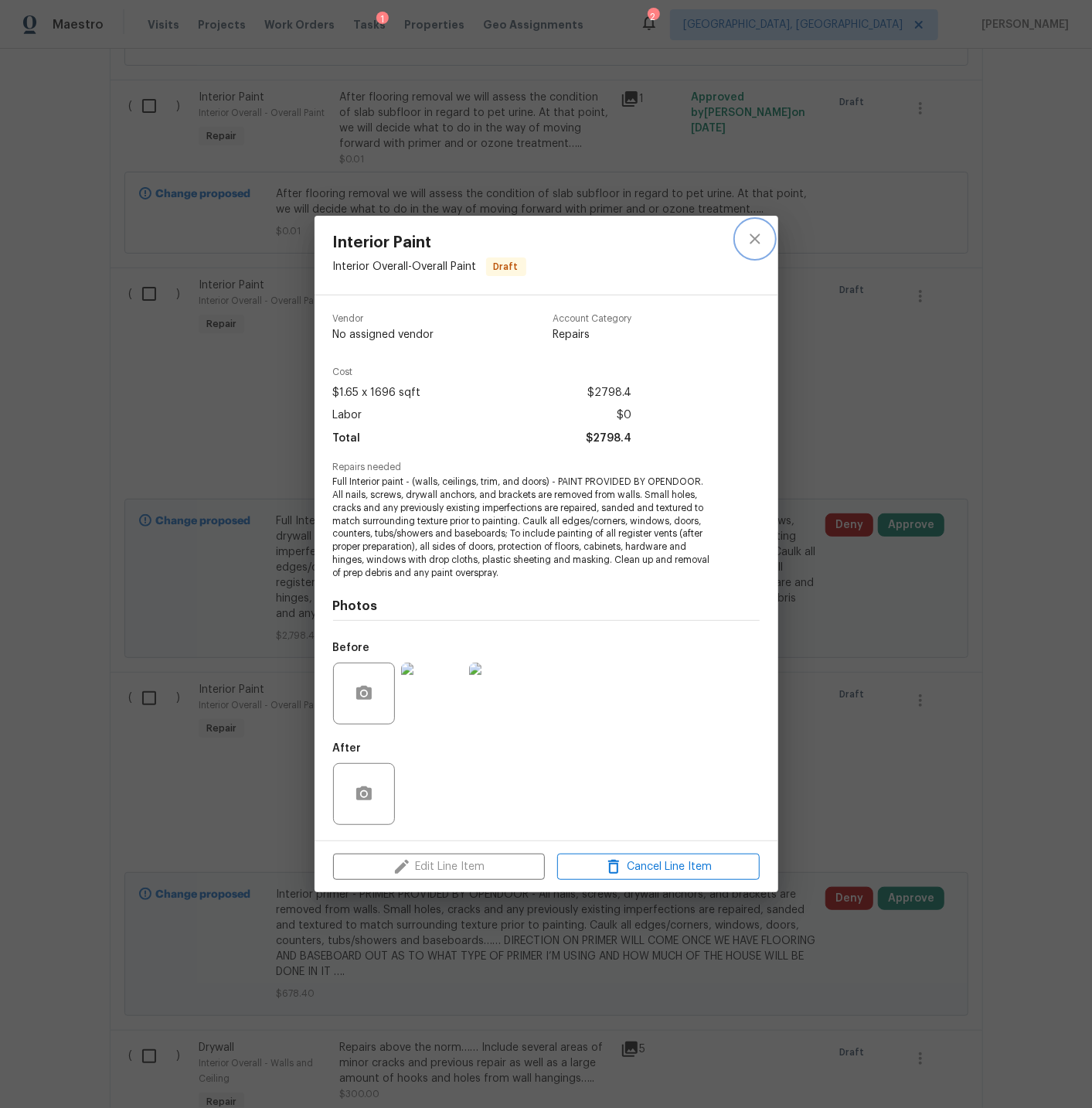
click at [756, 237] on icon "close" at bounding box center [755, 239] width 10 height 10
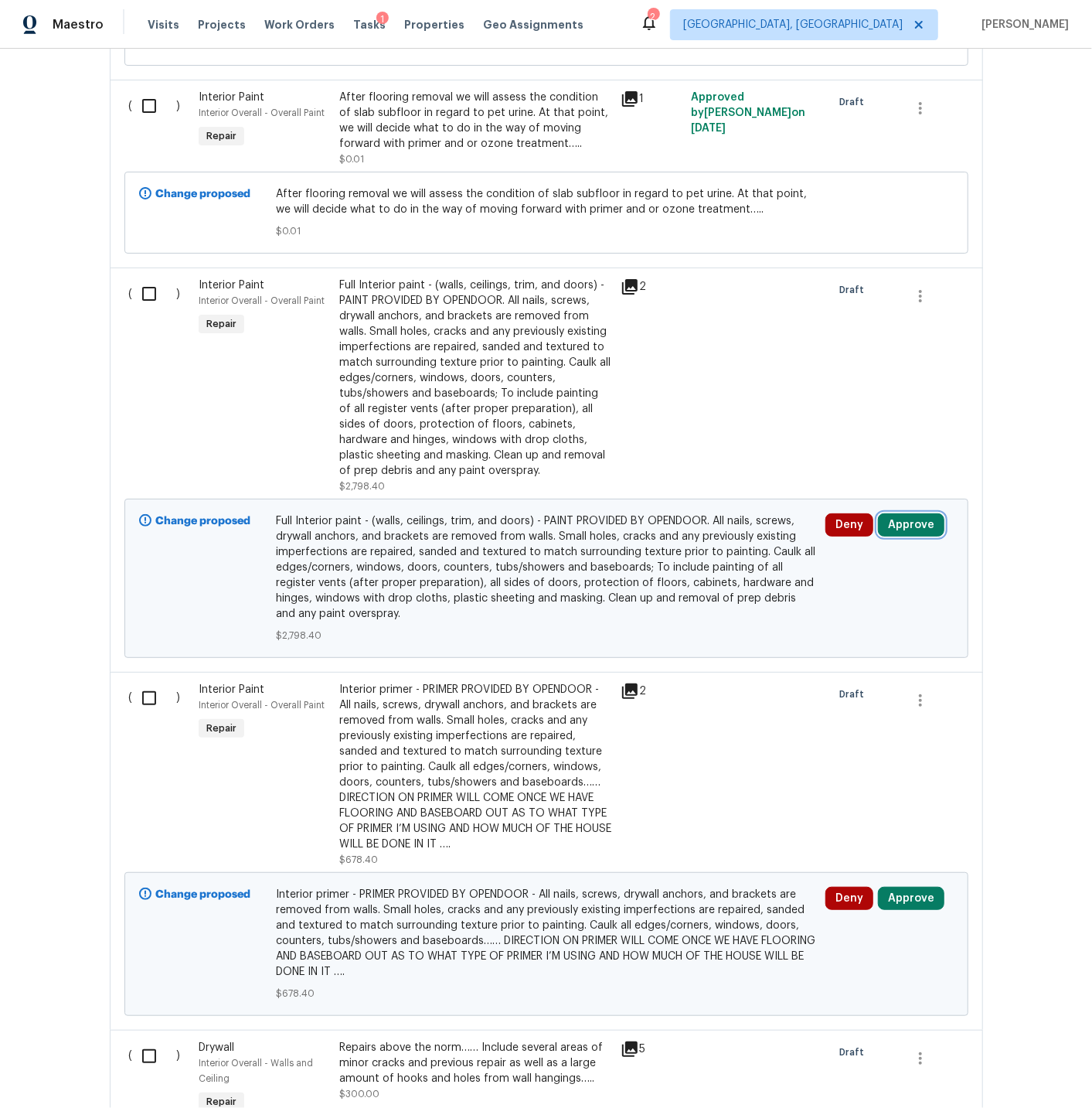
click at [908, 514] on button "Approve" at bounding box center [911, 525] width 67 height 24
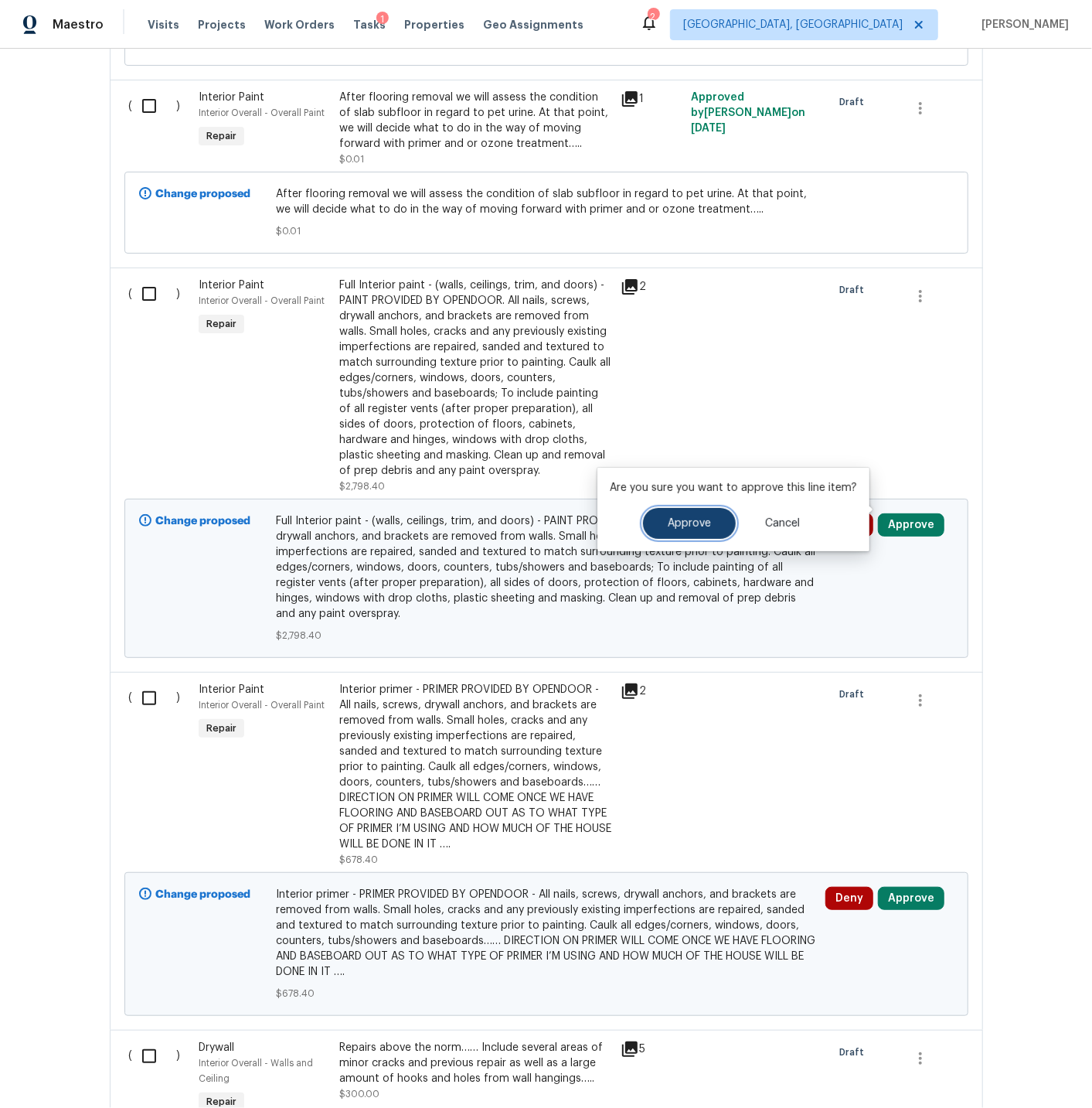
click at [705, 518] on span "Approve" at bounding box center [689, 524] width 43 height 12
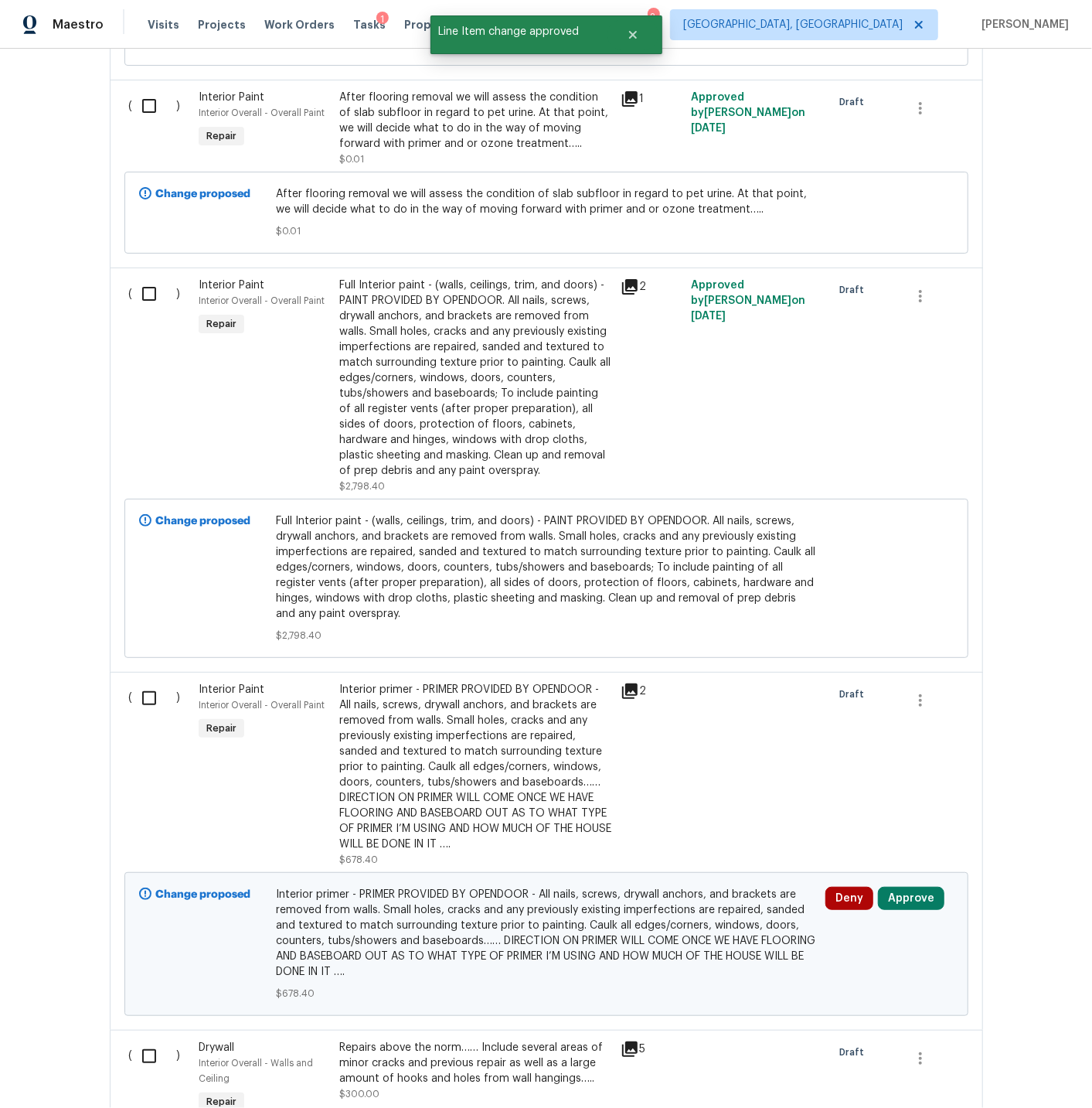
scroll to position [4072, 0]
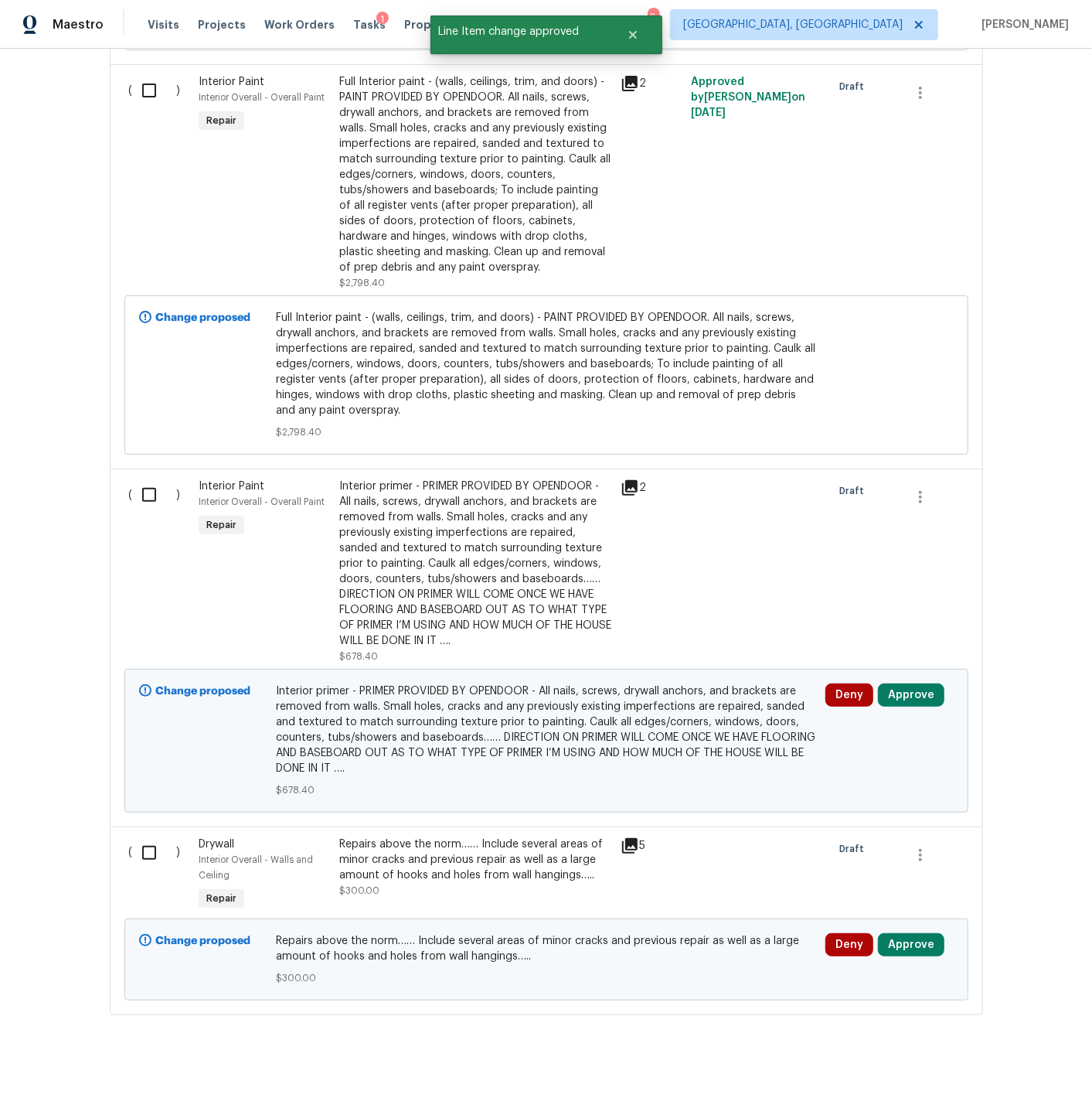
click at [476, 522] on div "Interior primer - PRIMER PROVIDED BY OPENDOOR - All nails, screws, drywall anch…" at bounding box center [475, 563] width 272 height 170
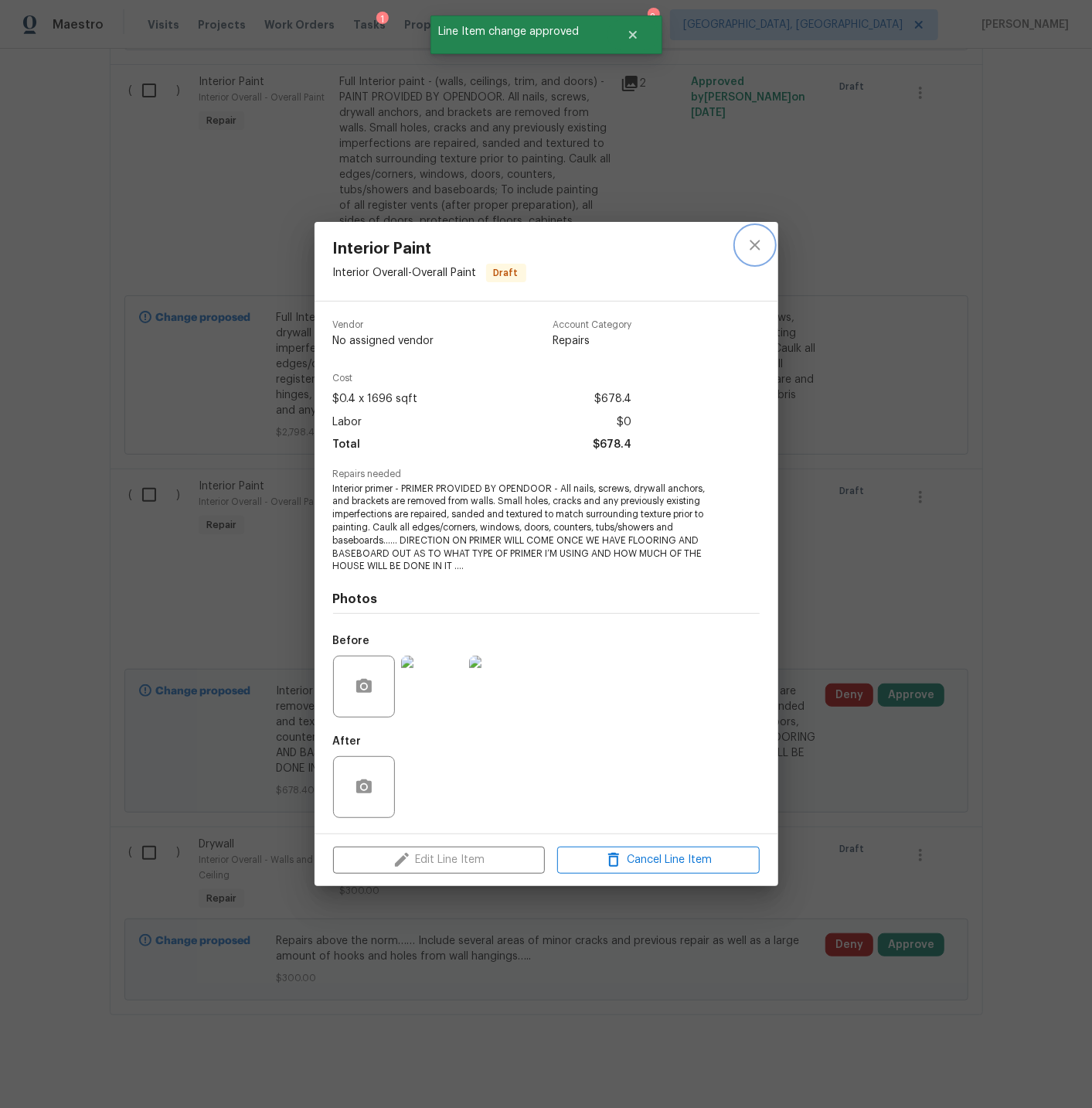
click at [748, 239] on icon "close" at bounding box center [756, 245] width 19 height 19
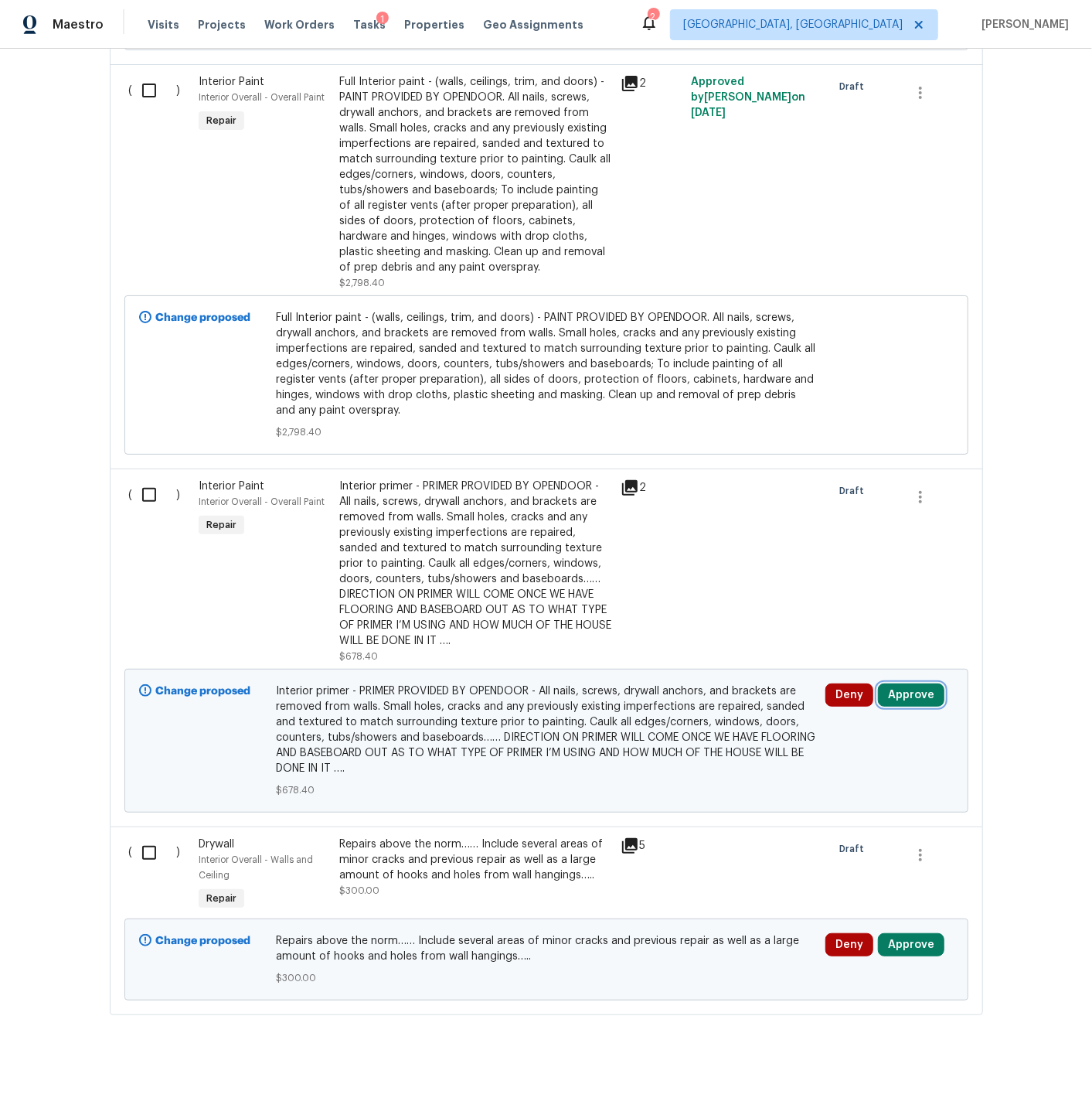
click at [910, 685] on button "Approve" at bounding box center [911, 695] width 67 height 24
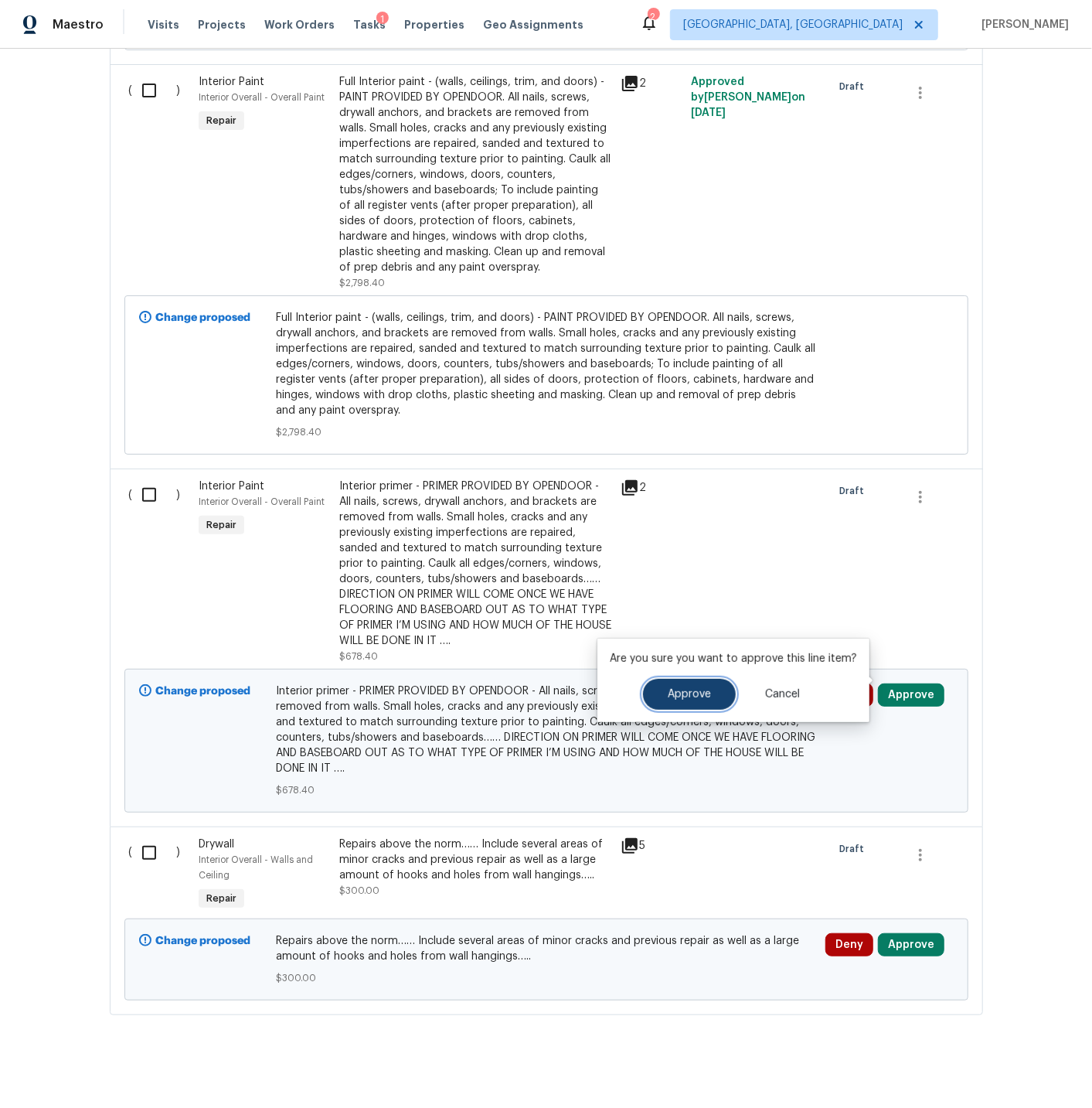
click at [697, 689] on span "Approve" at bounding box center [689, 695] width 43 height 12
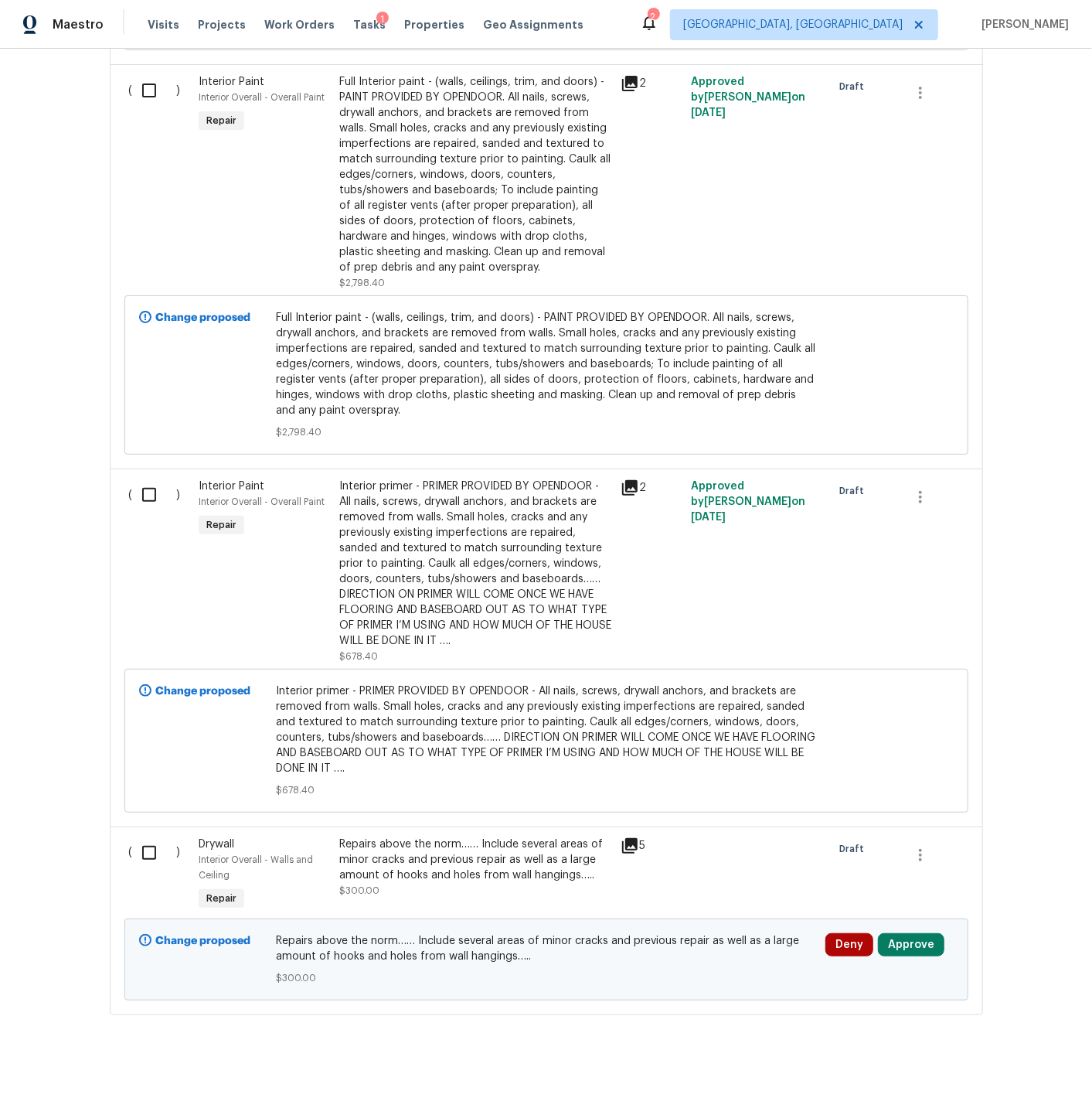
click at [636, 838] on icon at bounding box center [630, 846] width 15 height 15
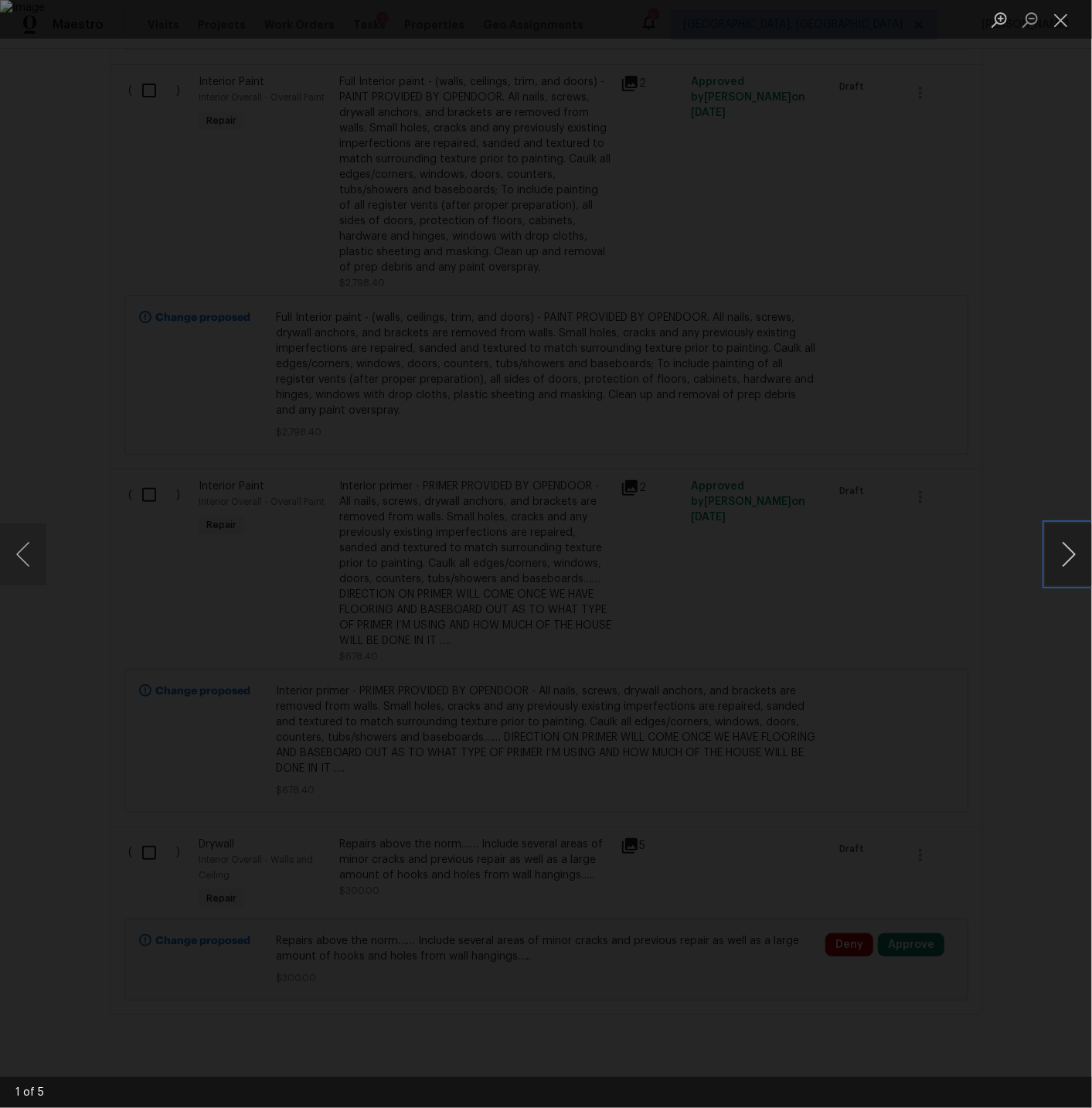
click at [1071, 557] on button "Next image" at bounding box center [1068, 554] width 46 height 62
click at [1067, 20] on button "Close lightbox" at bounding box center [1061, 19] width 31 height 27
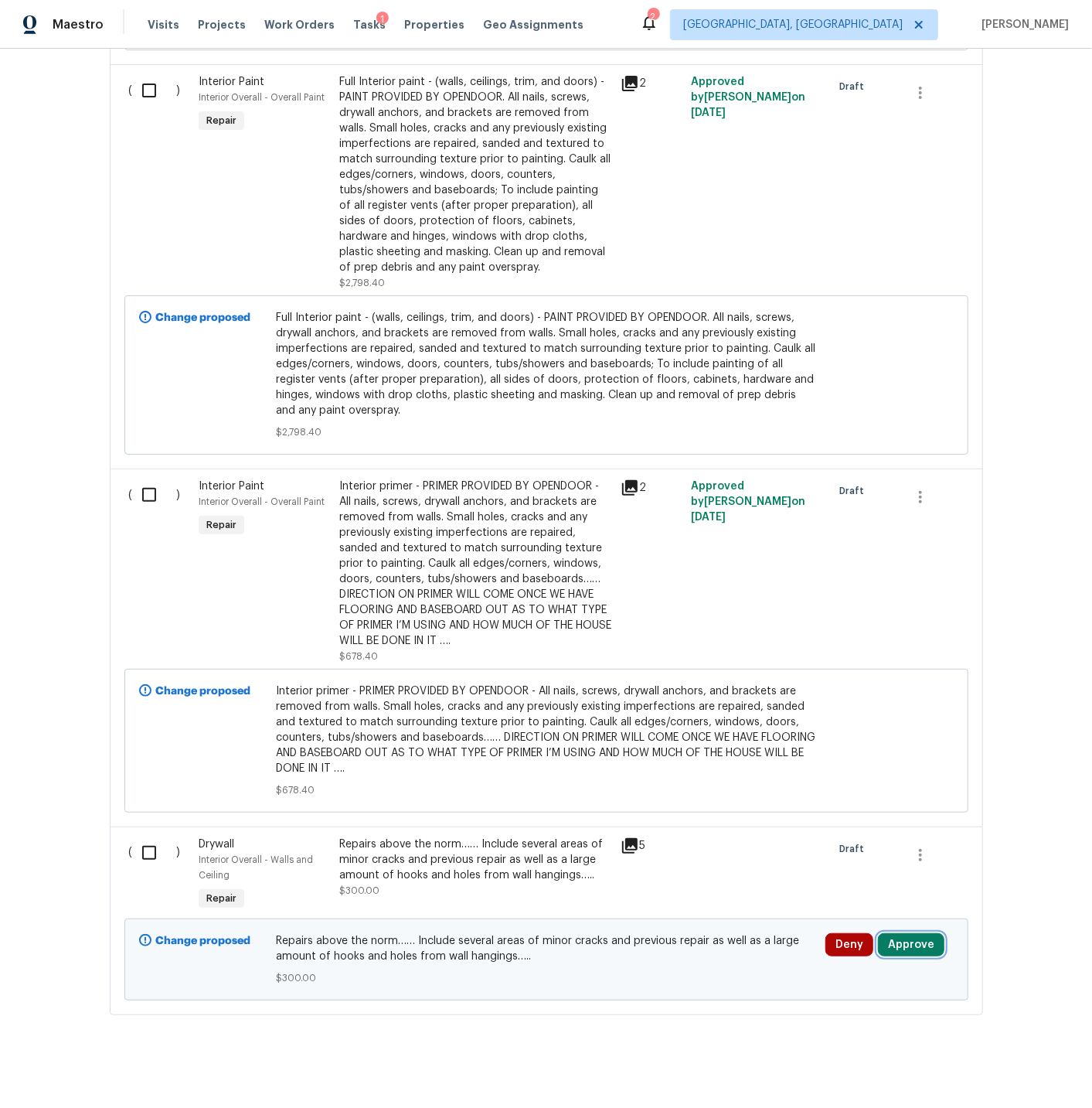
click at [909, 933] on button "Approve" at bounding box center [911, 944] width 67 height 24
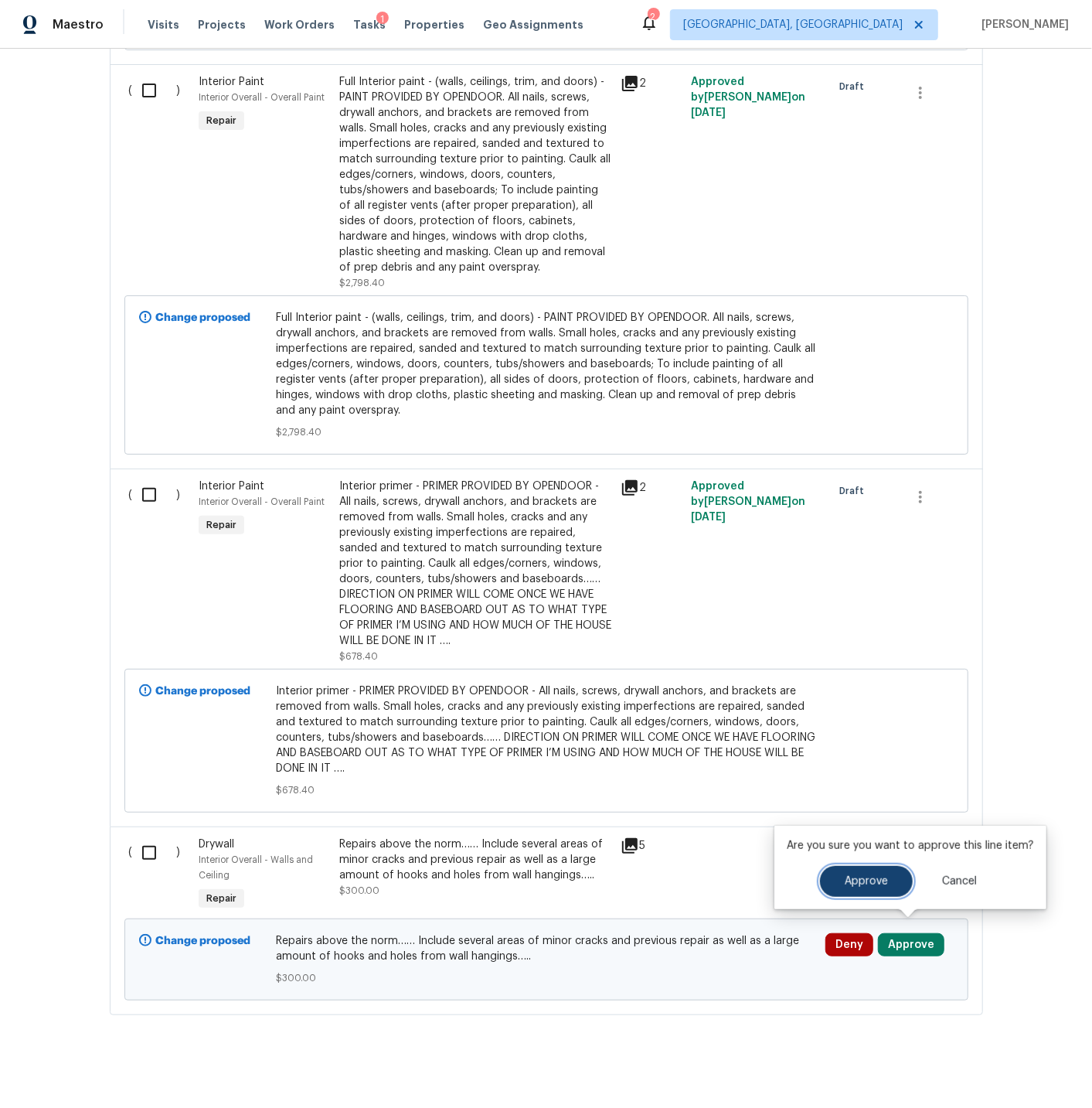
click at [877, 882] on span "Approve" at bounding box center [866, 882] width 43 height 12
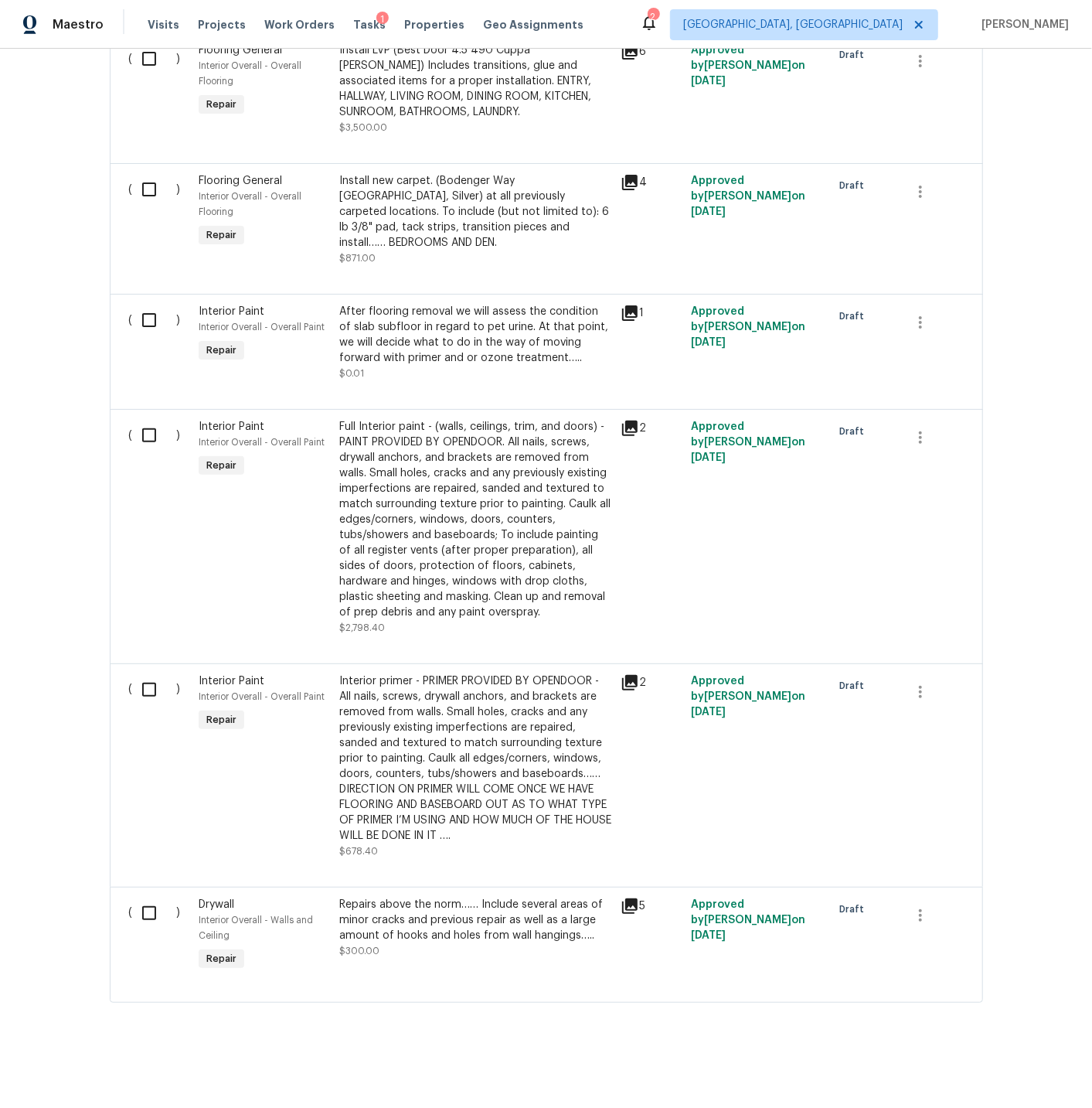
scroll to position [0, 0]
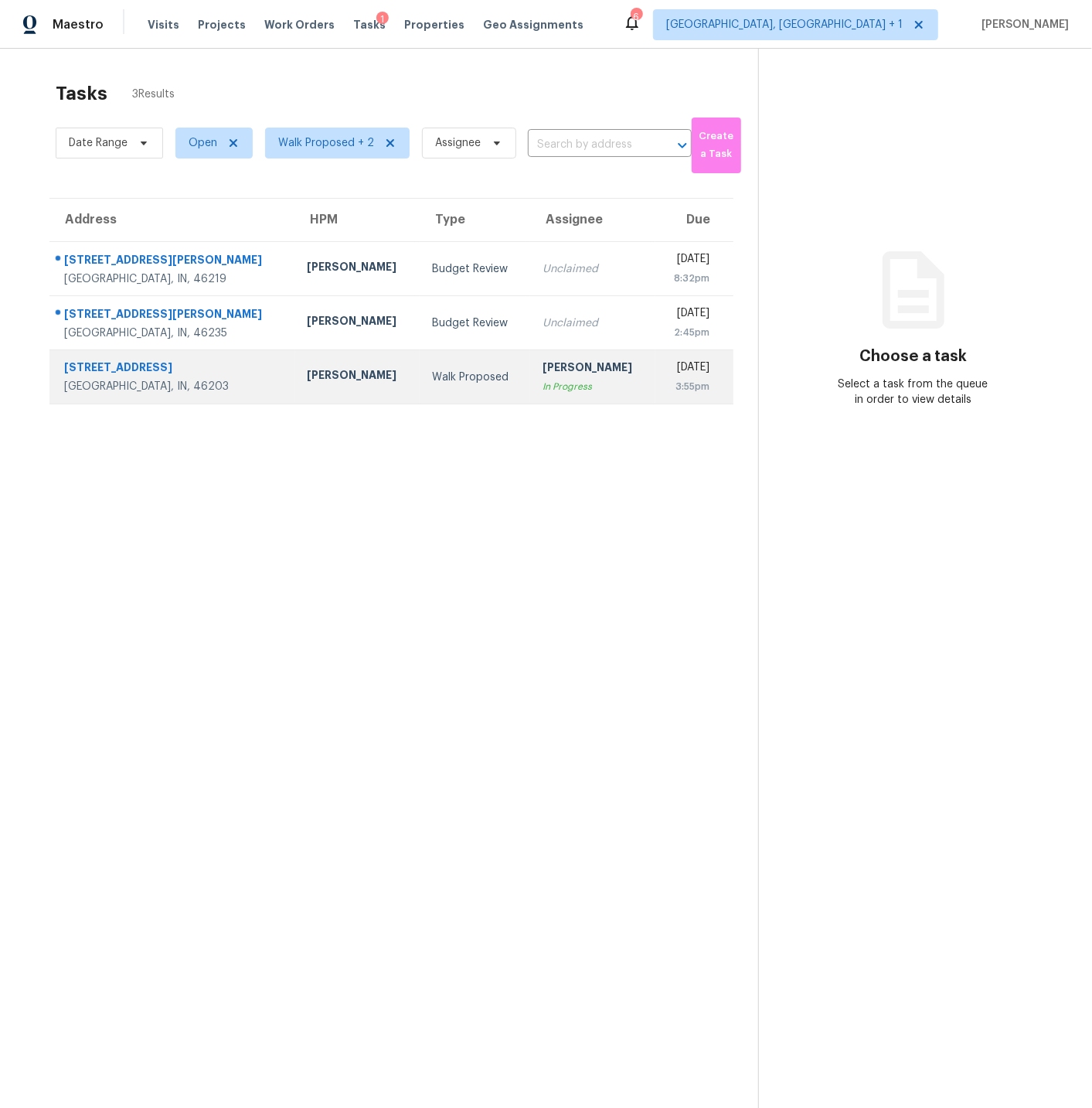
click at [331, 377] on td "[PERSON_NAME]" at bounding box center [358, 377] width 126 height 54
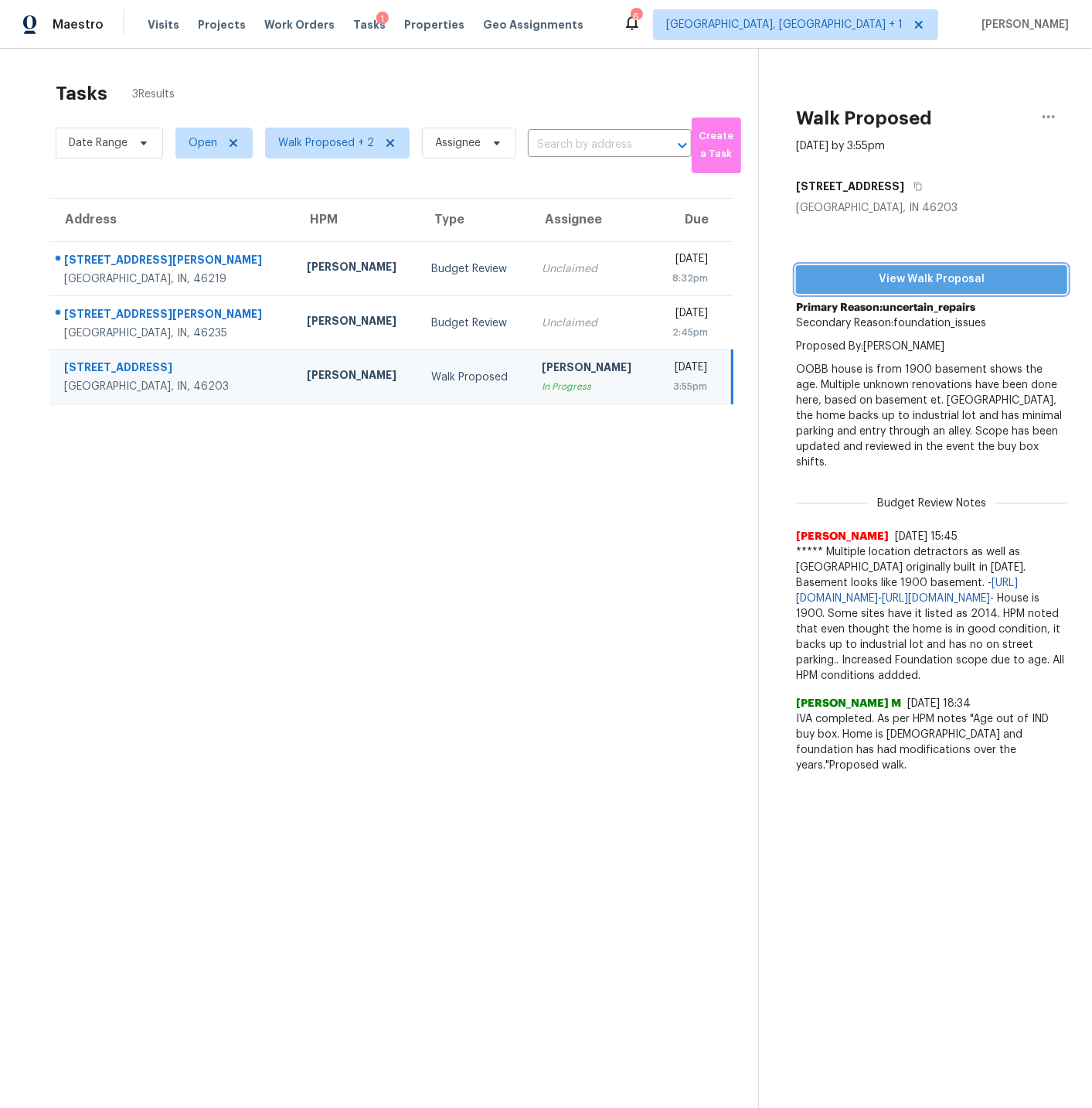
click at [931, 277] on span "View Walk Proposal" at bounding box center [932, 279] width 246 height 19
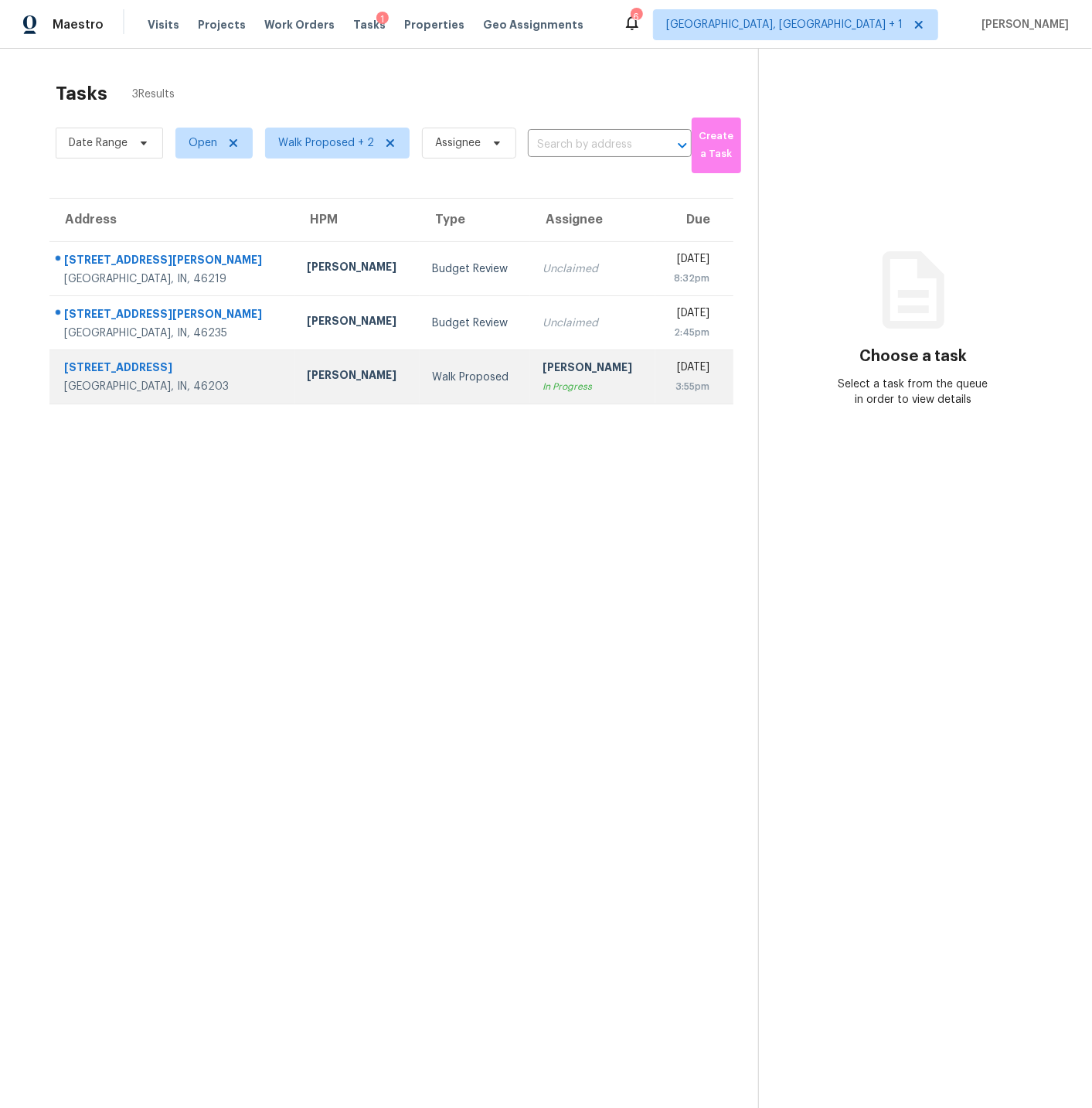
click at [668, 368] on div "Thu, Oct 2nd 2025" at bounding box center [689, 368] width 42 height 19
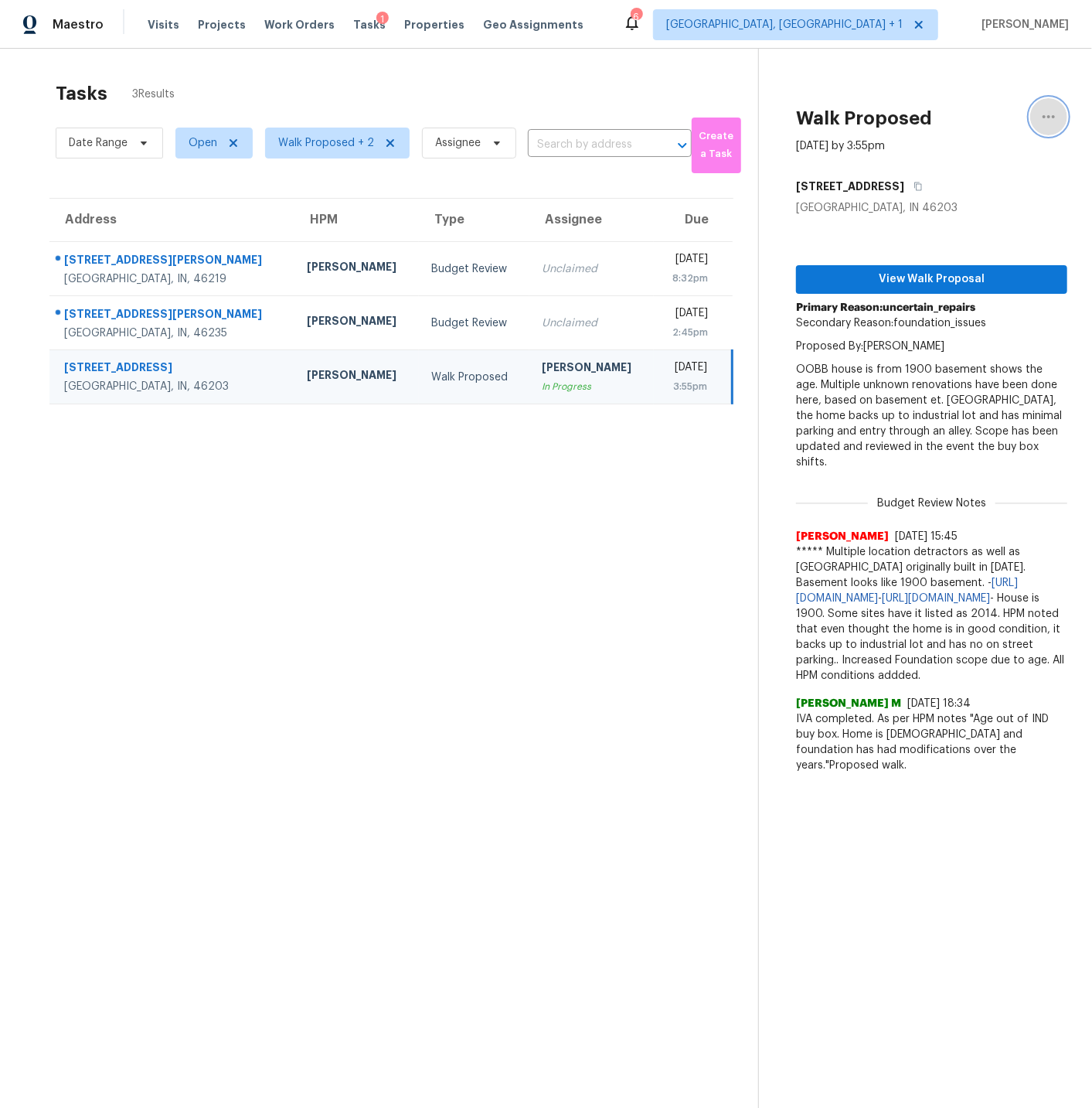
click at [1057, 116] on icon "button" at bounding box center [1049, 116] width 19 height 19
click at [955, 95] on div "Cancel this task" at bounding box center [960, 96] width 121 height 15
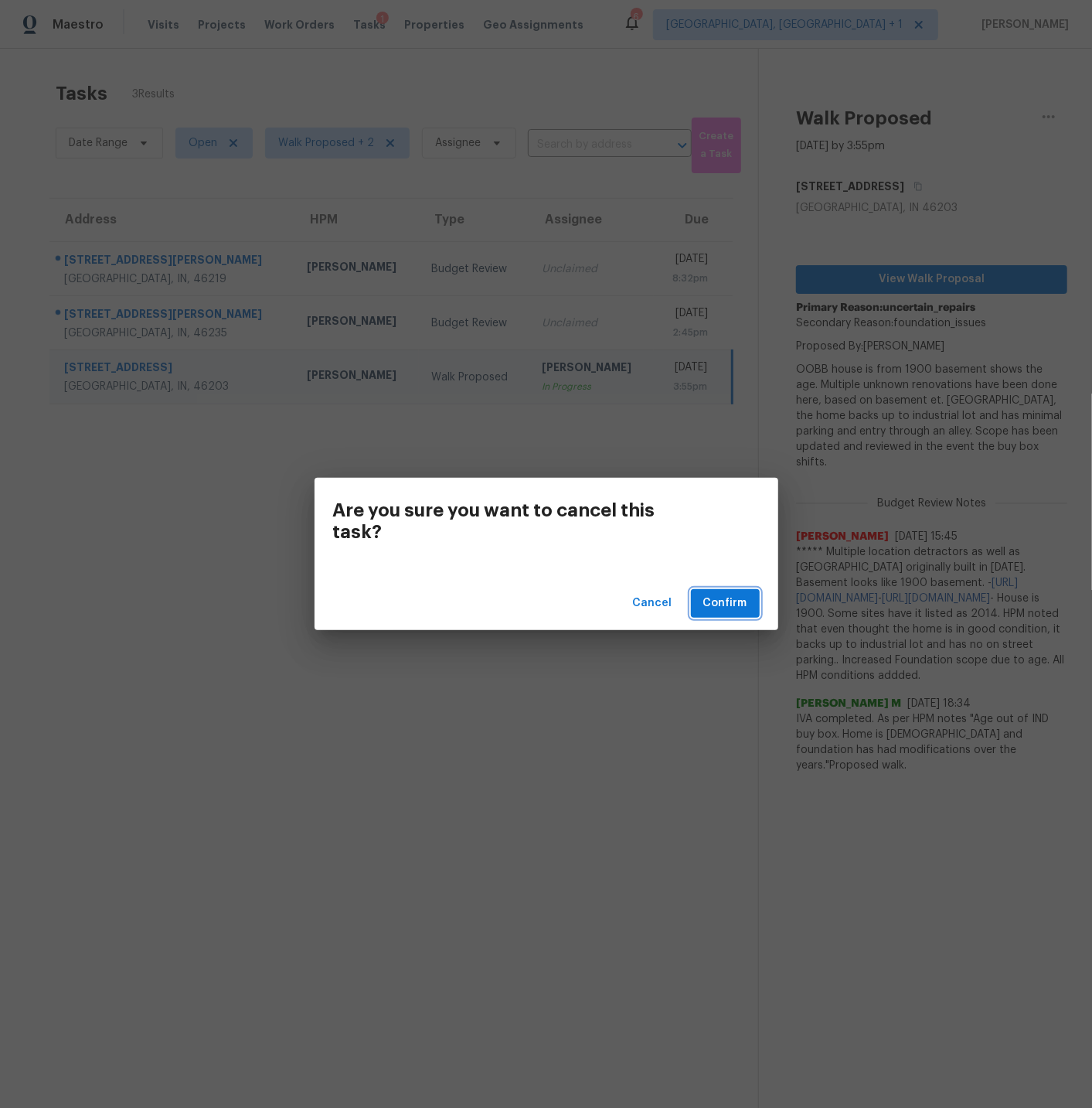
click at [734, 601] on span "Confirm" at bounding box center [725, 603] width 44 height 19
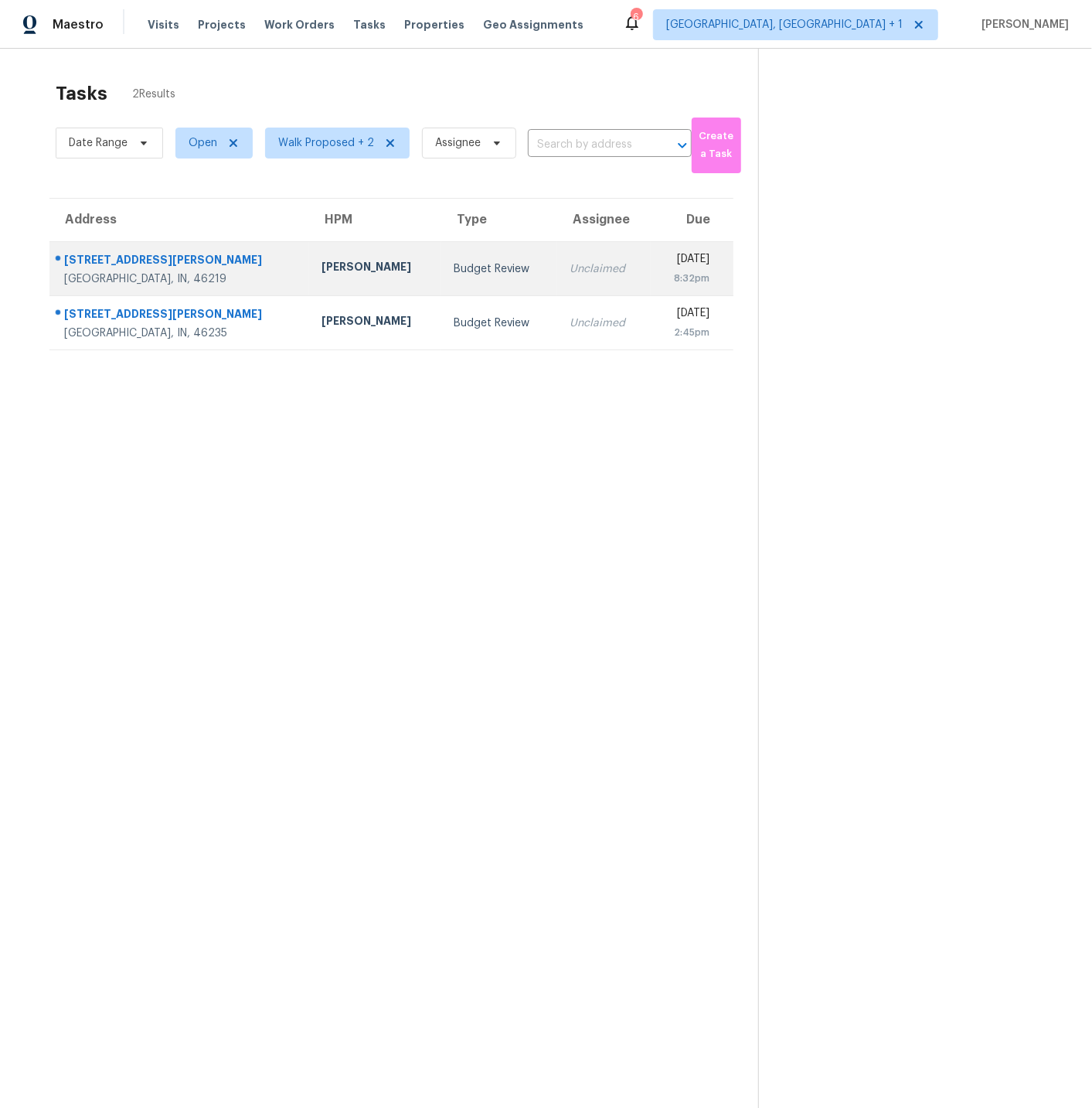
click at [206, 265] on div "912 N Eaton Ave" at bounding box center [180, 261] width 233 height 19
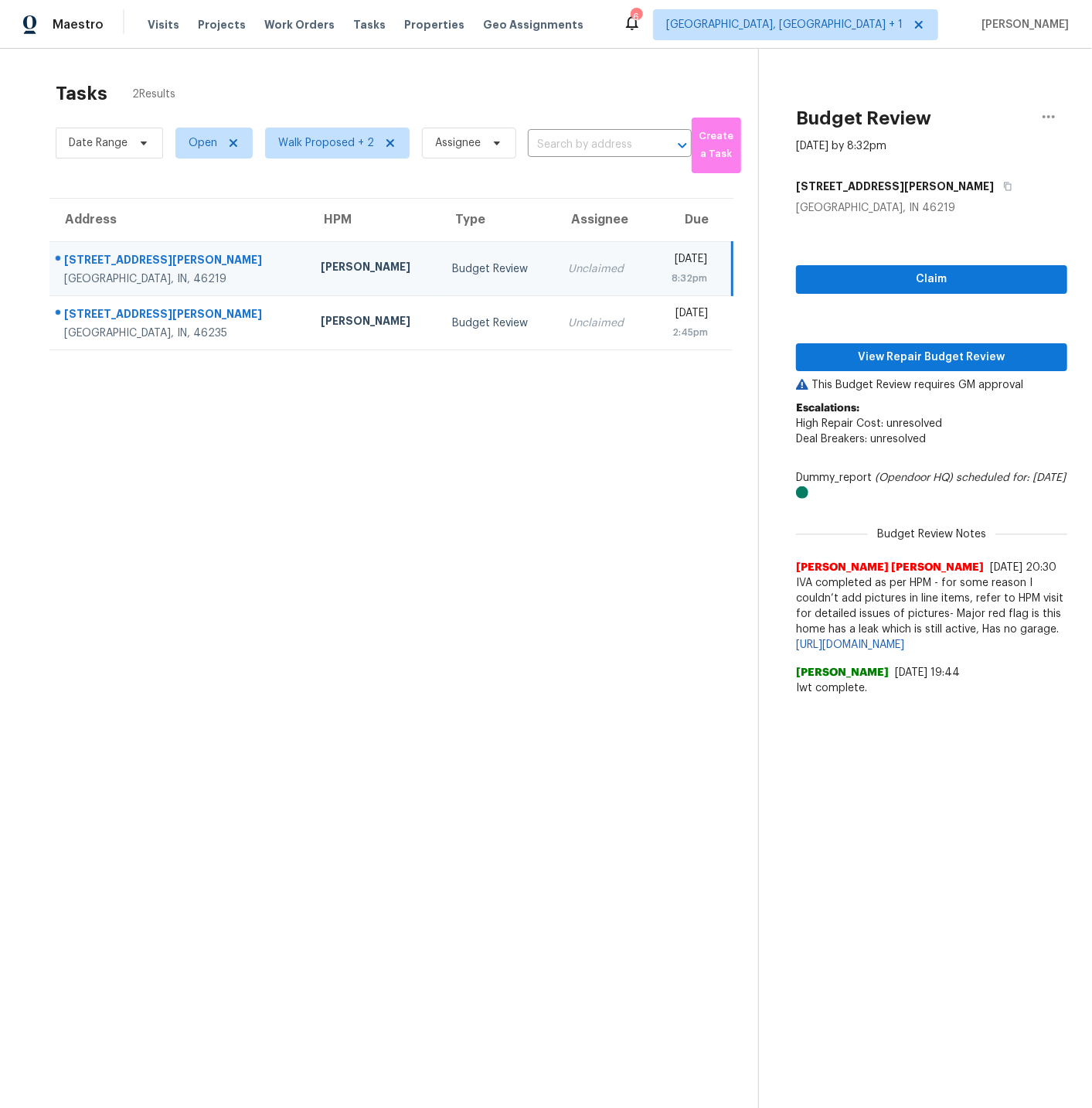
click at [437, 552] on section "Tasks 2 Results Date Range Open Walk Proposed + 2 Assignee ​ Create a Task Addr…" at bounding box center [391, 615] width 734 height 1083
